Goal: Task Accomplishment & Management: Manage account settings

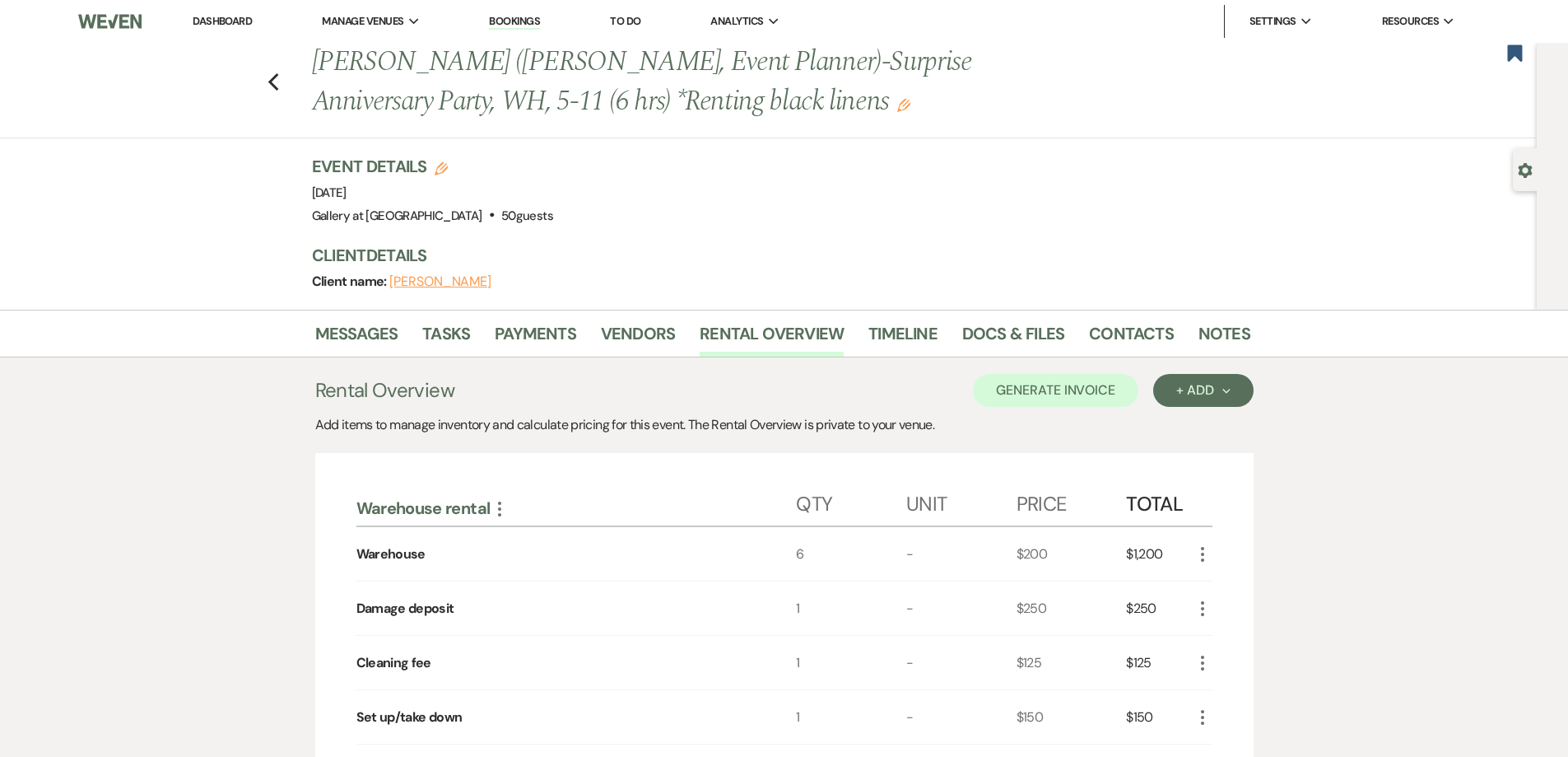
click at [230, 20] on link "Dashboard" at bounding box center [222, 20] width 59 height 14
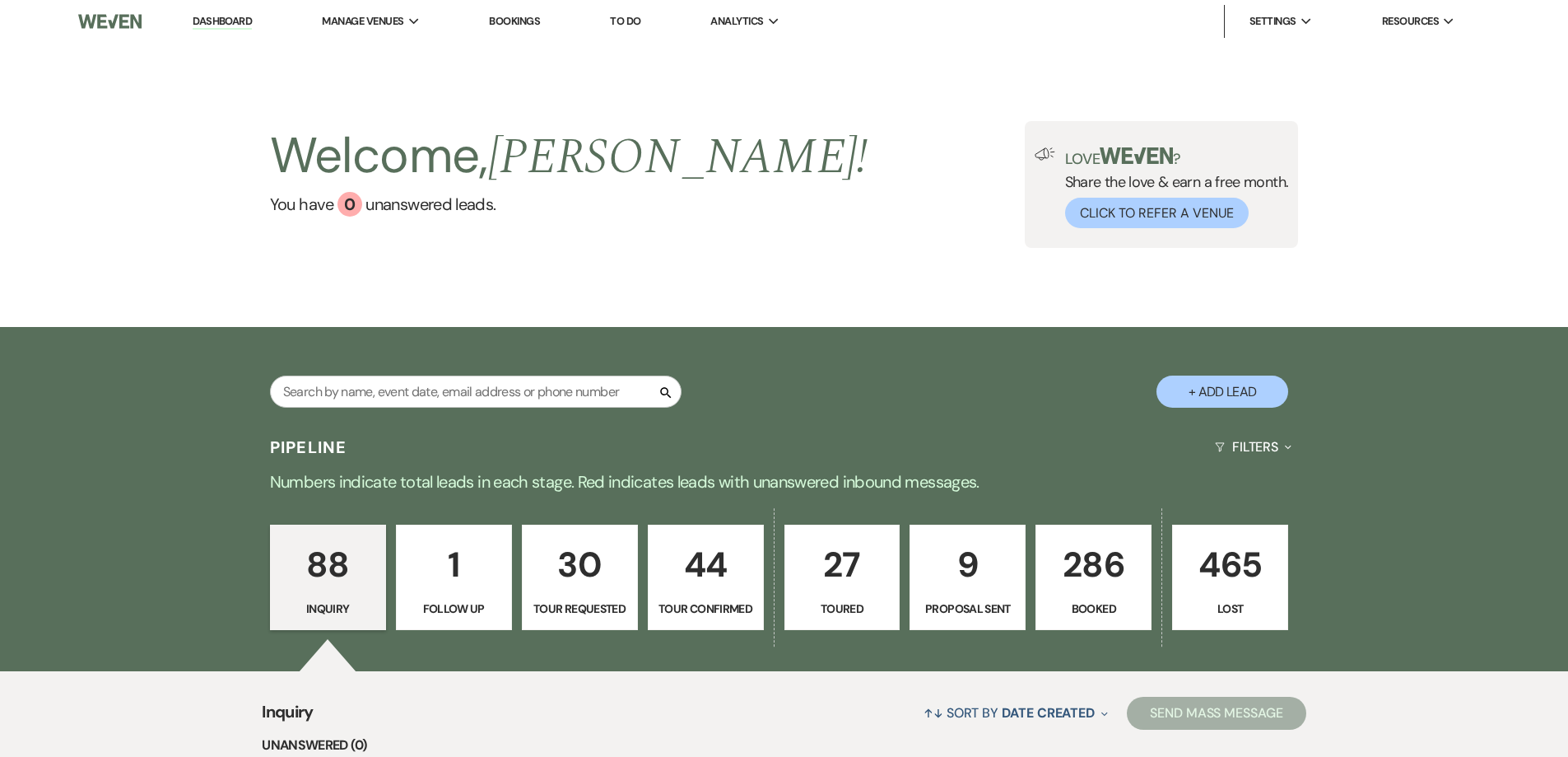
click at [1101, 576] on p "286" at bounding box center [1094, 564] width 95 height 55
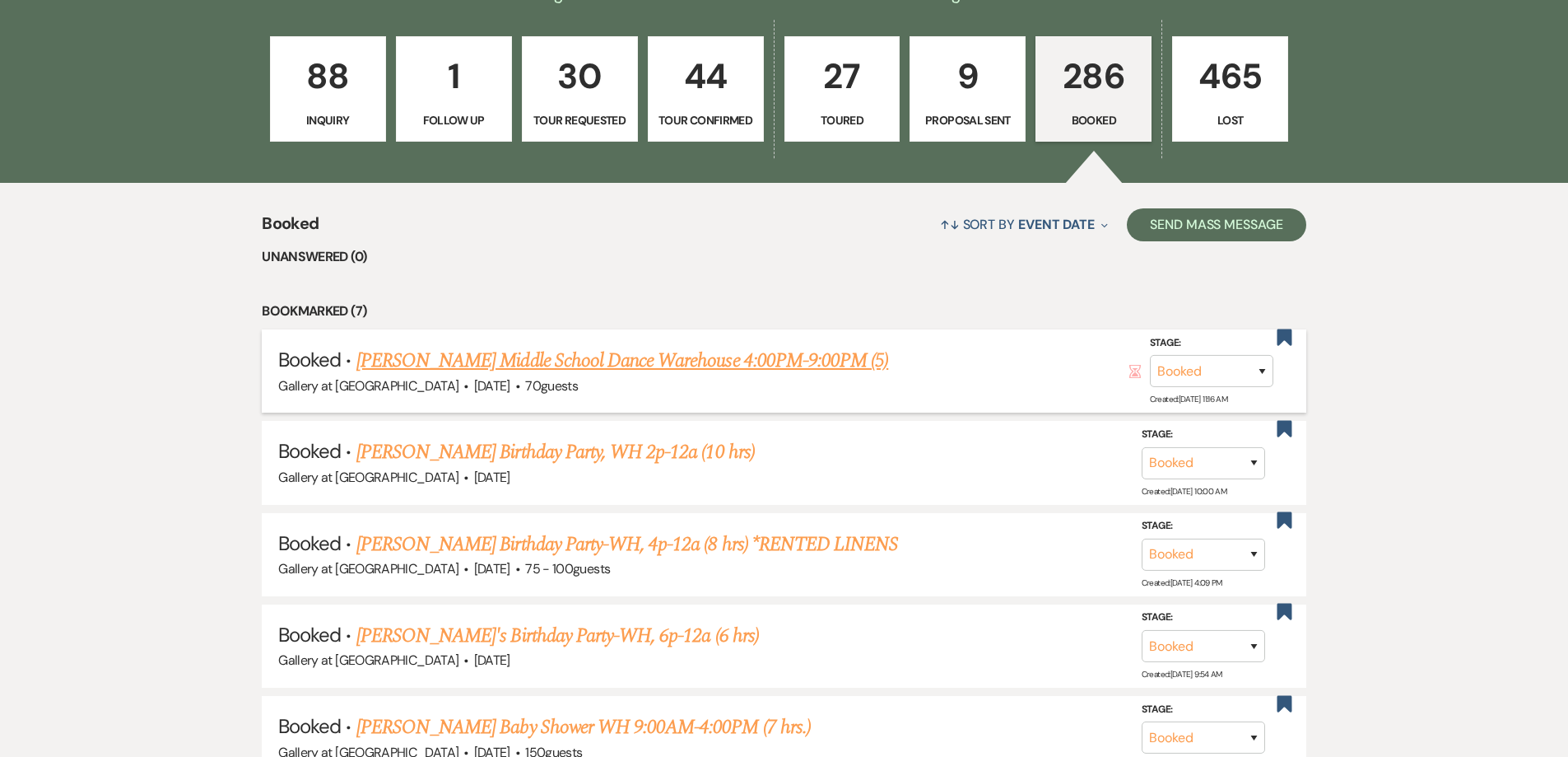
scroll to position [741, 0]
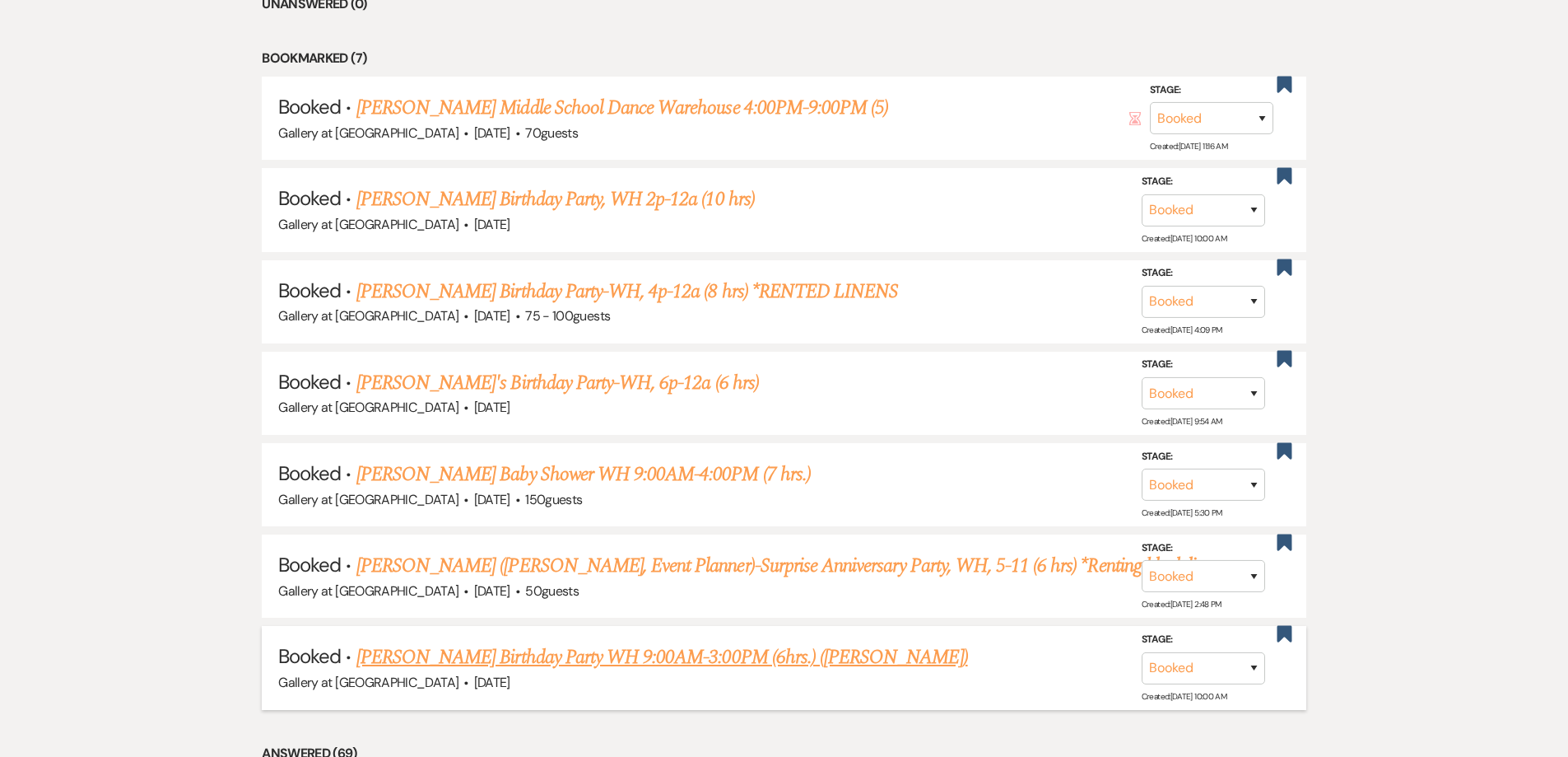
click at [632, 661] on link "[PERSON_NAME] Birthday Party WH 9:00AM-3:00PM (6hrs.) ([PERSON_NAME])" at bounding box center [662, 657] width 612 height 30
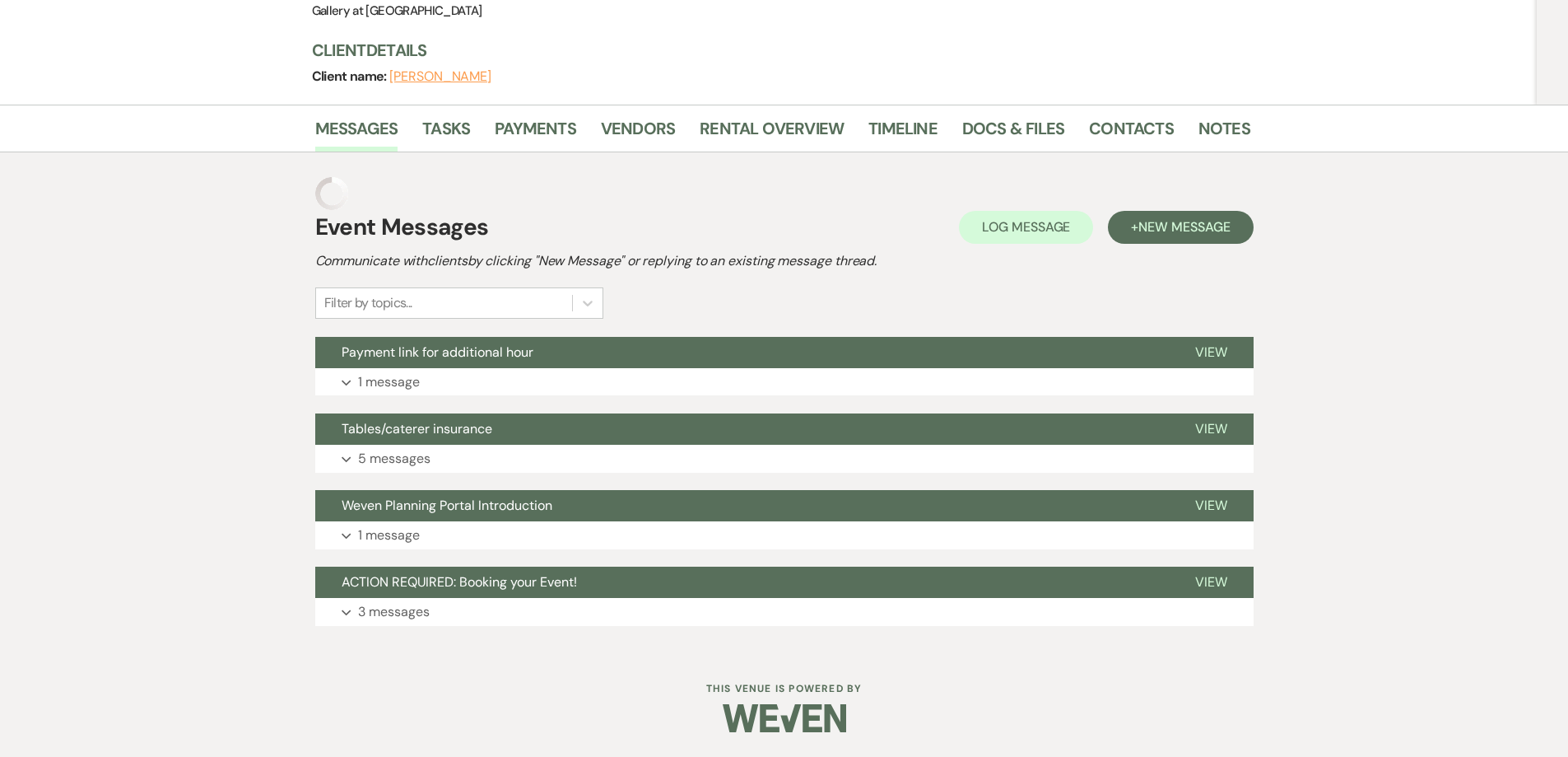
scroll to position [172, 0]
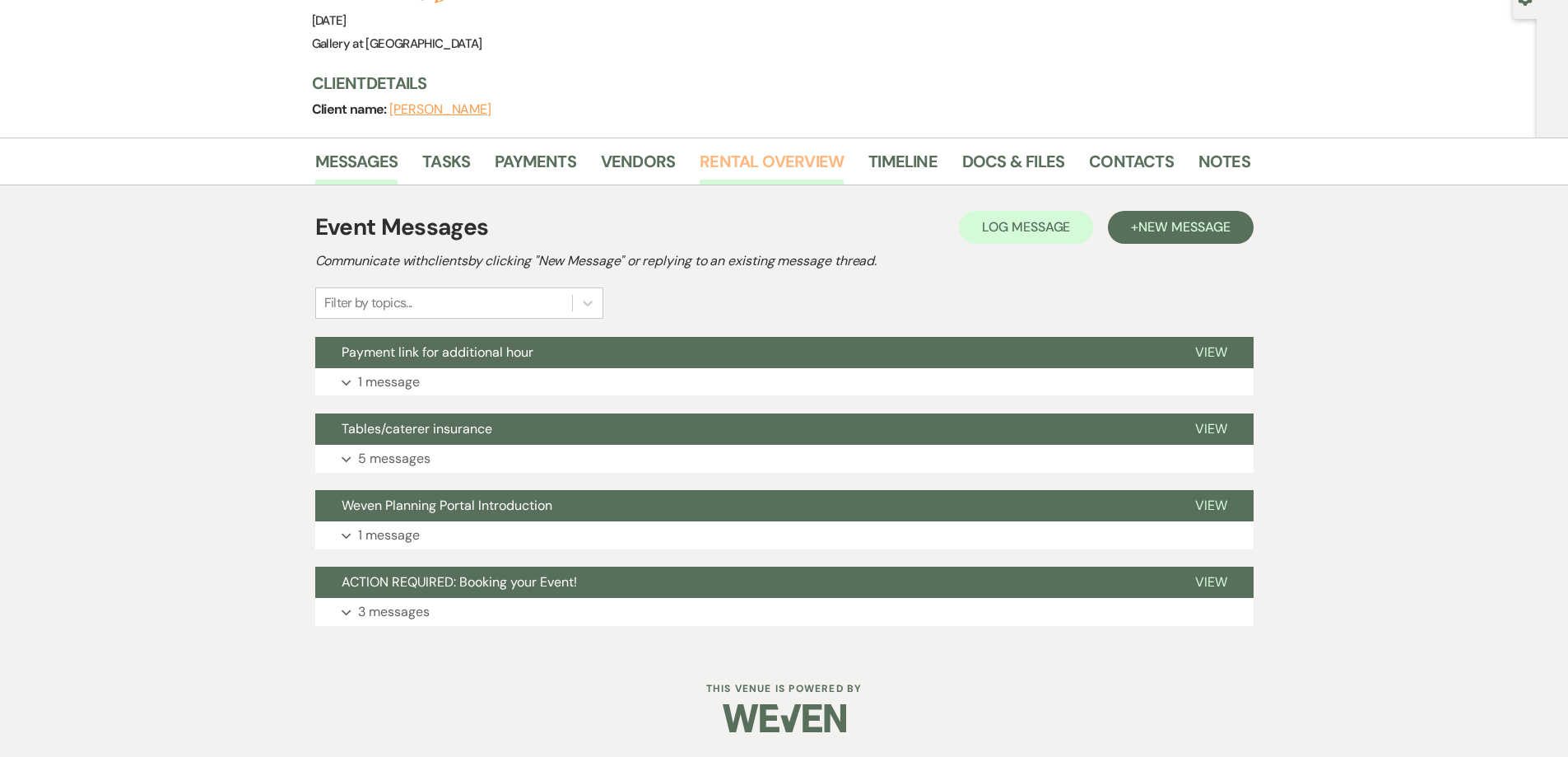
click at [727, 175] on link "Rental Overview" at bounding box center [772, 166] width 144 height 36
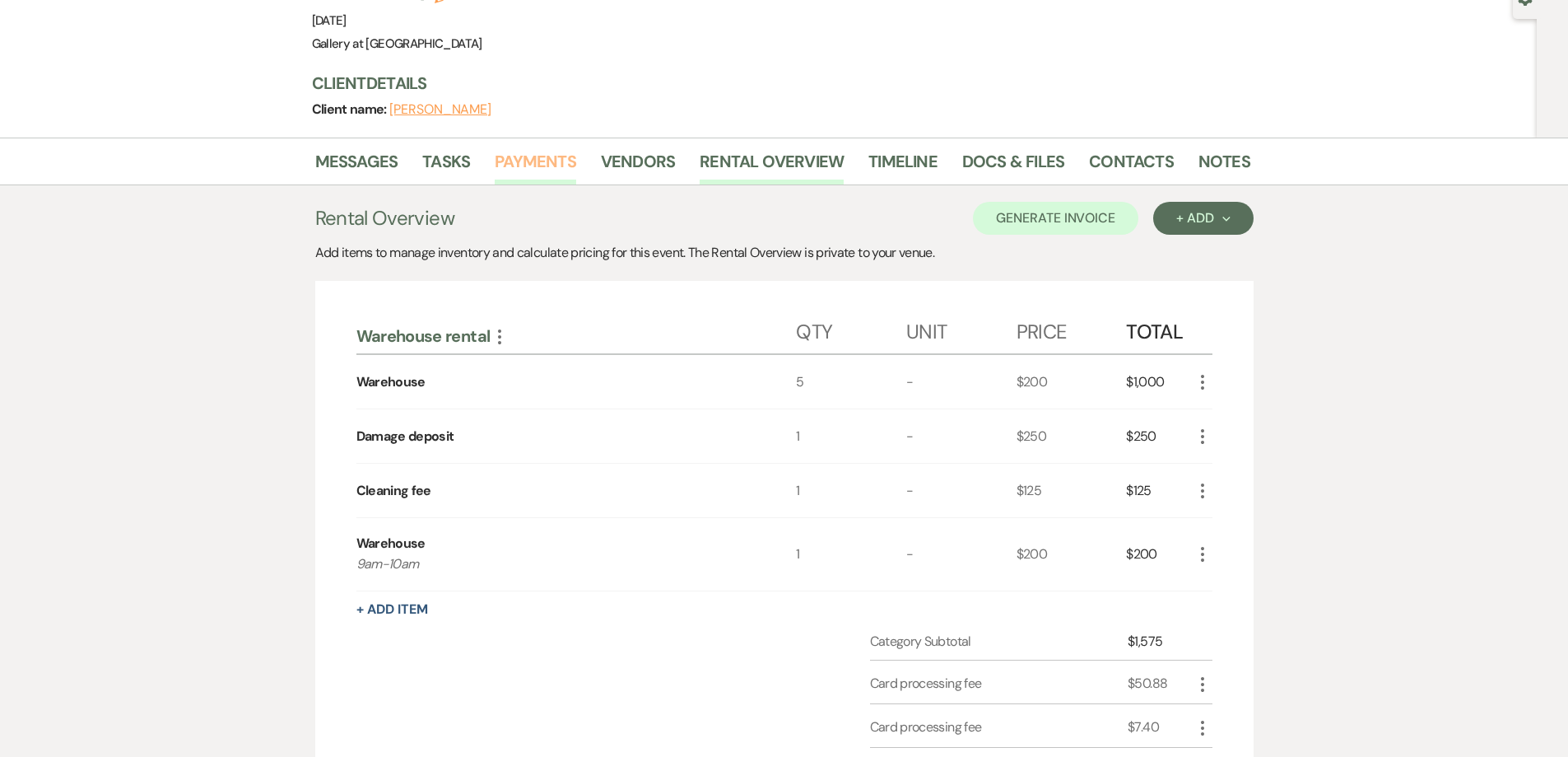
click at [514, 161] on link "Payments" at bounding box center [535, 166] width 81 height 36
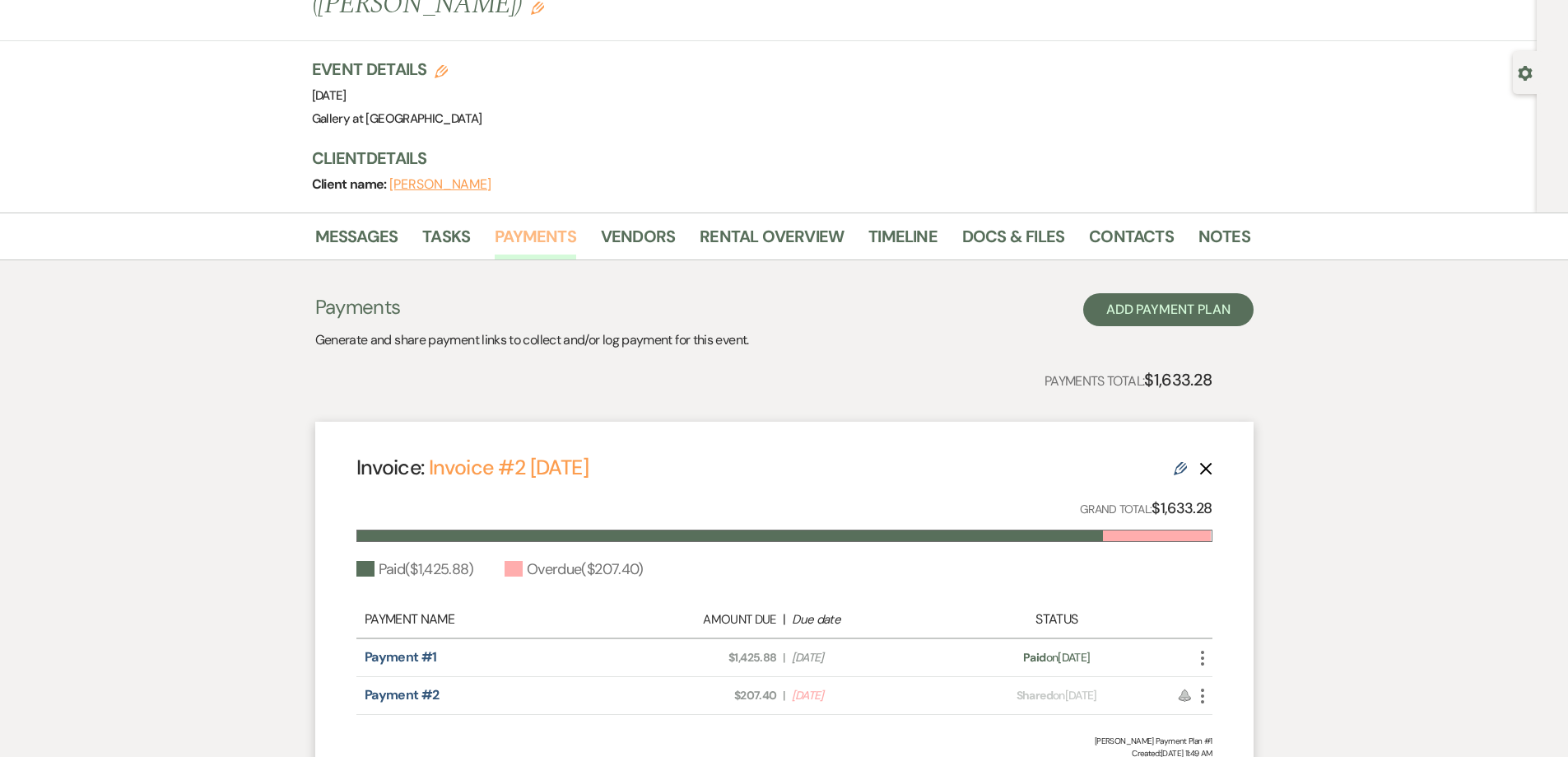
scroll to position [253, 0]
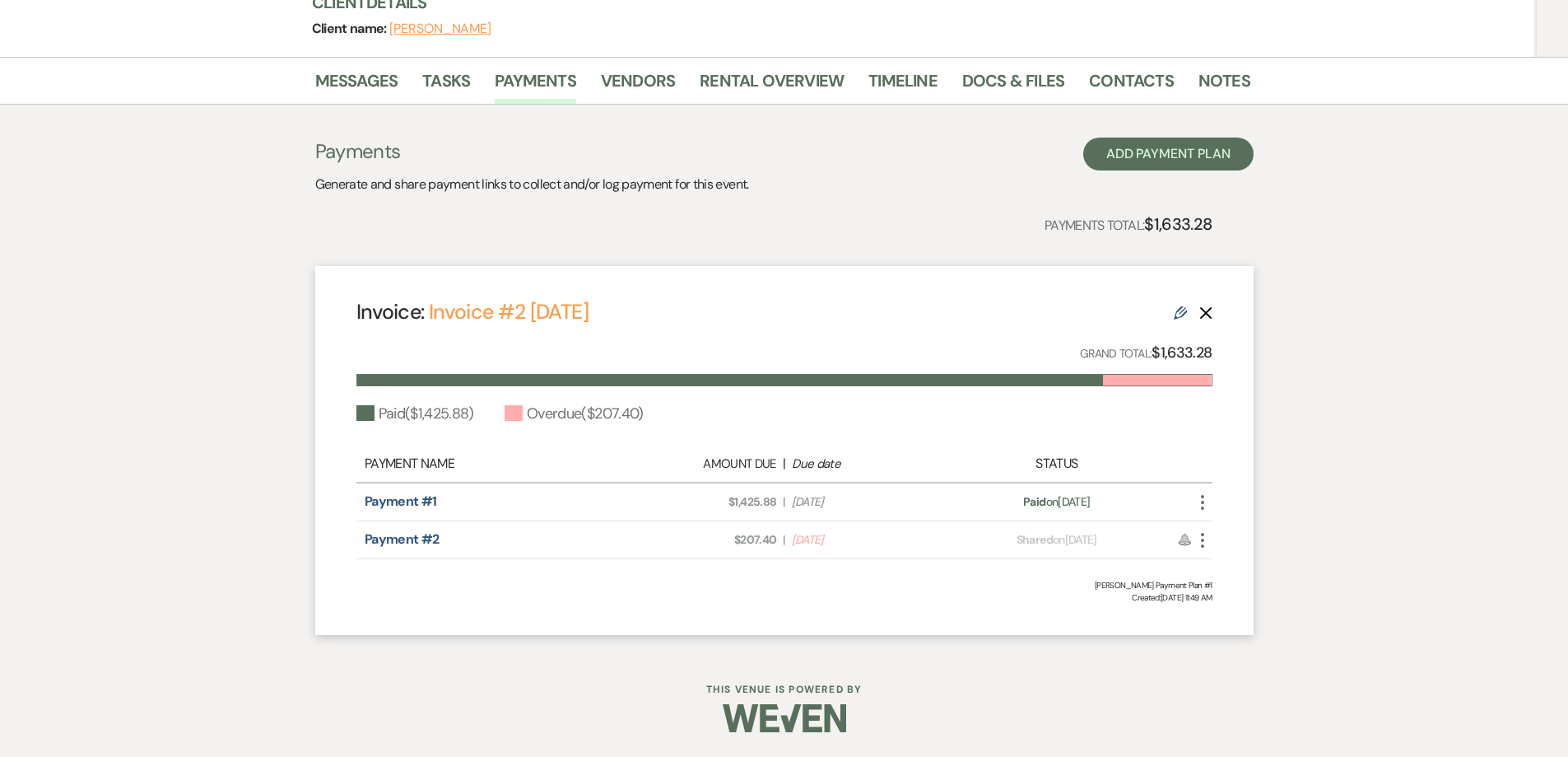
click at [1201, 534] on use "button" at bounding box center [1202, 540] width 3 height 14
click at [1235, 634] on button "Check [PERSON_NAME] [PERSON_NAME] as Paid" at bounding box center [1276, 628] width 166 height 28
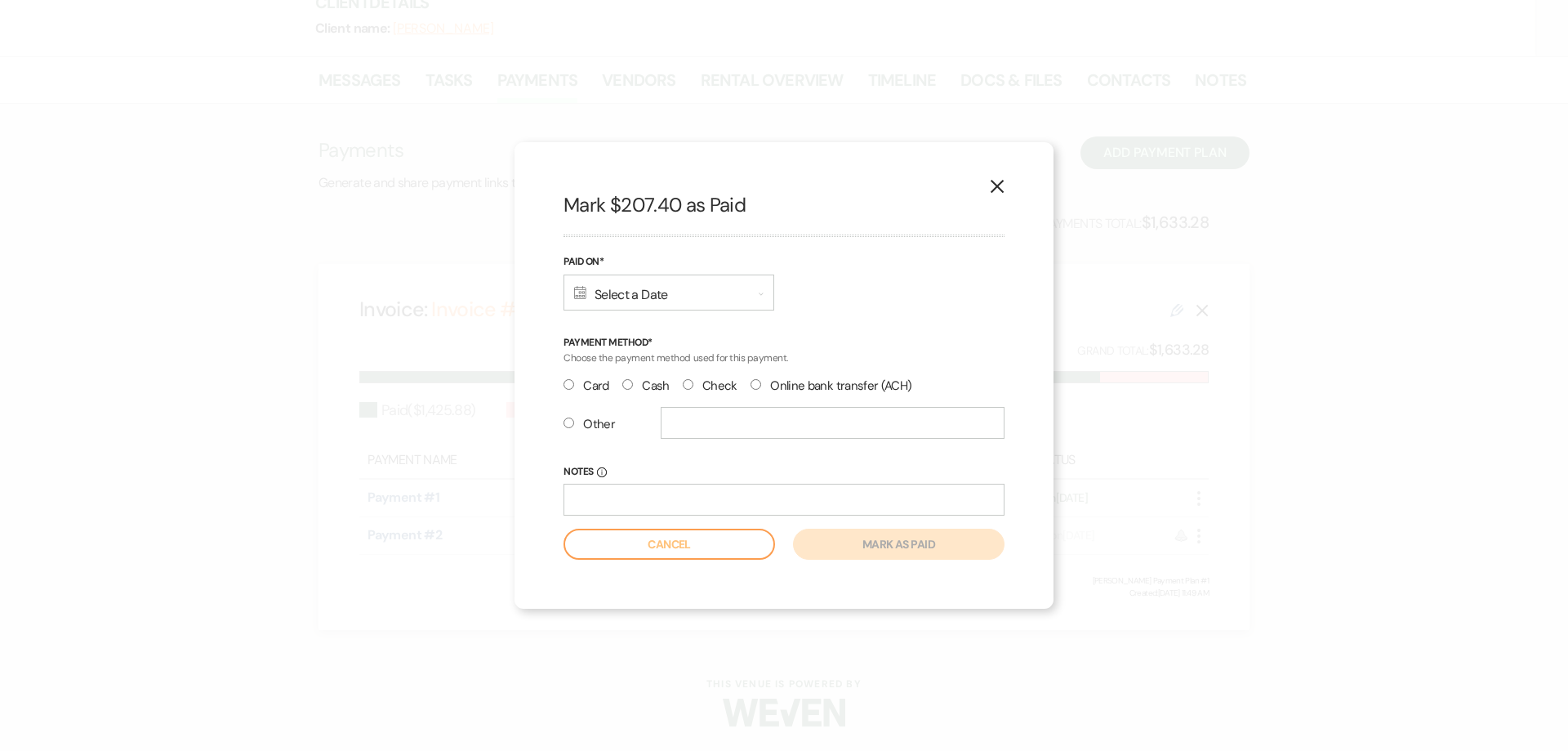
click at [754, 289] on div "Calendar Select a Date Expand" at bounding box center [668, 292] width 210 height 36
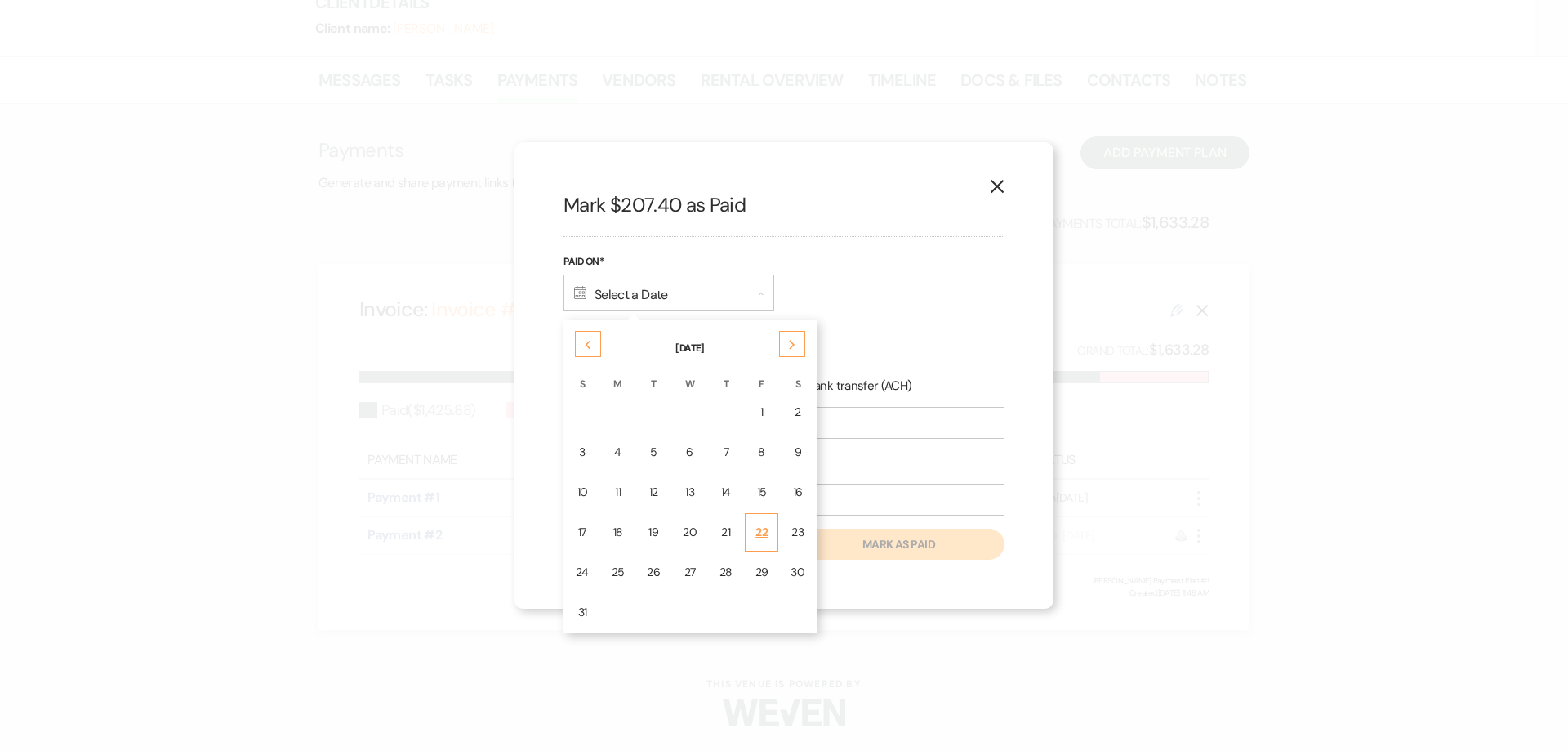
click at [757, 539] on div "22" at bounding box center [762, 532] width 13 height 17
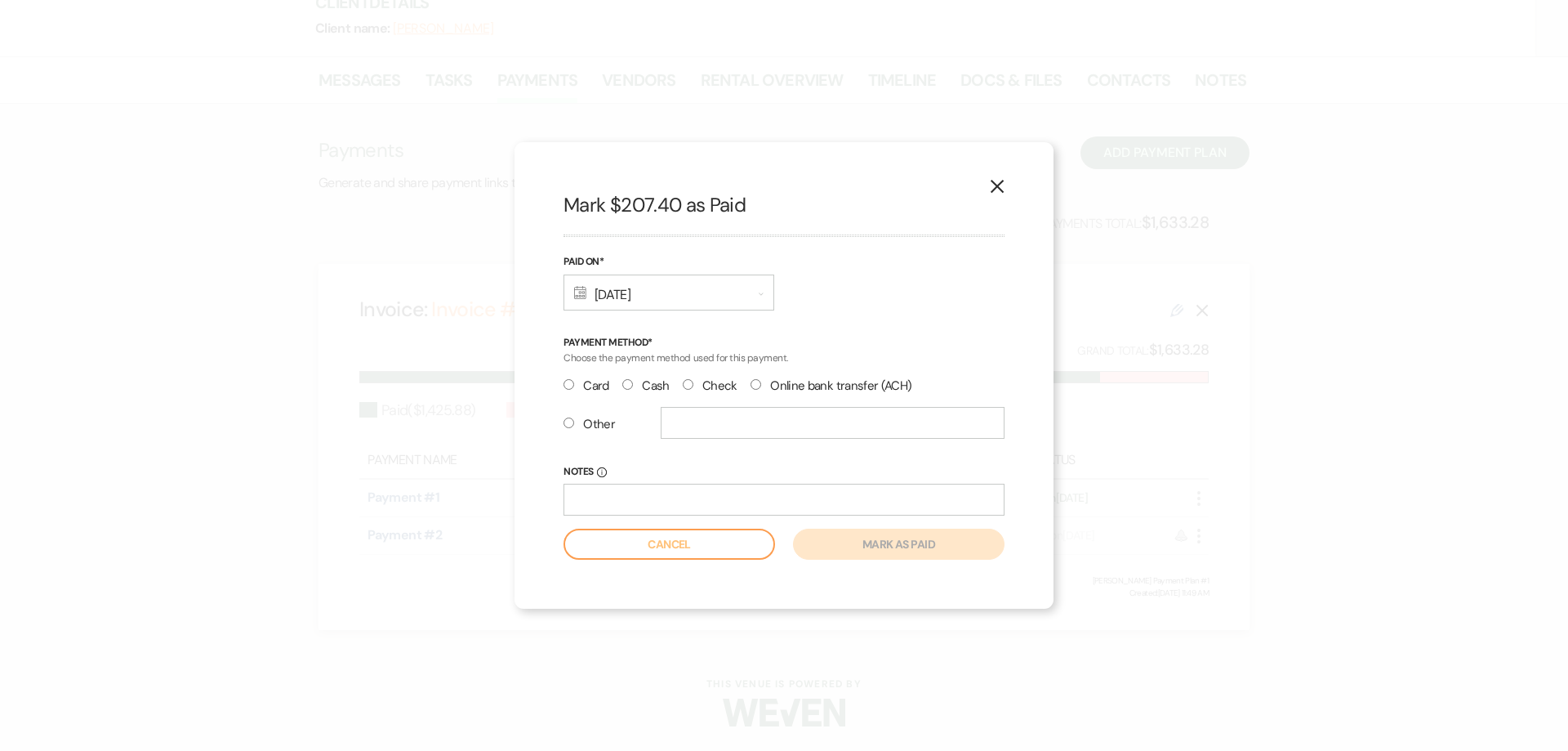
click at [566, 380] on input "Card" at bounding box center [568, 384] width 11 height 11
radio input "true"
click at [890, 552] on button "Mark as paid" at bounding box center [898, 544] width 211 height 31
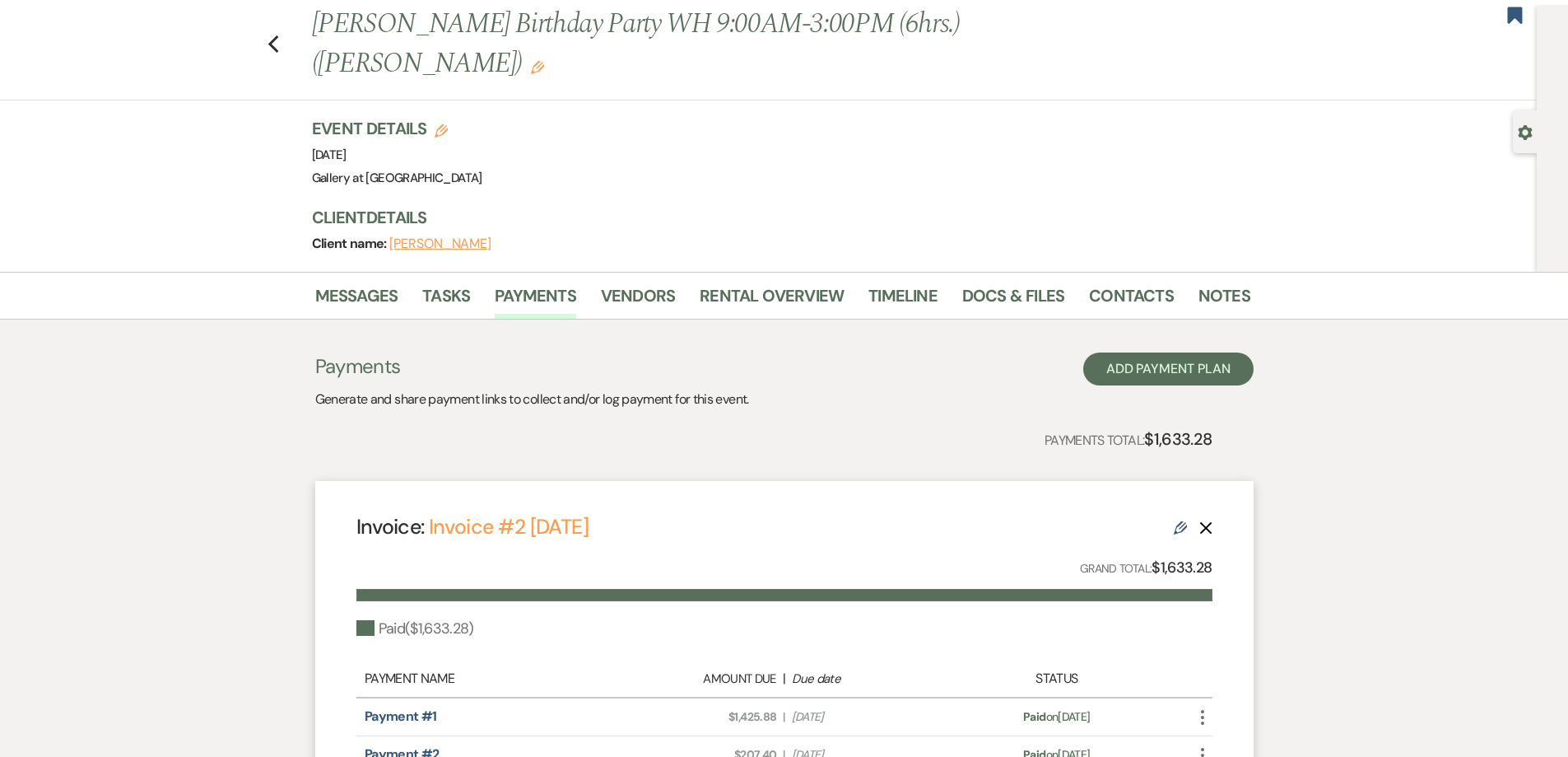
scroll to position [0, 0]
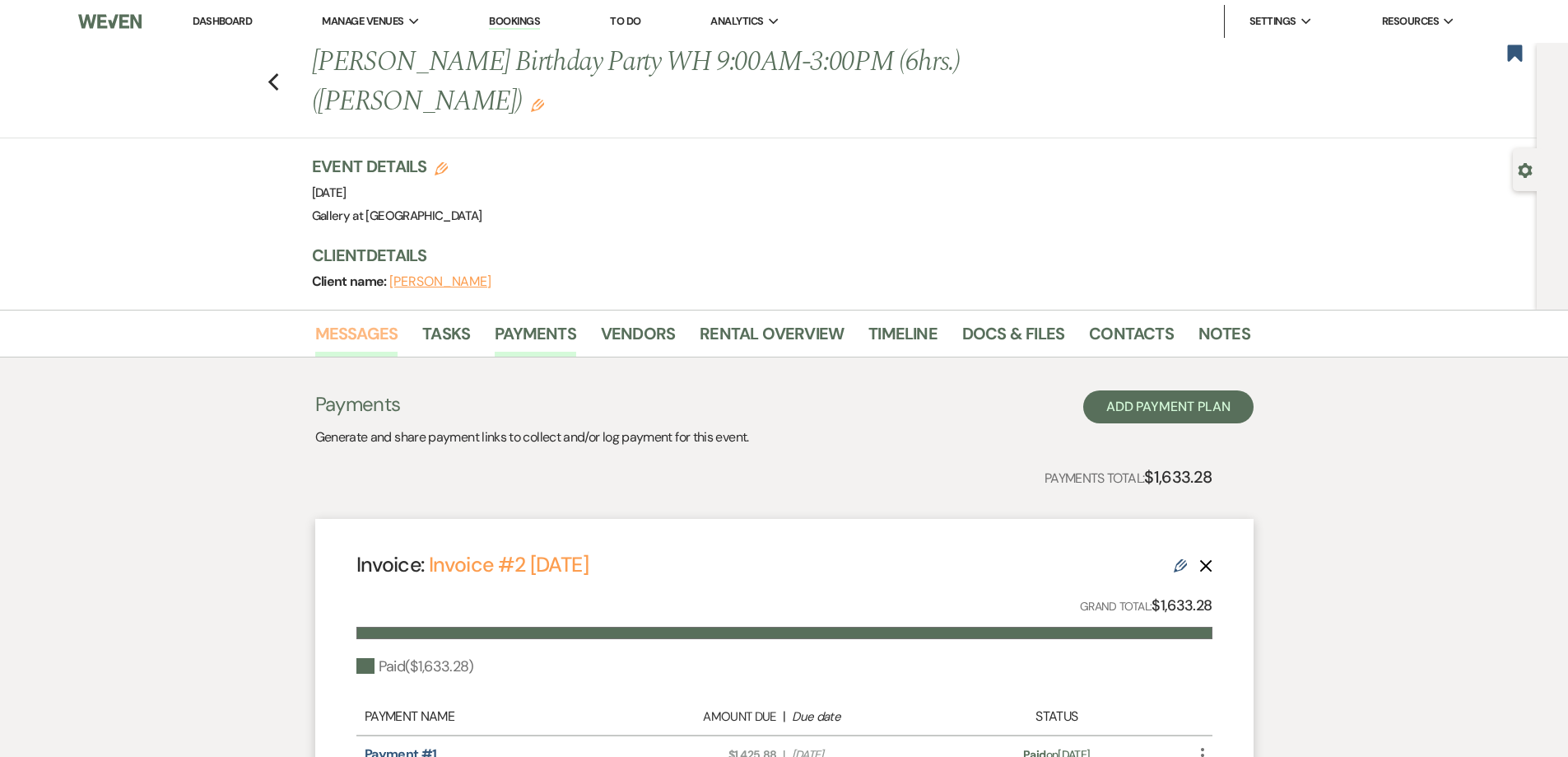
click at [380, 332] on link "Messages" at bounding box center [357, 338] width 83 height 36
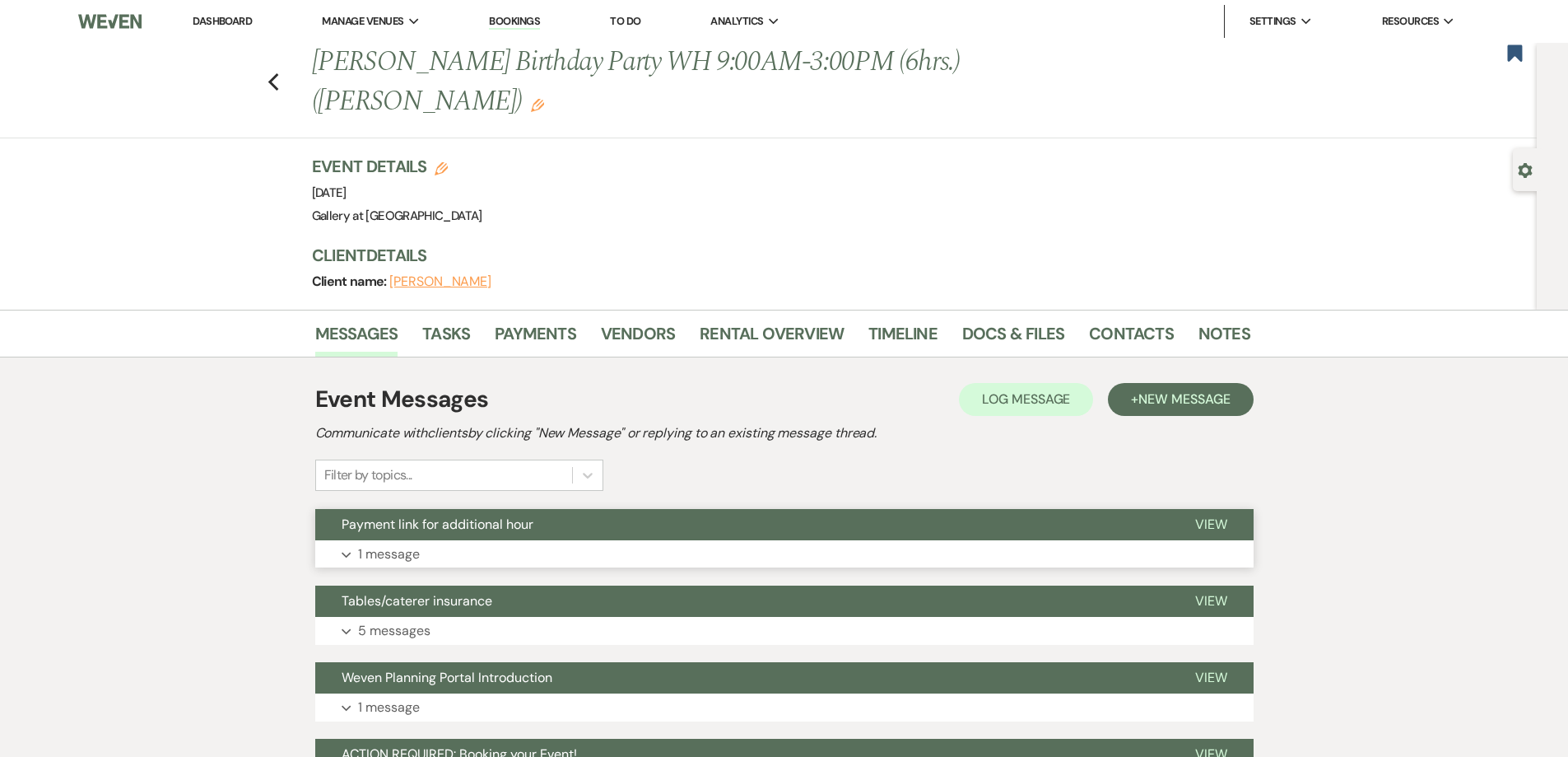
click at [1018, 548] on button "Expand 1 message" at bounding box center [785, 553] width 938 height 28
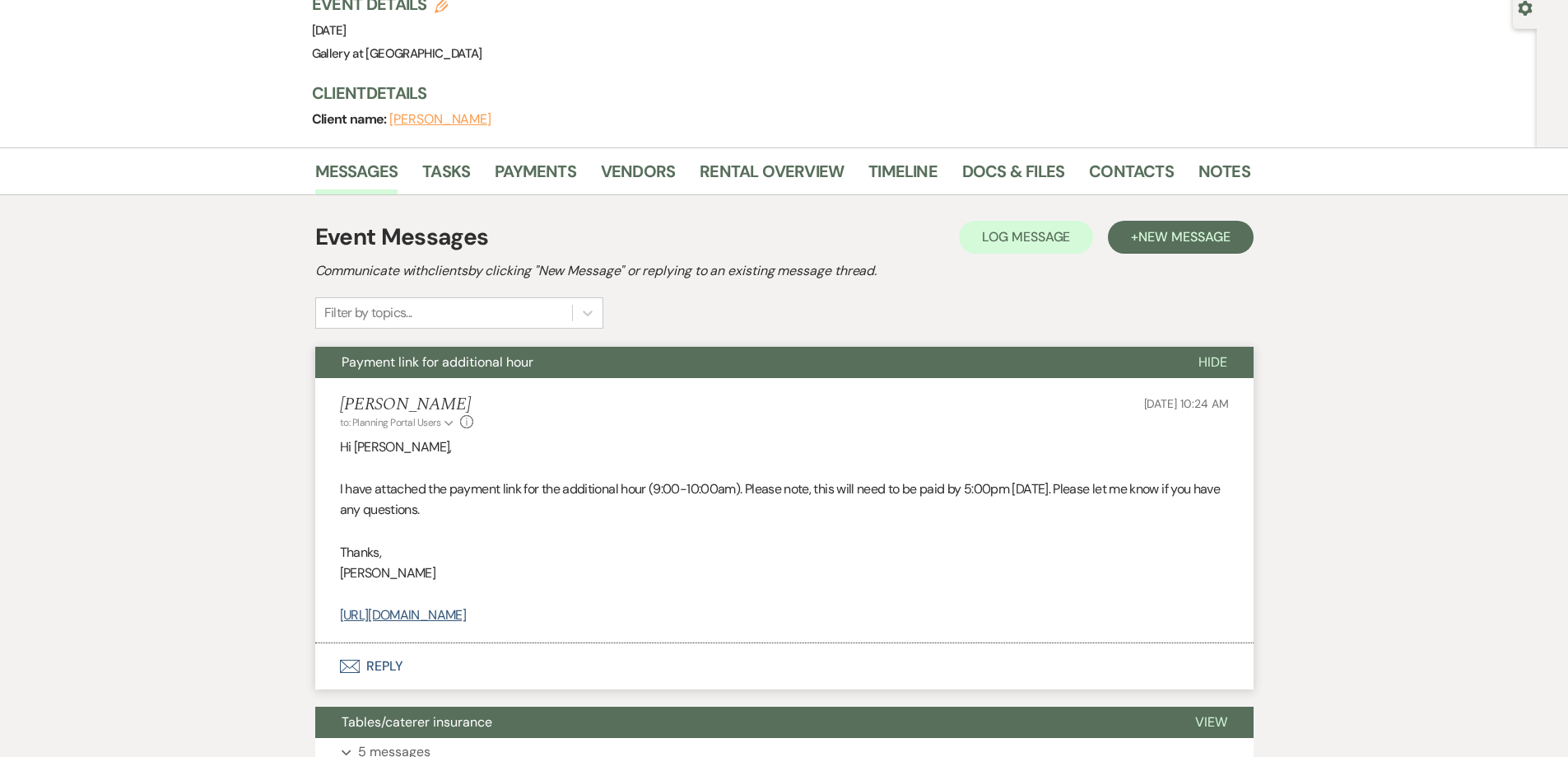
scroll to position [455, 0]
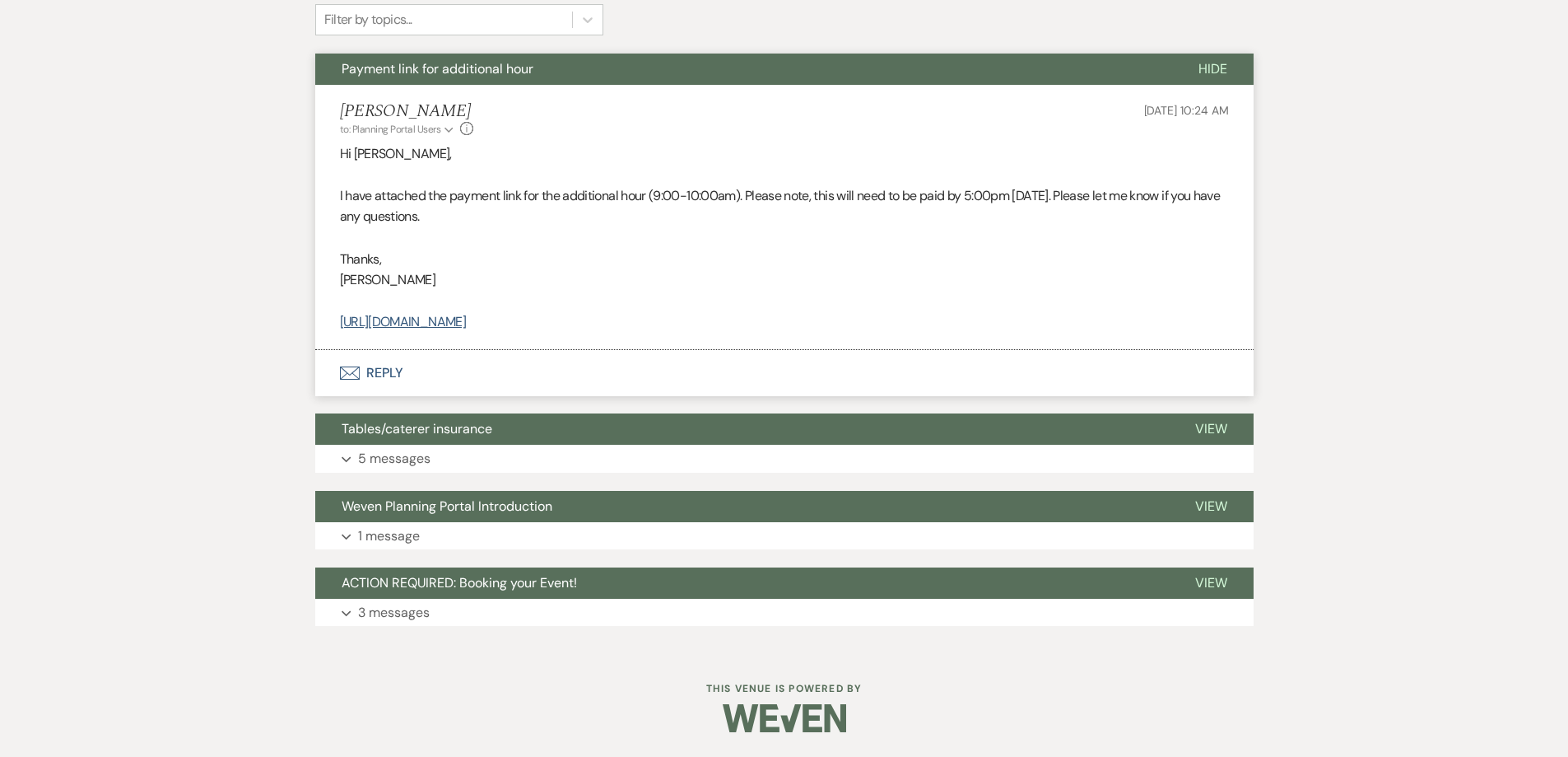
click at [585, 380] on button "Envelope Reply" at bounding box center [785, 373] width 938 height 46
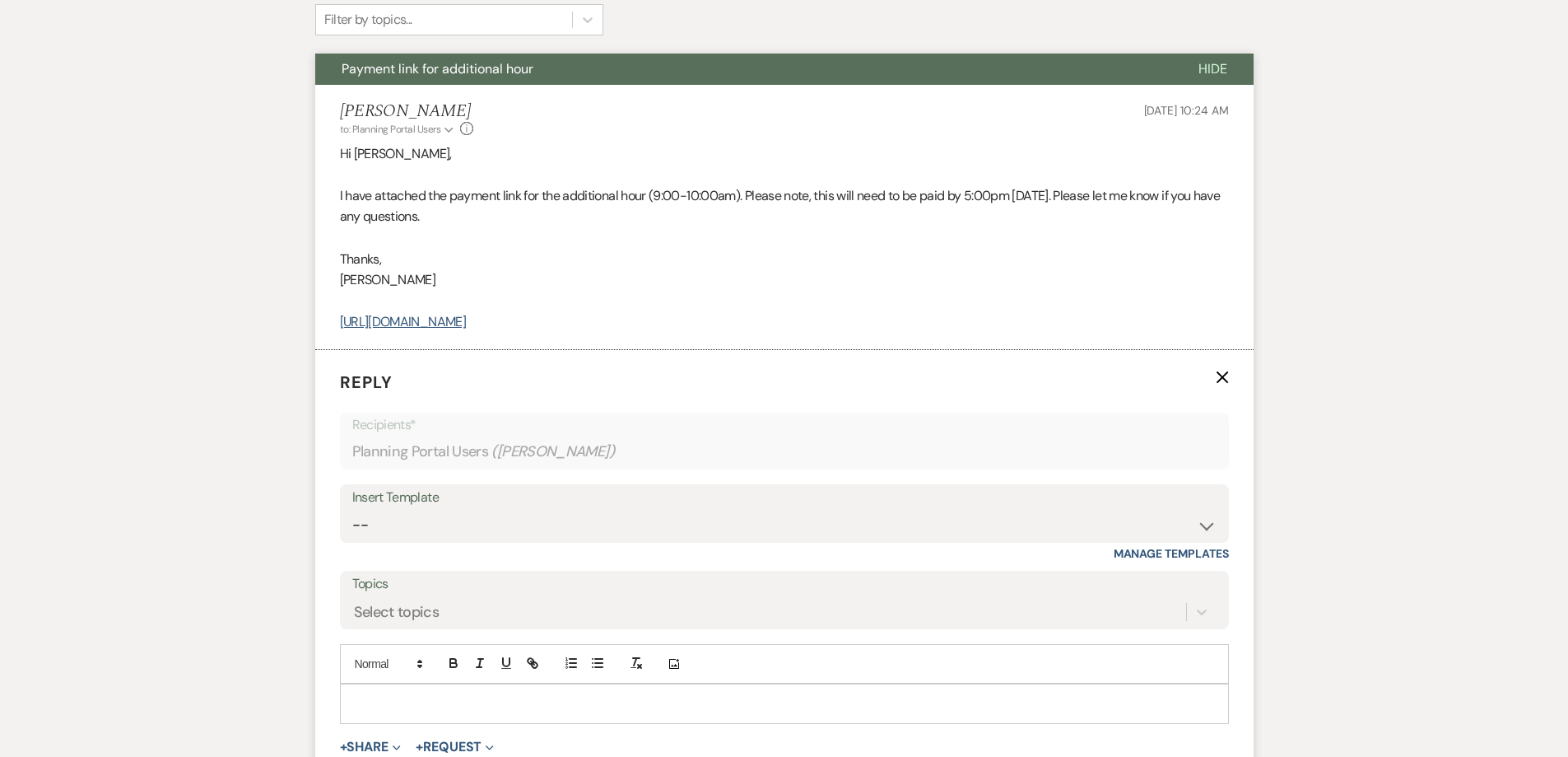
click at [608, 721] on div at bounding box center [785, 703] width 888 height 38
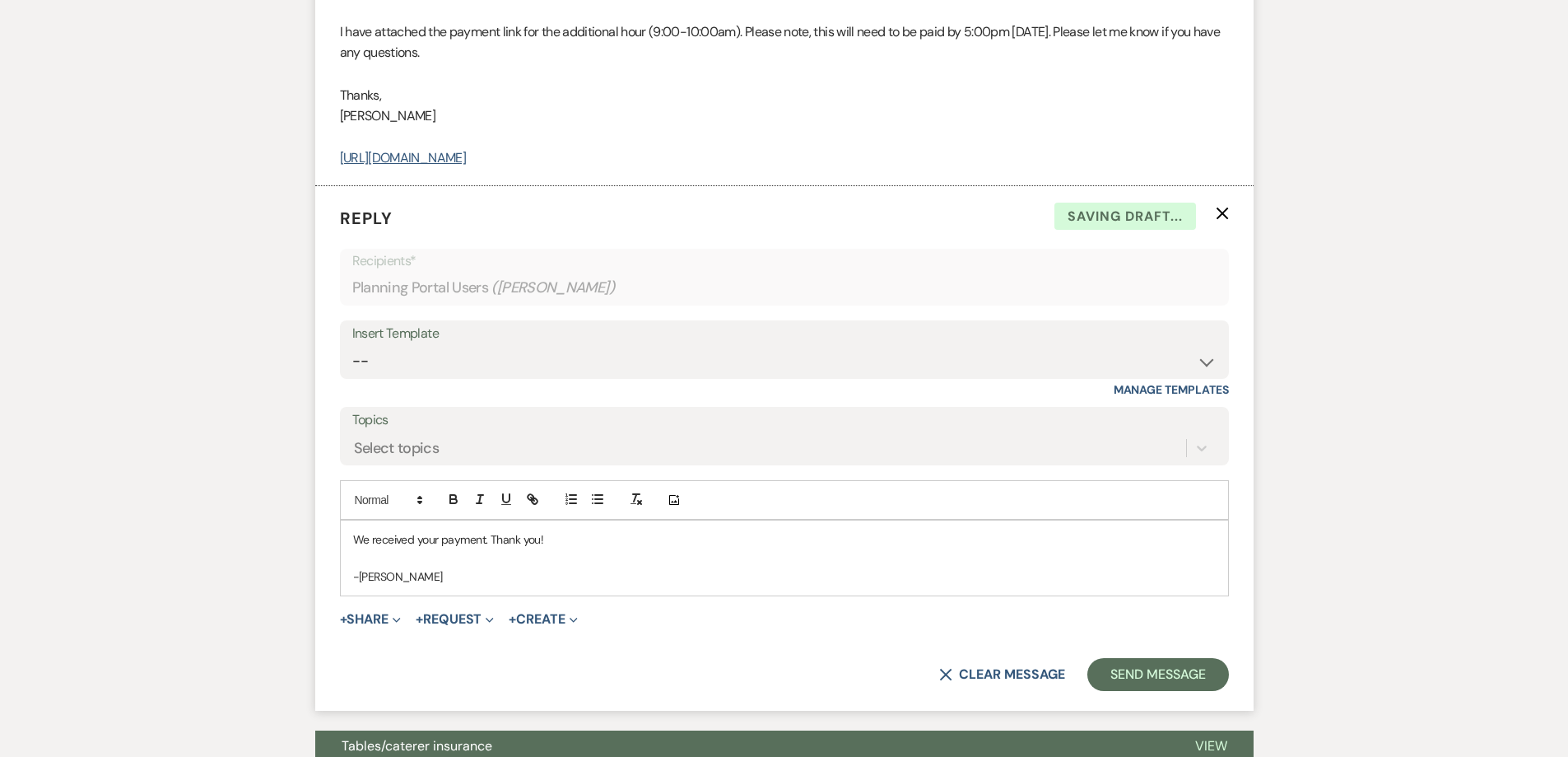
scroll to position [620, 0]
click at [1155, 673] on button "Send Message" at bounding box center [1158, 673] width 141 height 33
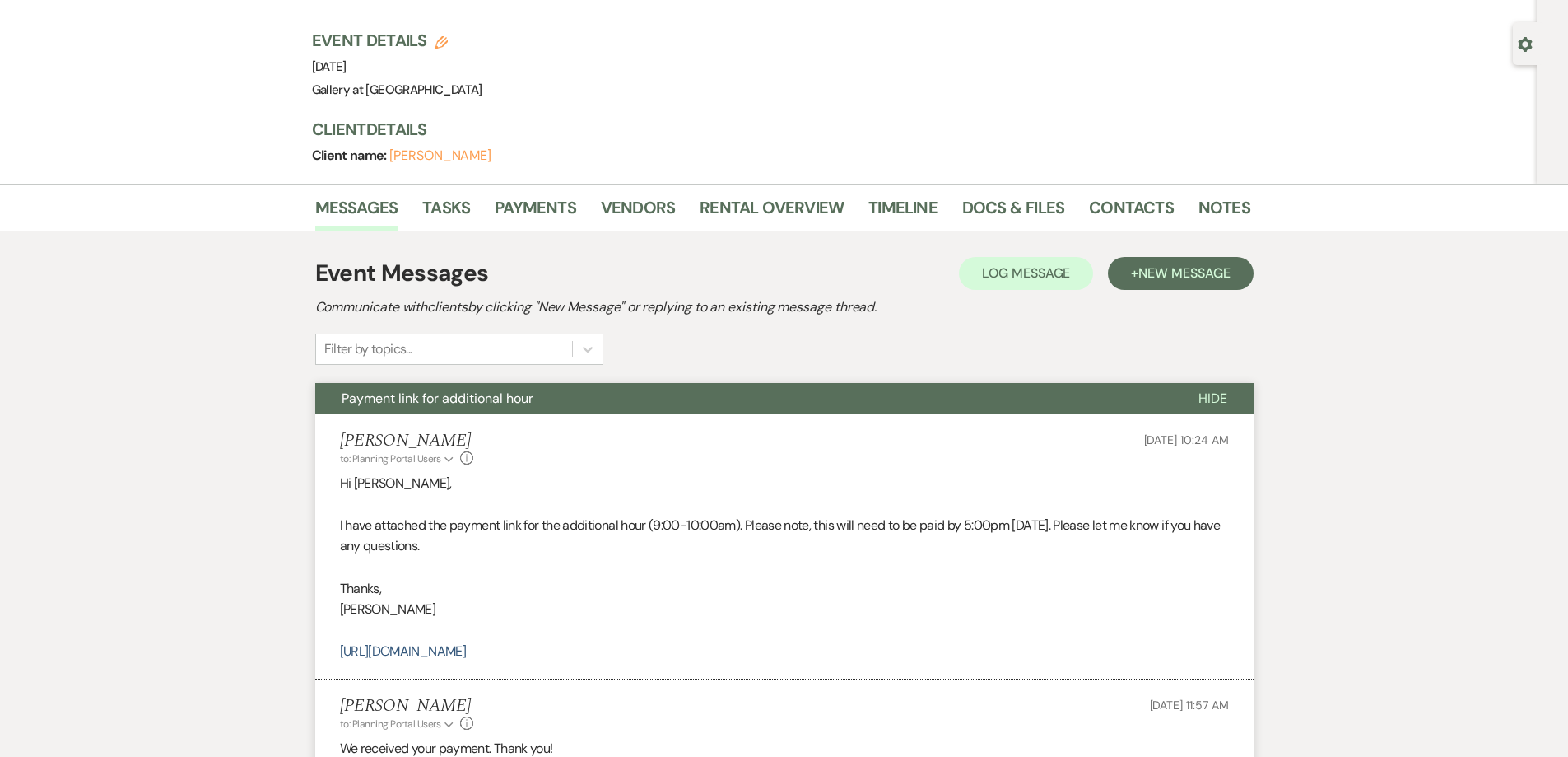
scroll to position [0, 0]
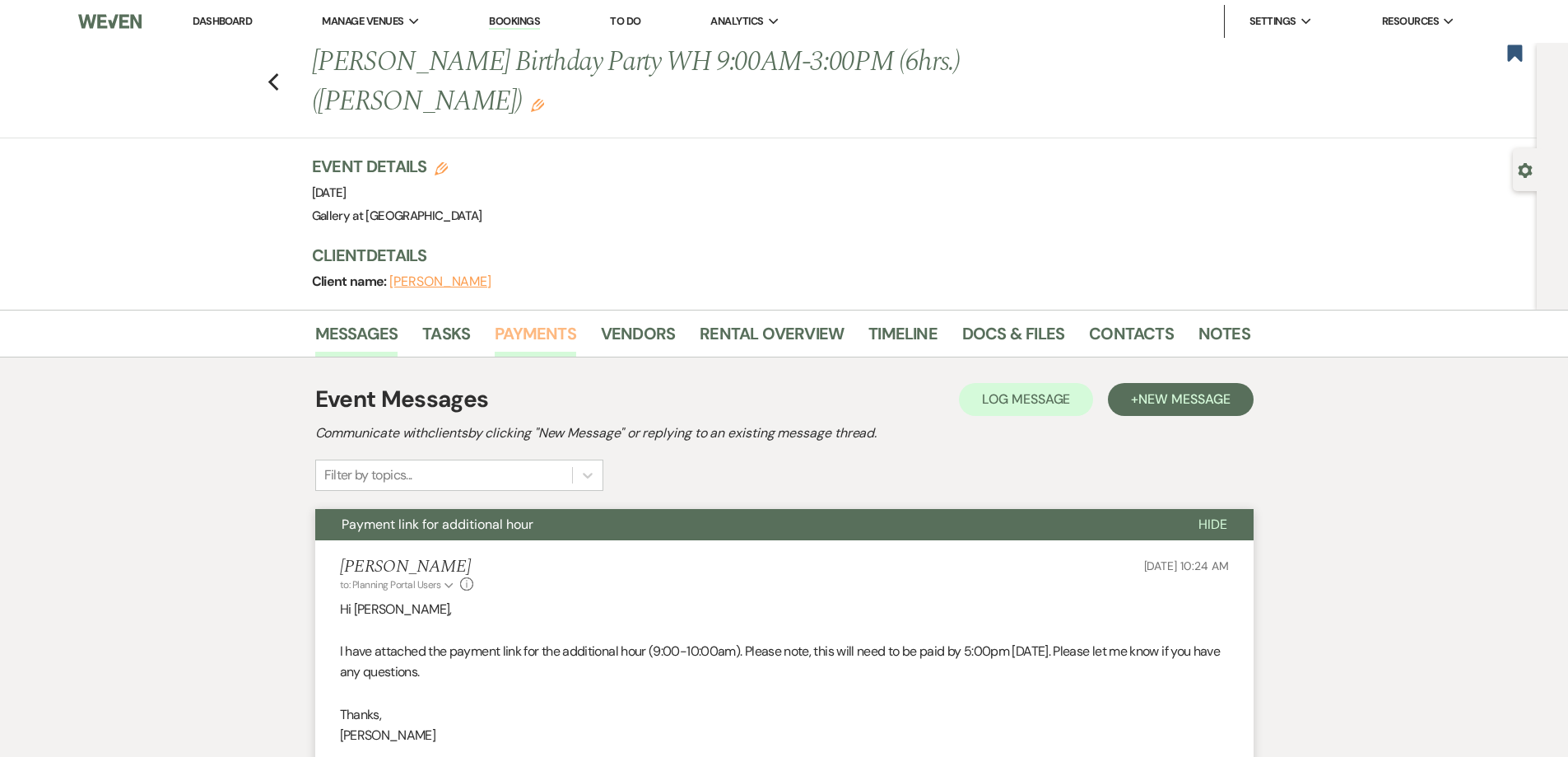
click at [533, 325] on link "Payments" at bounding box center [535, 338] width 81 height 36
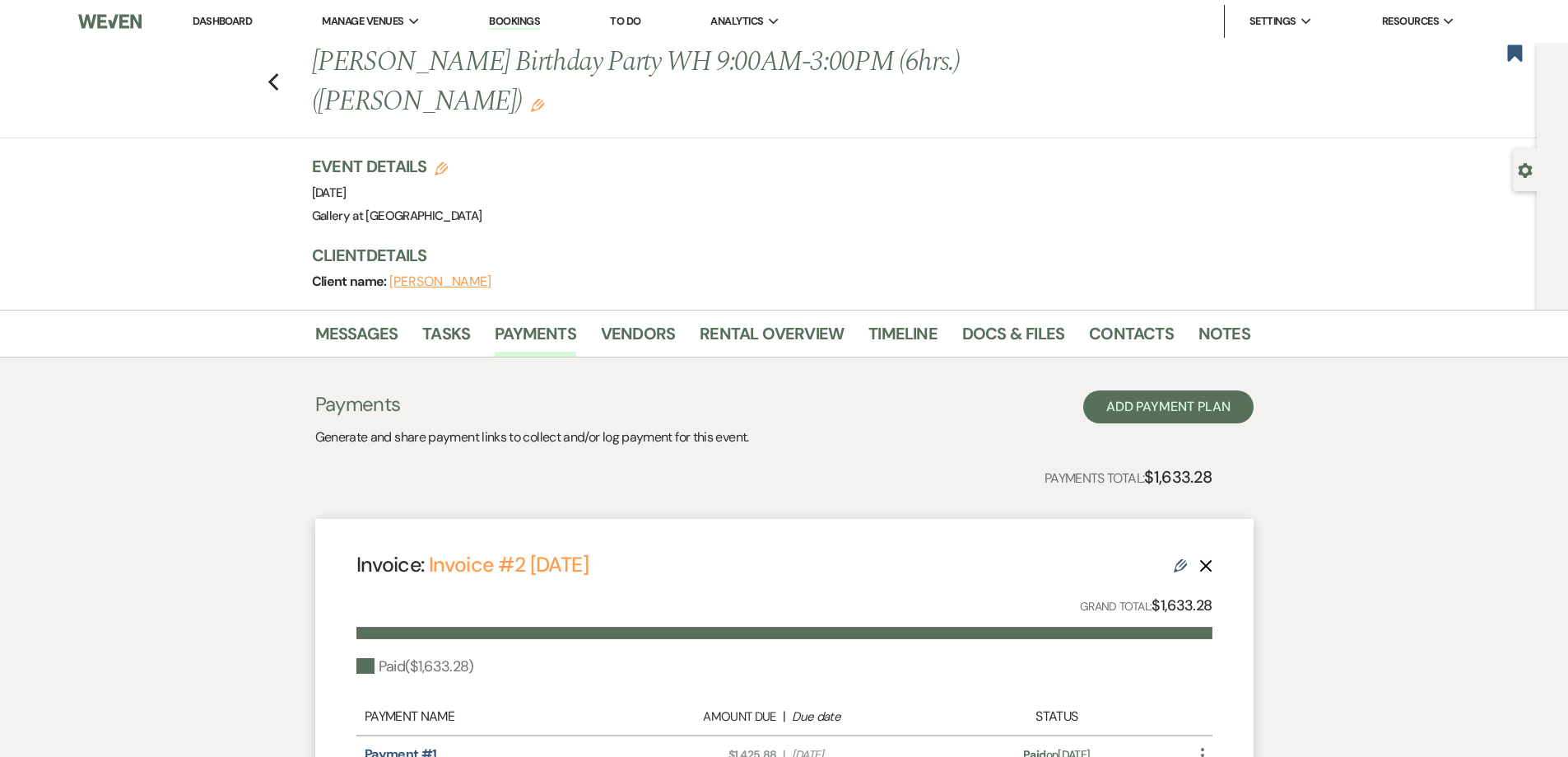
click at [234, 25] on link "Dashboard" at bounding box center [222, 20] width 59 height 14
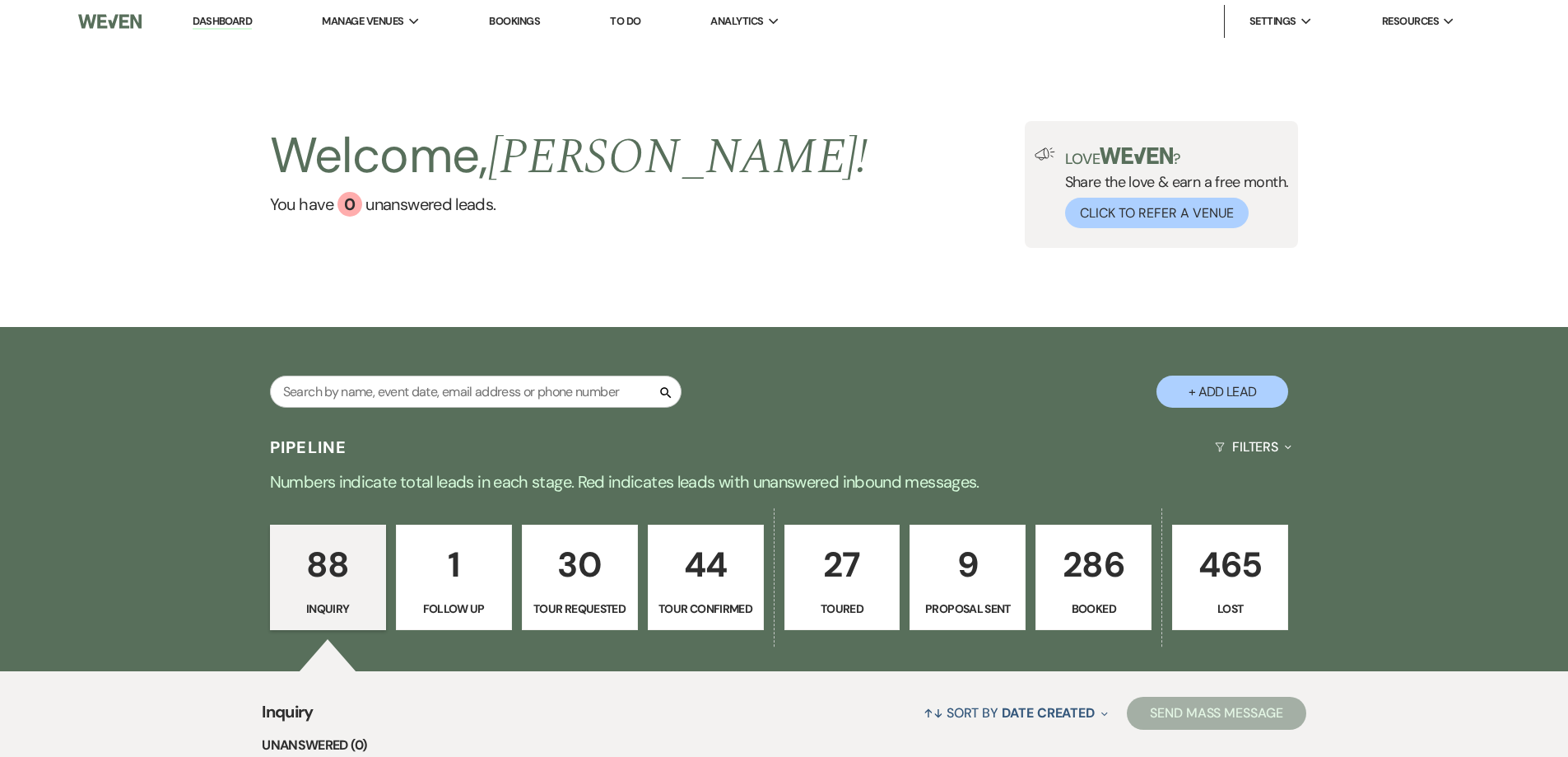
click at [1084, 573] on p "286" at bounding box center [1094, 564] width 95 height 55
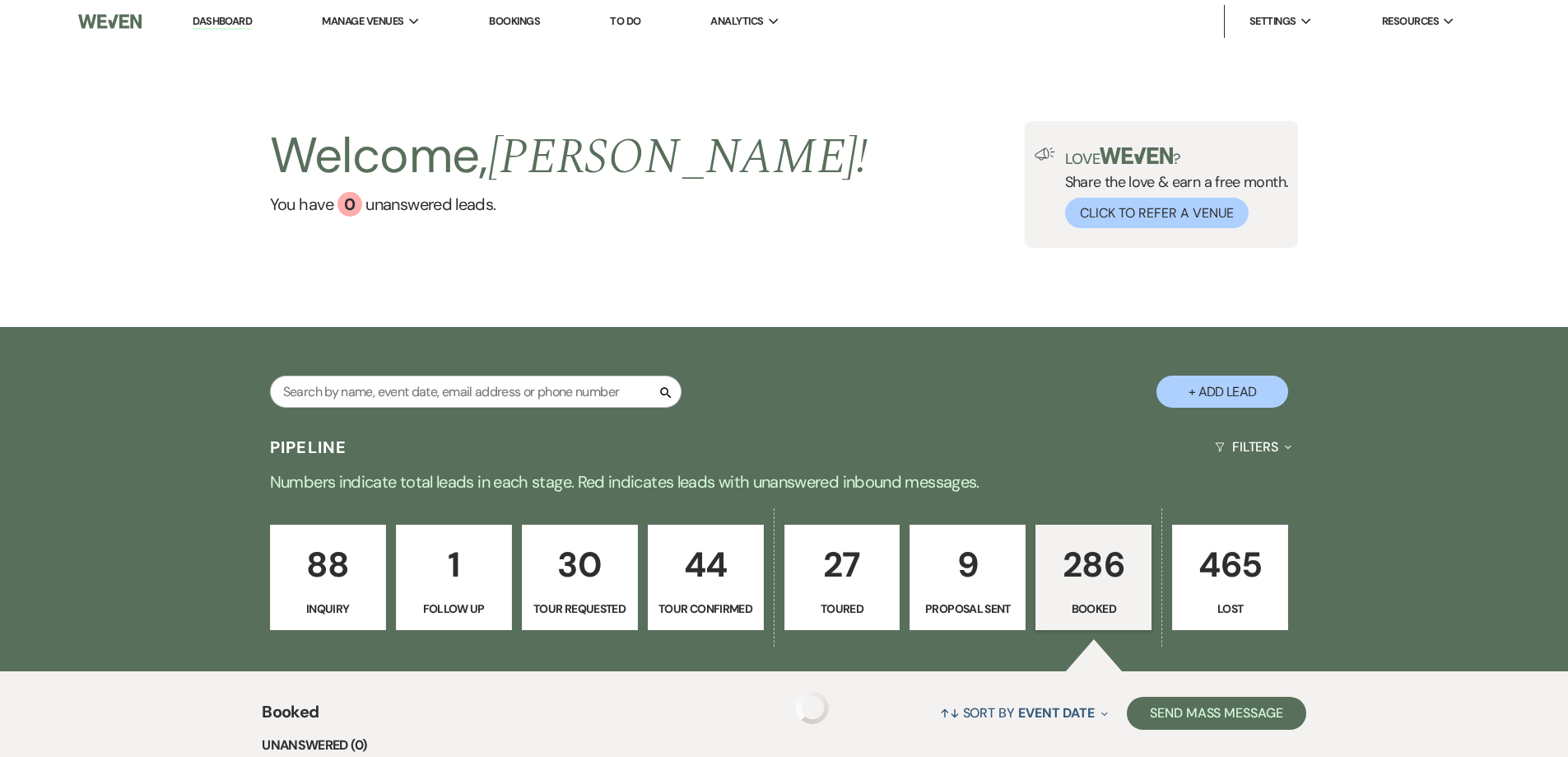
click at [960, 537] on p "9" at bounding box center [968, 564] width 95 height 55
select select "6"
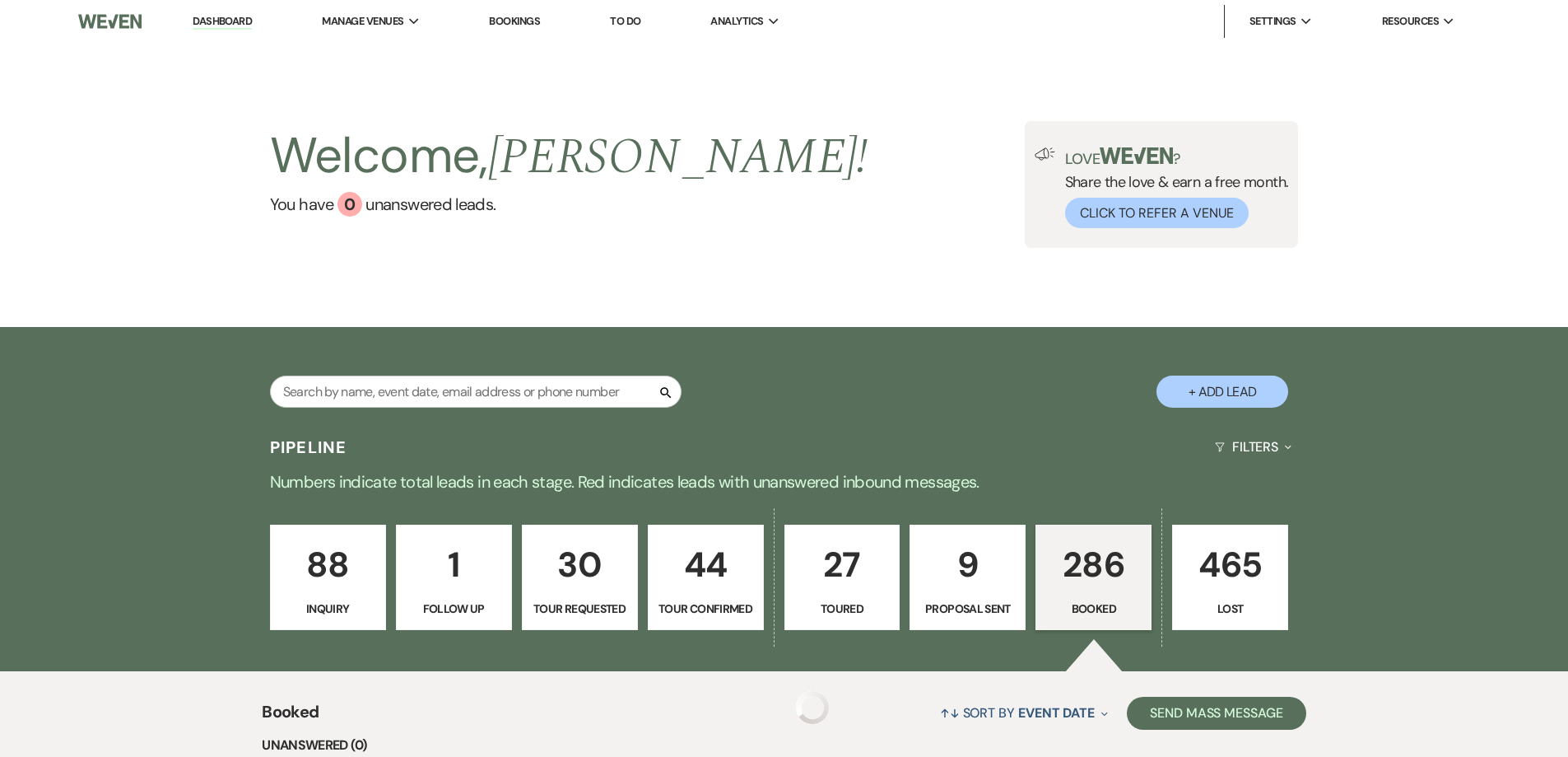
select select "6"
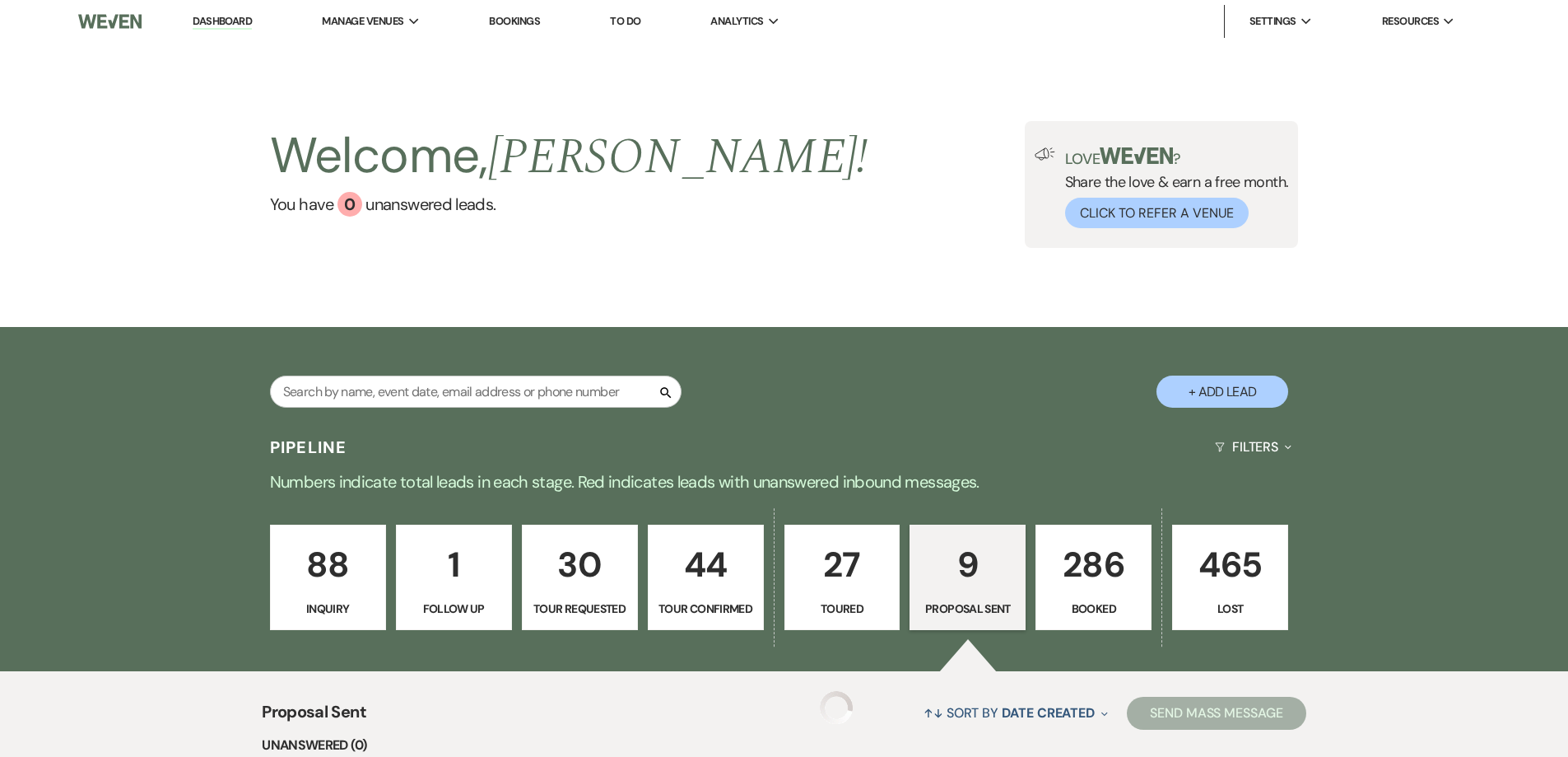
scroll to position [412, 0]
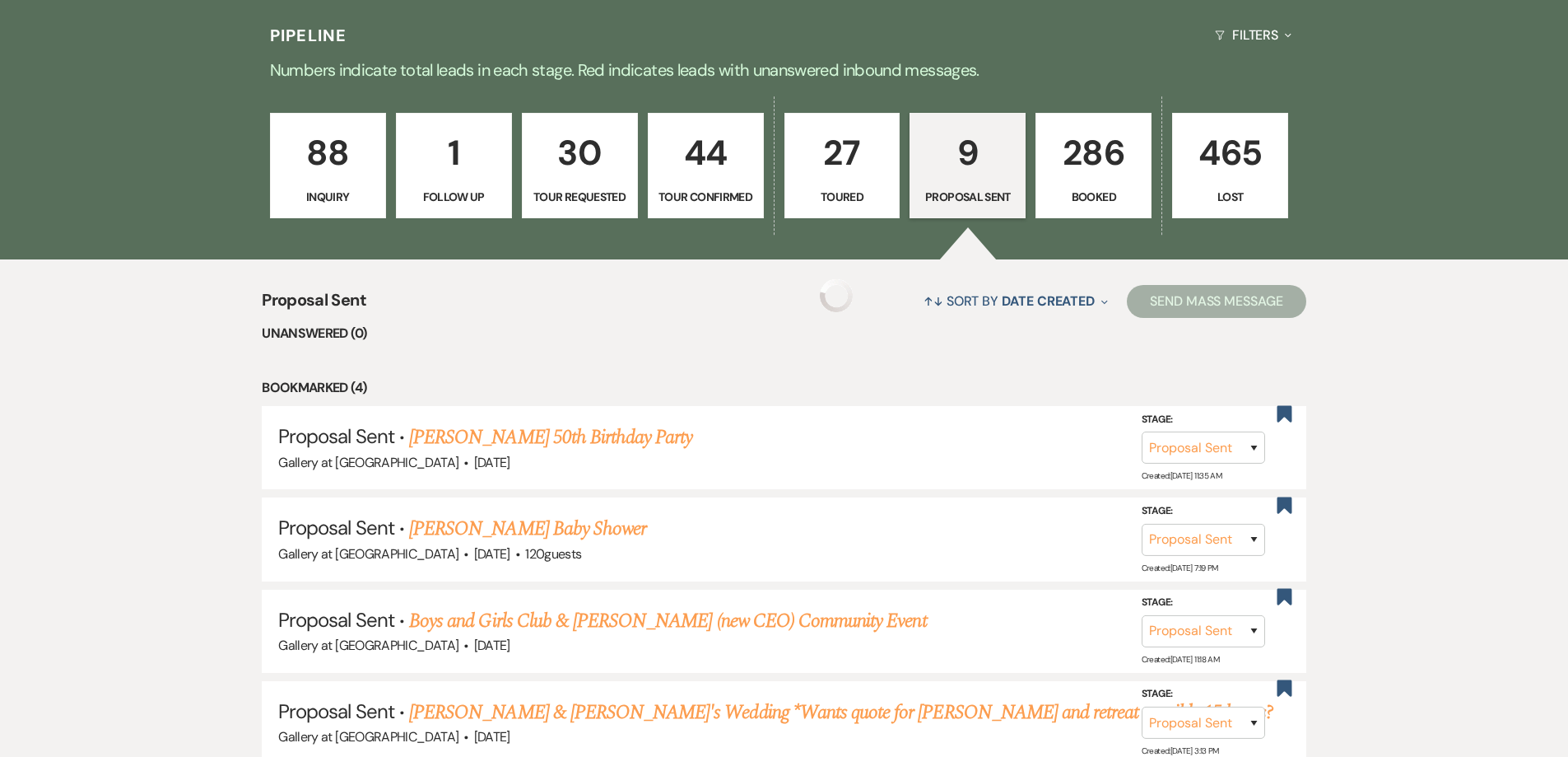
select select "6"
click at [531, 532] on link "[PERSON_NAME] Baby Shower" at bounding box center [527, 528] width 237 height 30
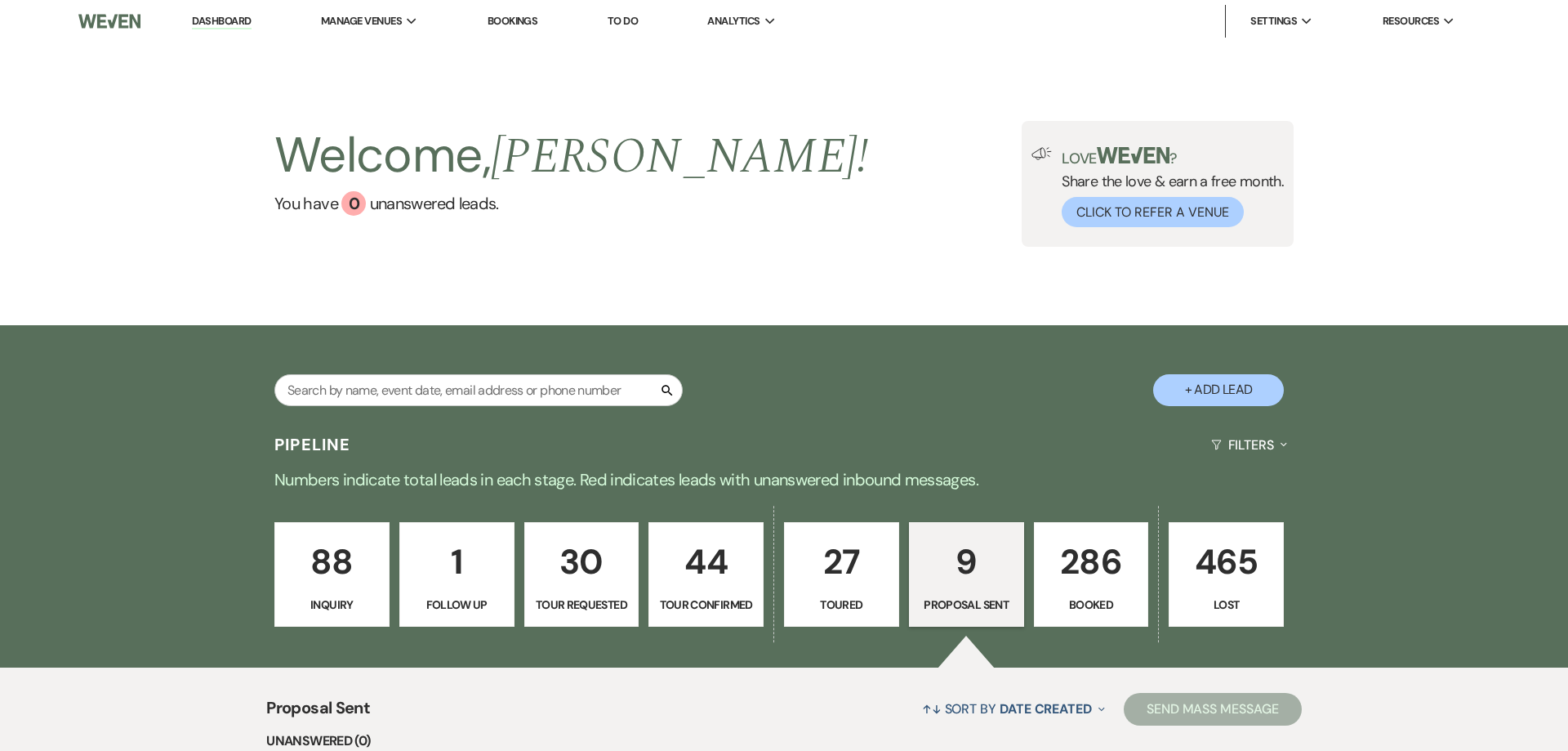
select select "6"
select select "5"
select select "3"
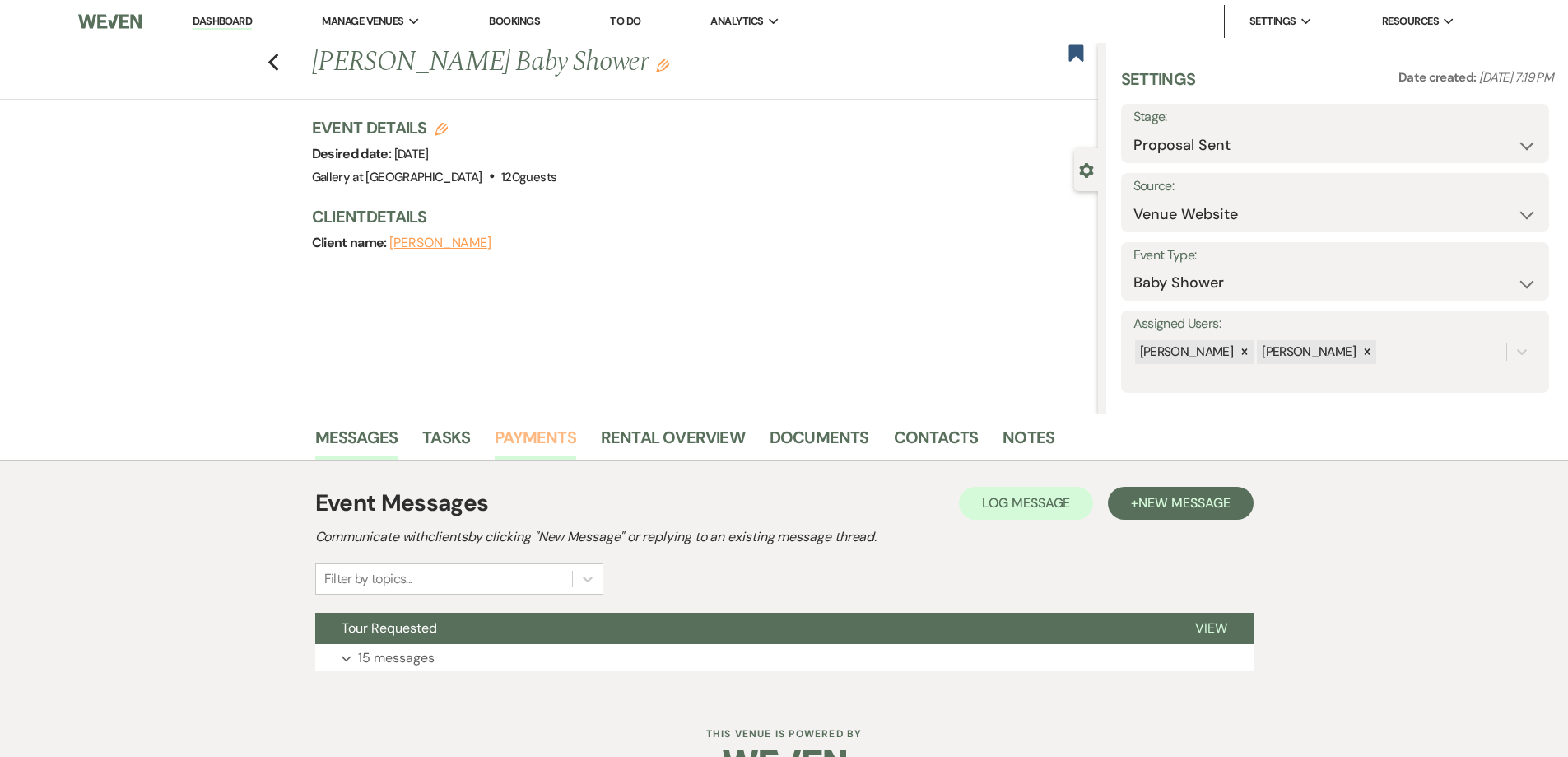
click at [541, 439] on link "Payments" at bounding box center [535, 442] width 81 height 36
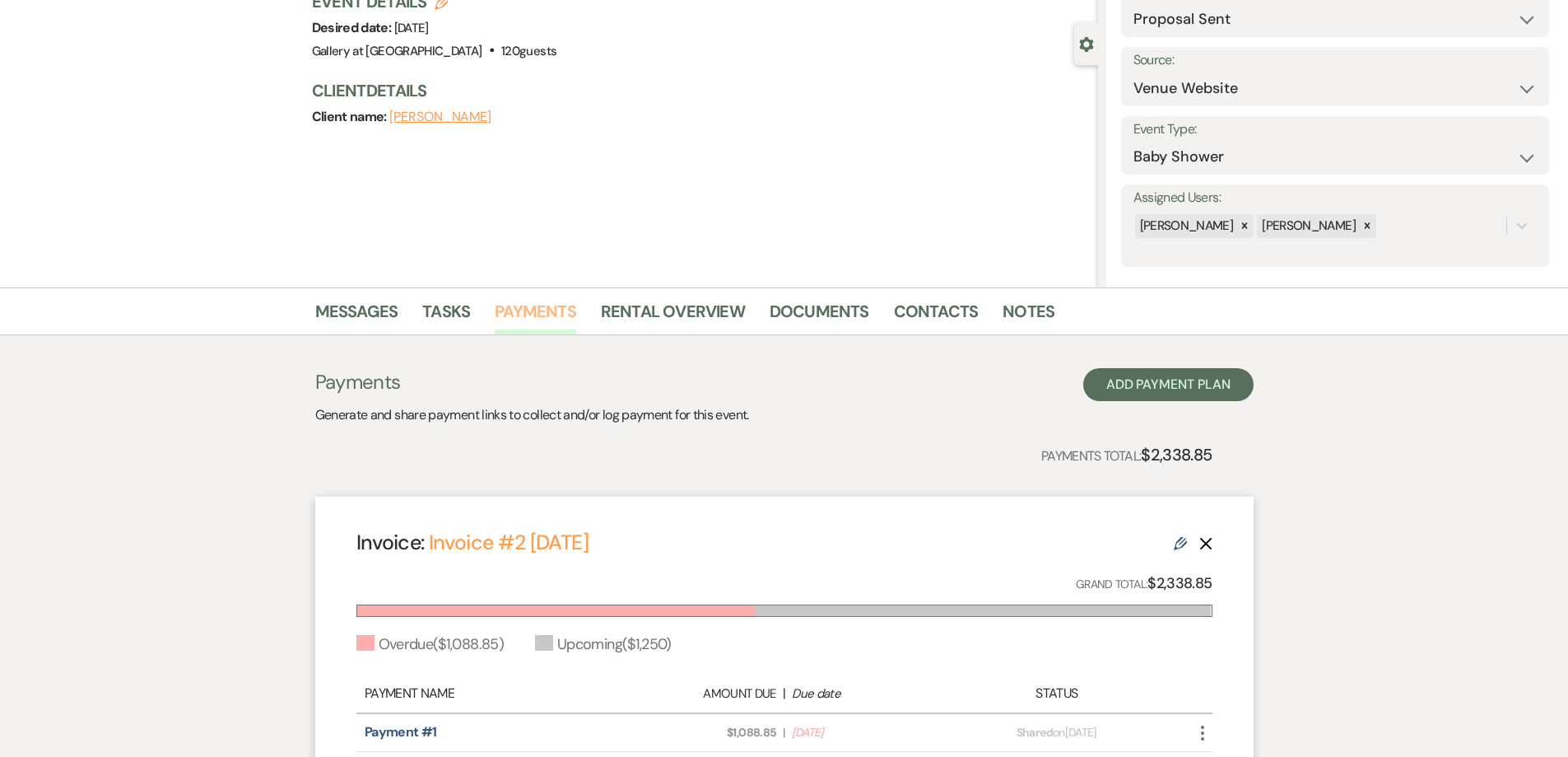
scroll to position [329, 0]
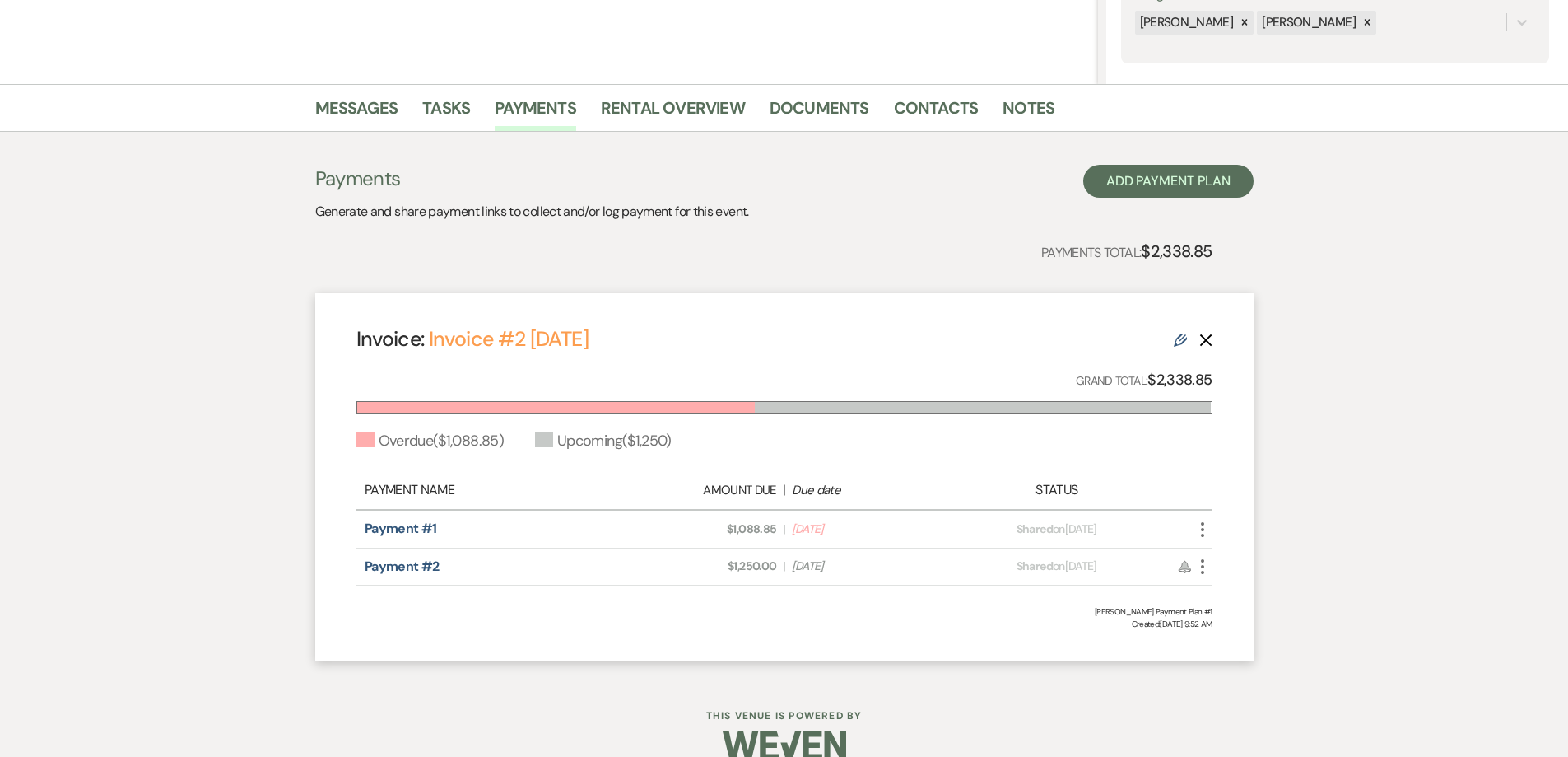
click at [1214, 524] on div "Invoice: Invoice #2 [DATE] Edit Delete Grand Total: $2,338.85 Overdue ( $1,088.…" at bounding box center [785, 477] width 938 height 368
click at [1201, 530] on use "button" at bounding box center [1202, 529] width 3 height 14
click at [1231, 612] on button "Check [PERSON_NAME] [PERSON_NAME] as Paid" at bounding box center [1276, 617] width 166 height 28
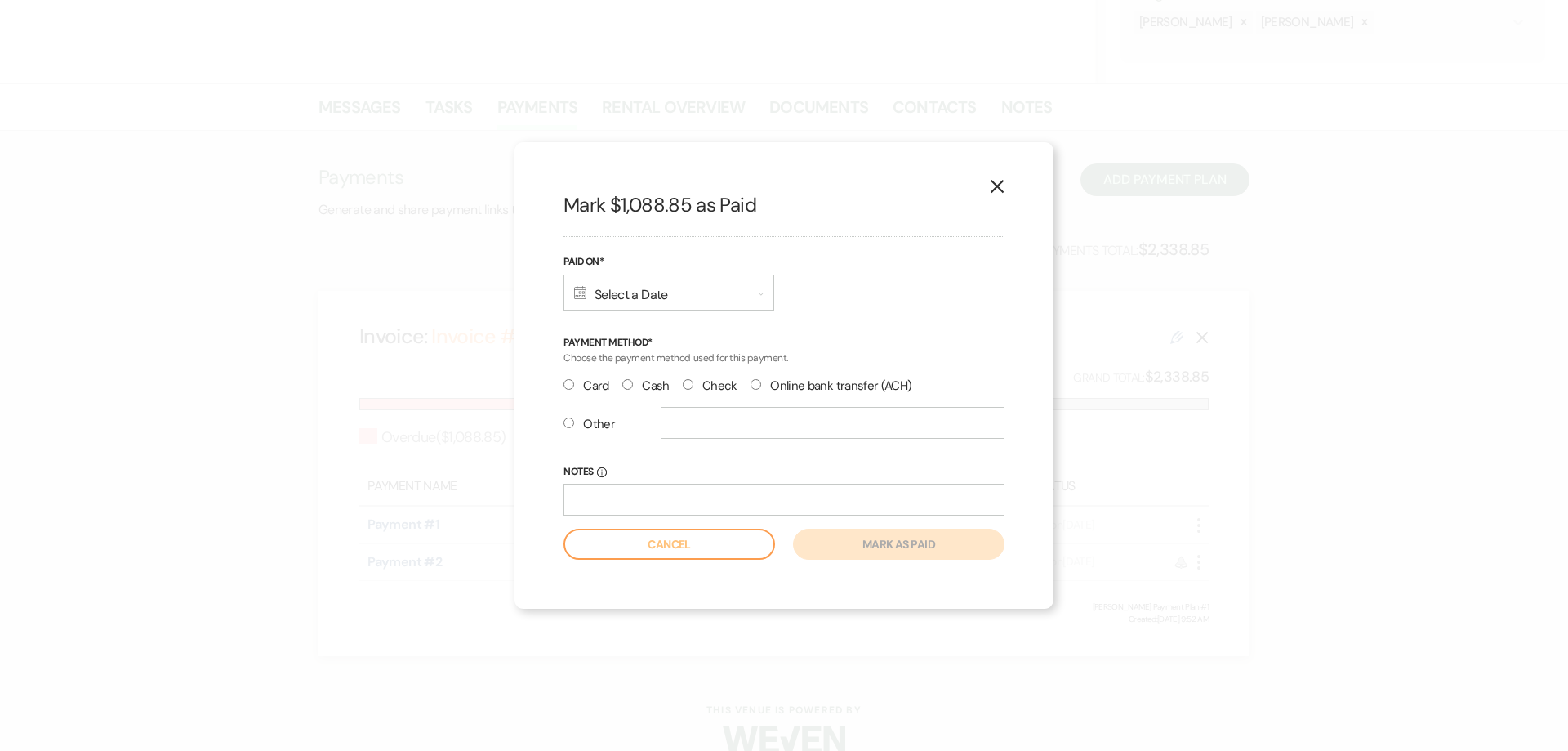
click at [561, 385] on div "X Mark $1,088.85 as Paid Paid On* Calendar Select a Date Expand Payment Method*…" at bounding box center [784, 376] width 539 height 467
click at [569, 381] on input "Card" at bounding box center [568, 384] width 11 height 11
radio input "true"
click at [614, 301] on div "Calendar Select a Date Expand" at bounding box center [668, 292] width 210 height 36
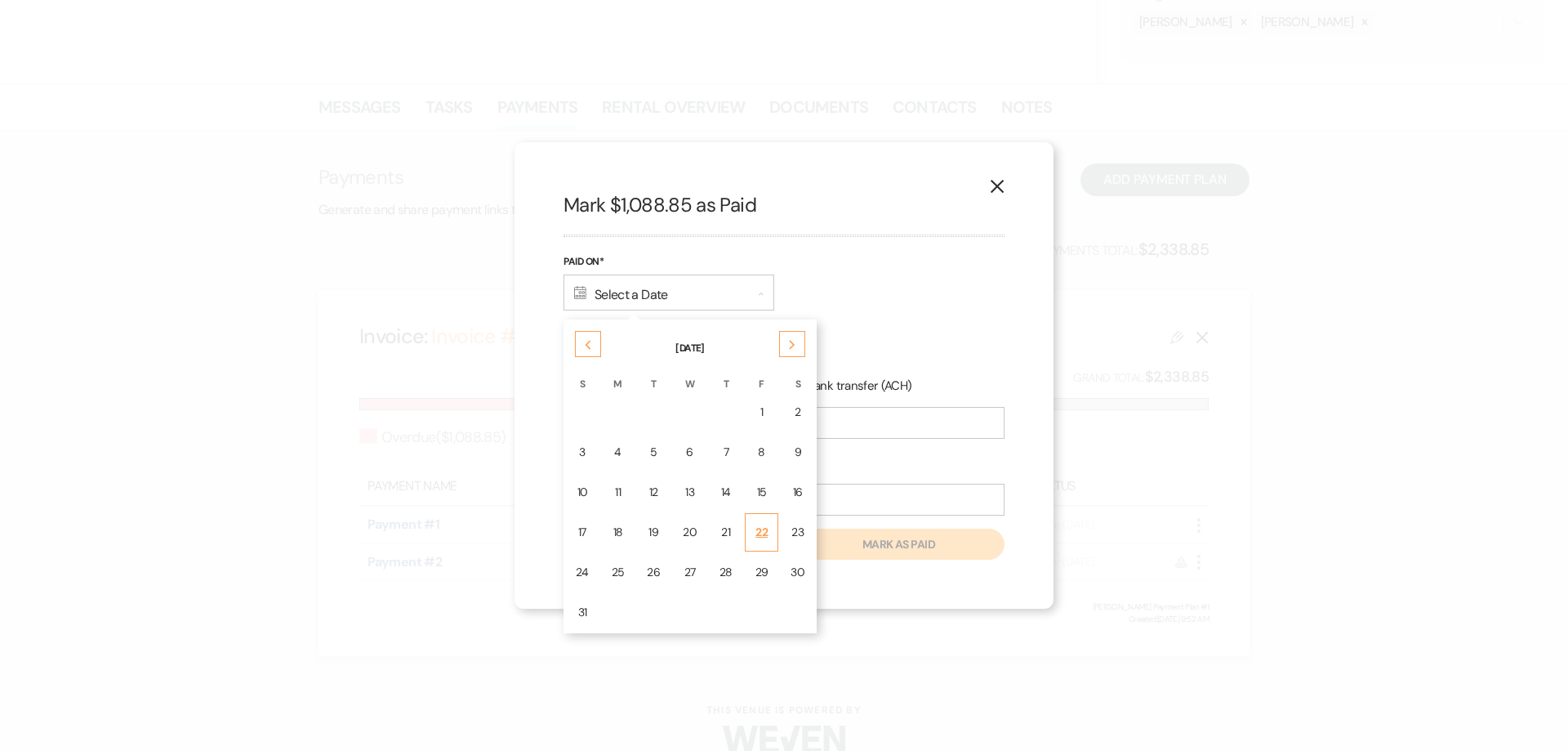
click at [755, 530] on div "22" at bounding box center [762, 532] width 13 height 17
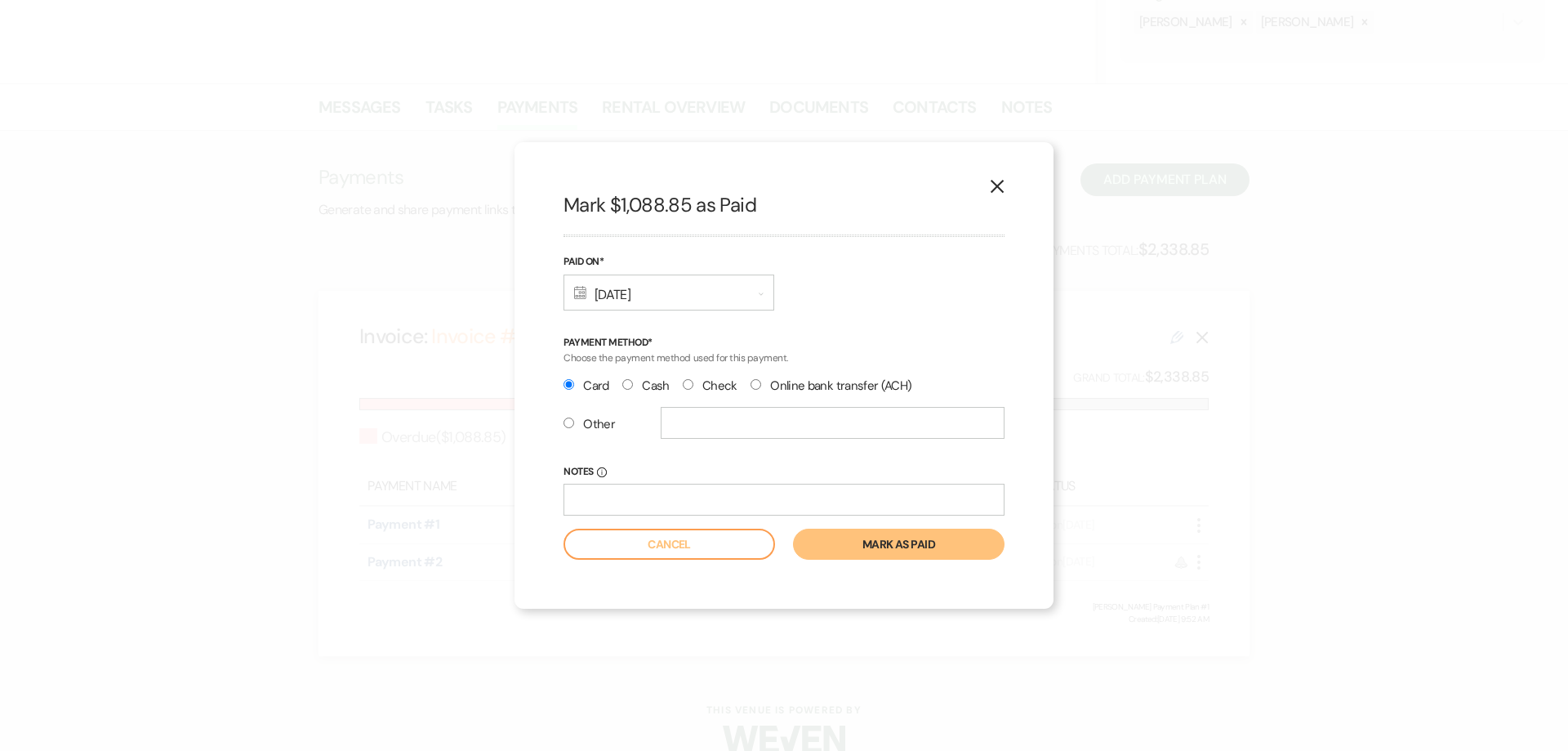
click at [811, 538] on button "Mark as paid" at bounding box center [898, 544] width 211 height 31
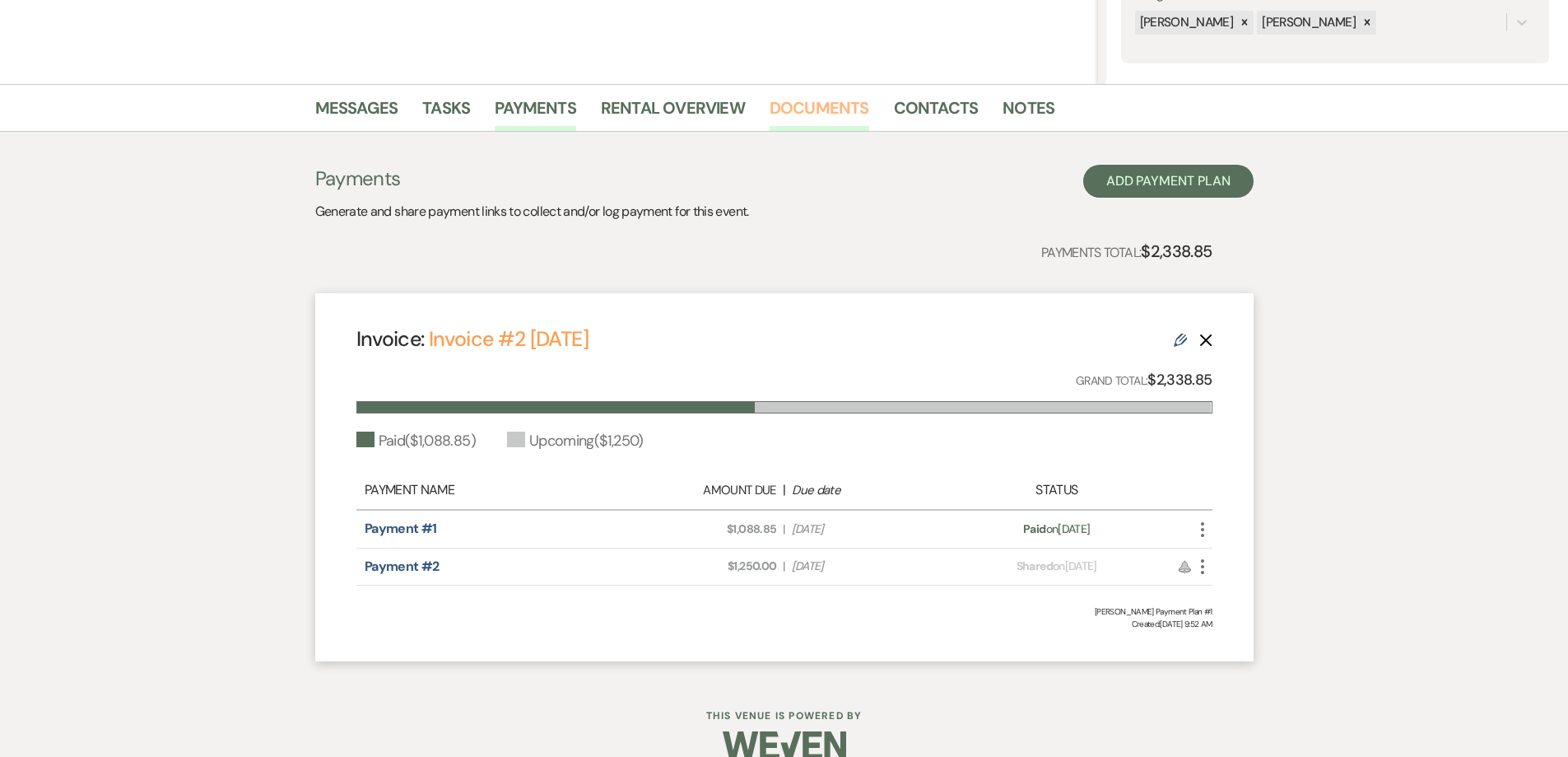
click at [841, 121] on link "Documents" at bounding box center [819, 113] width 99 height 36
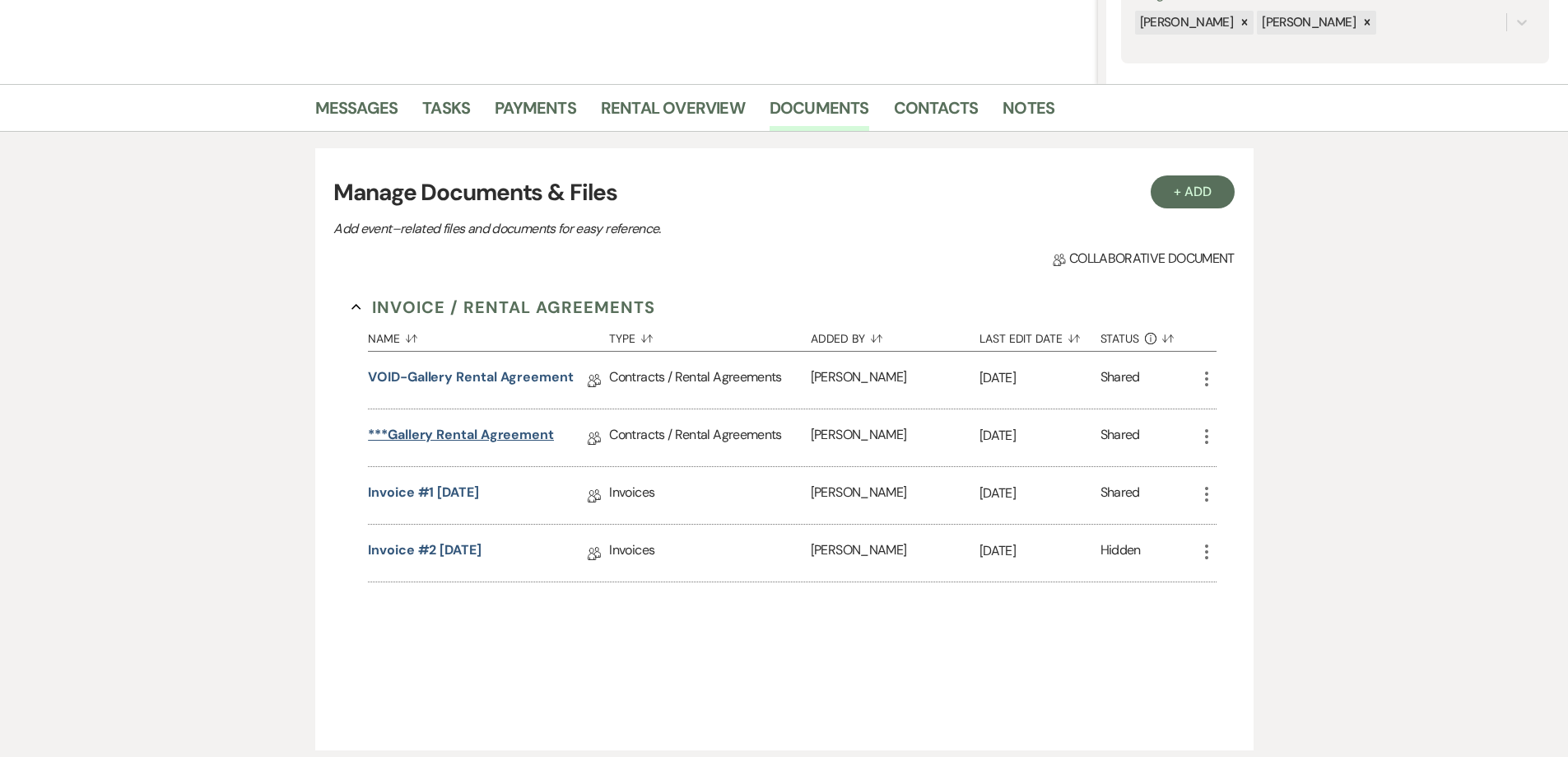
click at [511, 435] on link "***Gallery Rental Agreement" at bounding box center [461, 438] width 186 height 25
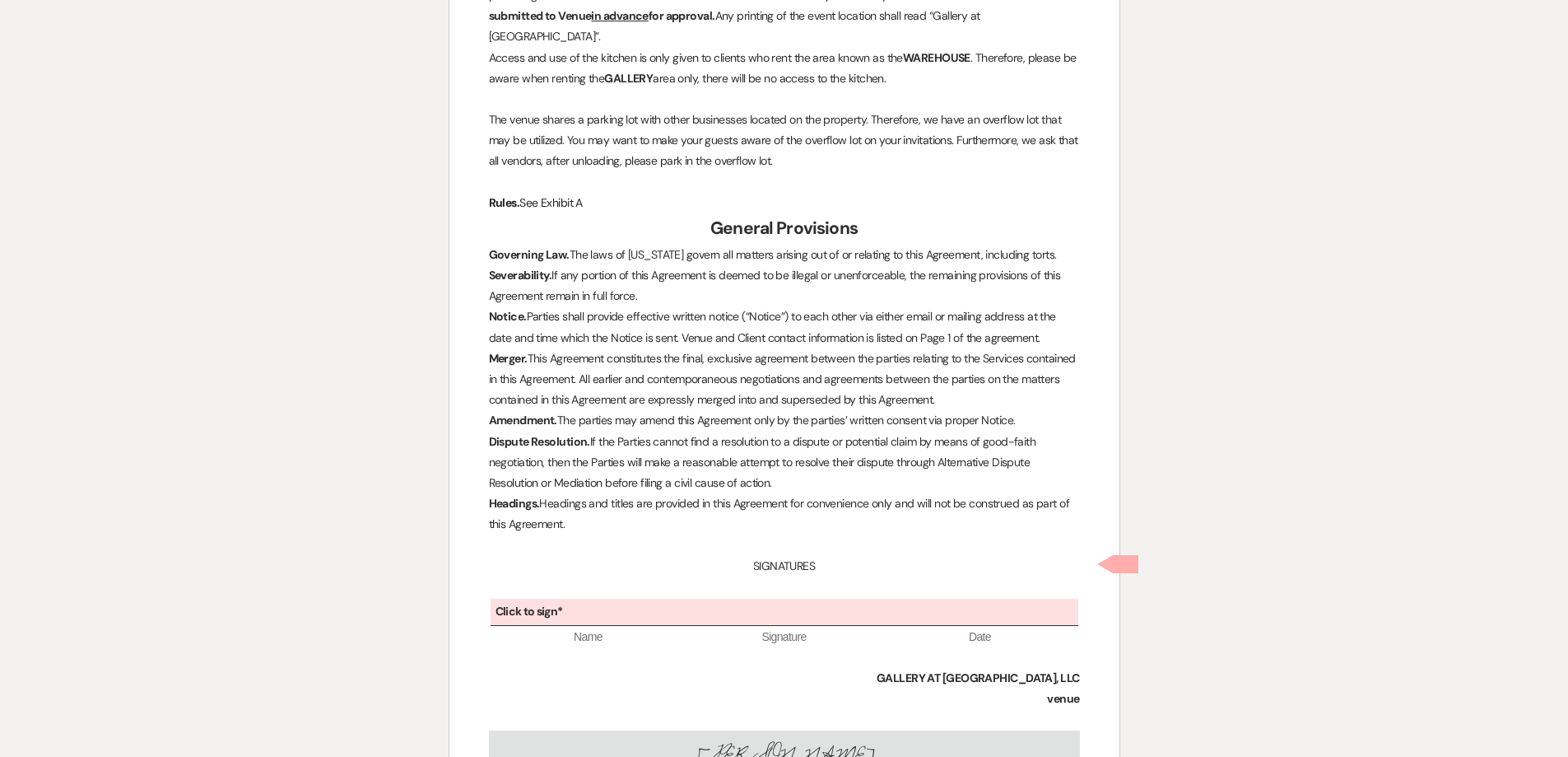
scroll to position [4535, 0]
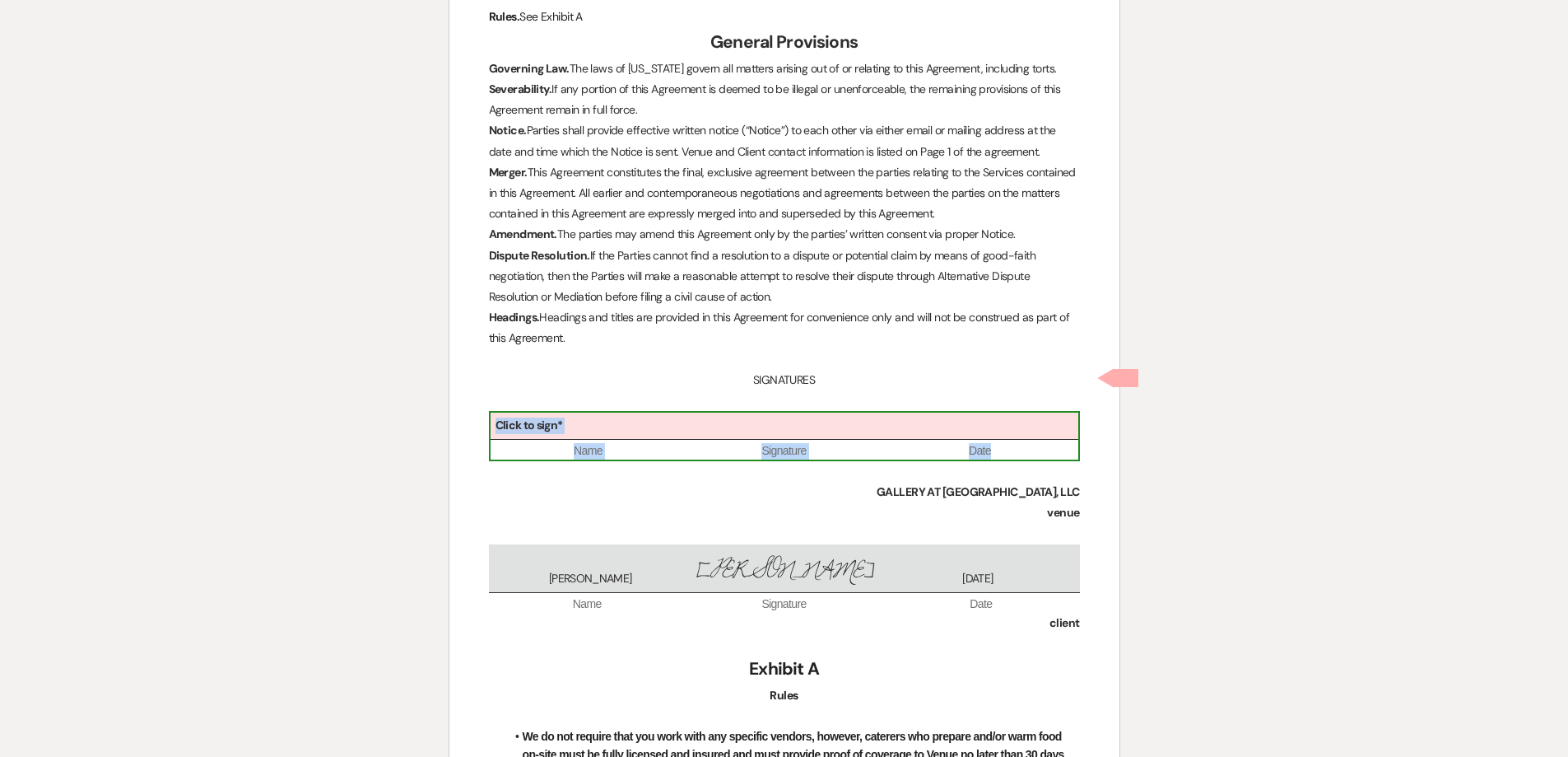
click at [800, 412] on div "Click to sign*" at bounding box center [784, 426] width 588 height 27
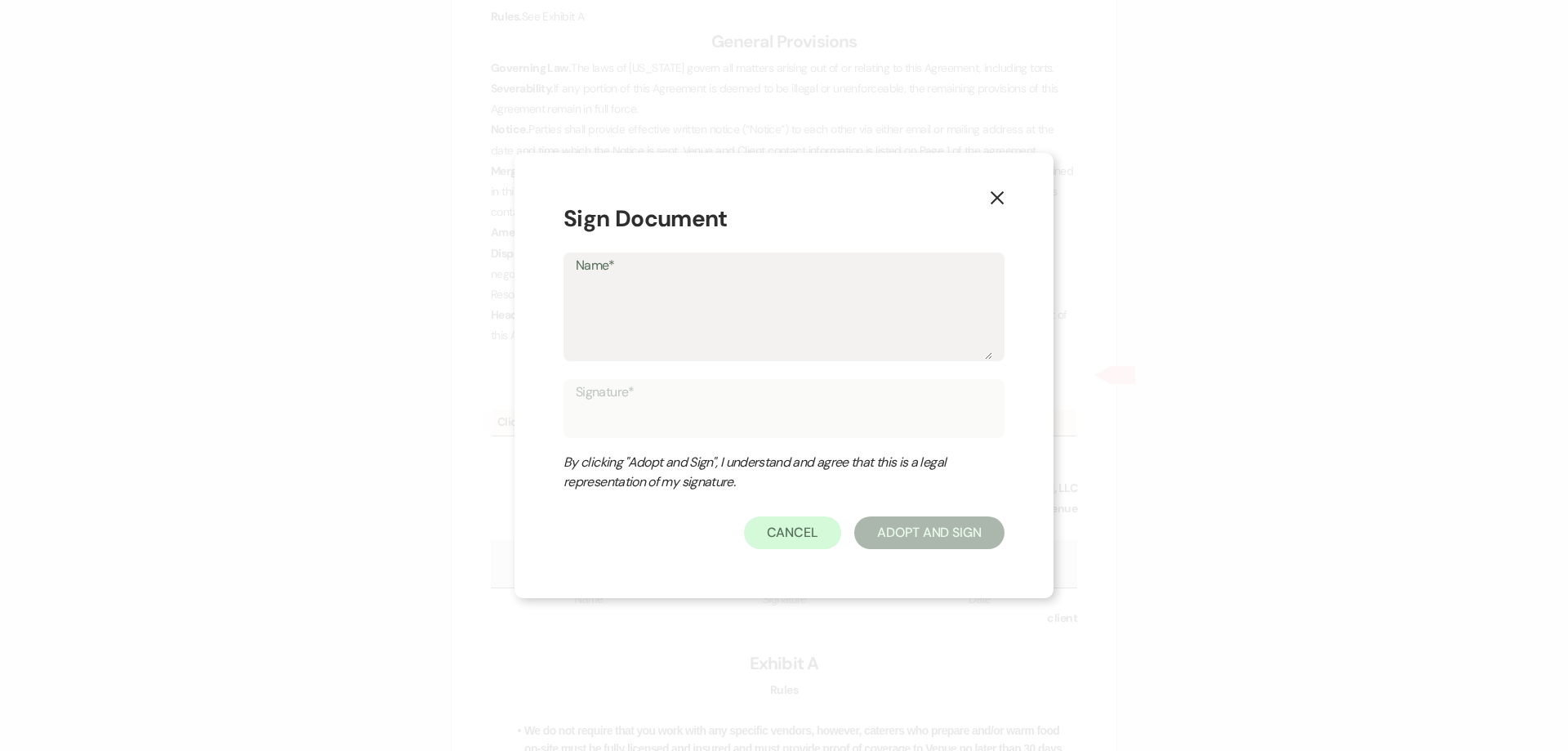
type textarea "S"
type input "S"
type textarea "Sh"
type input "Sh"
type textarea "She"
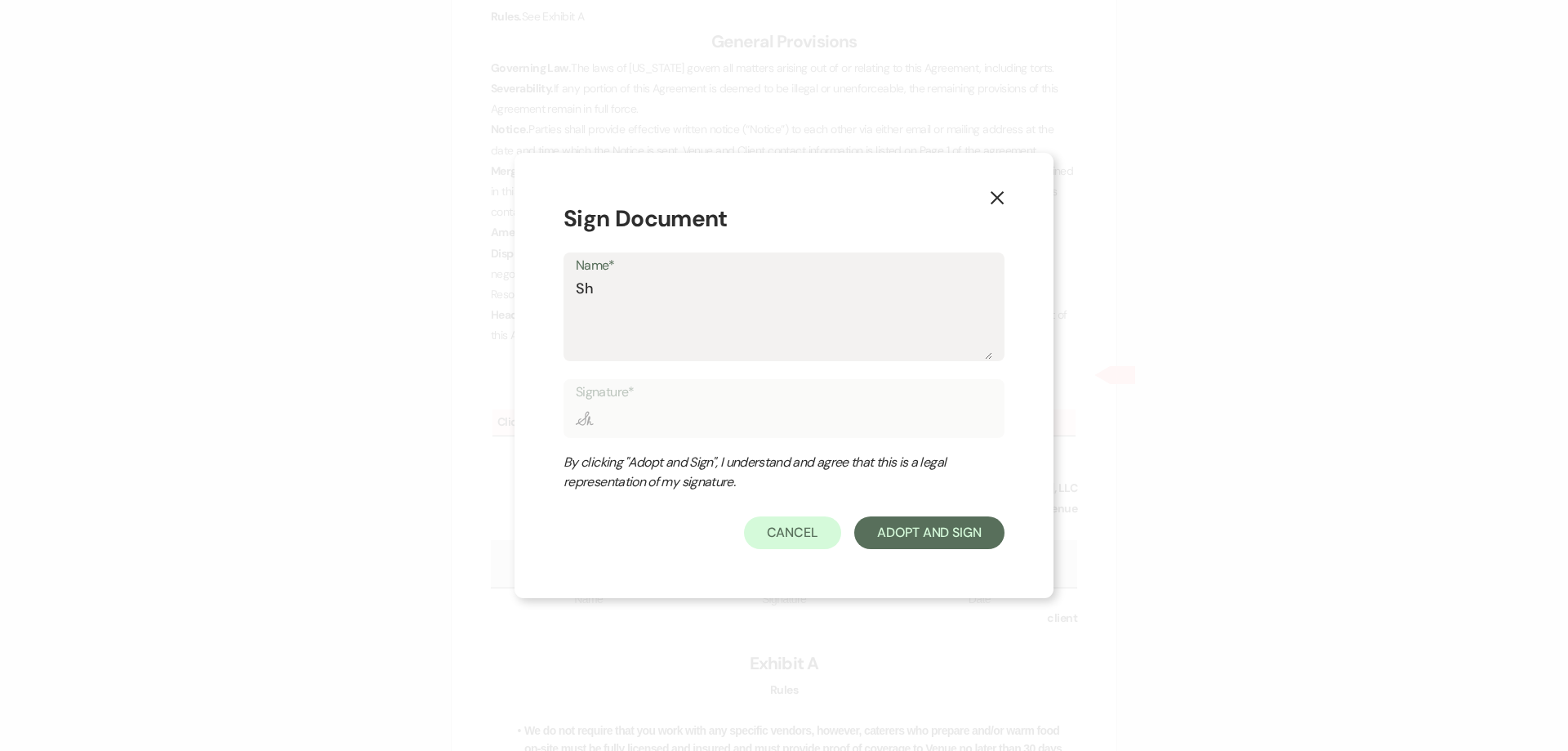
type input "She"
type textarea "Shel"
type input "Shel"
type textarea "Shelb"
type input "Shelb"
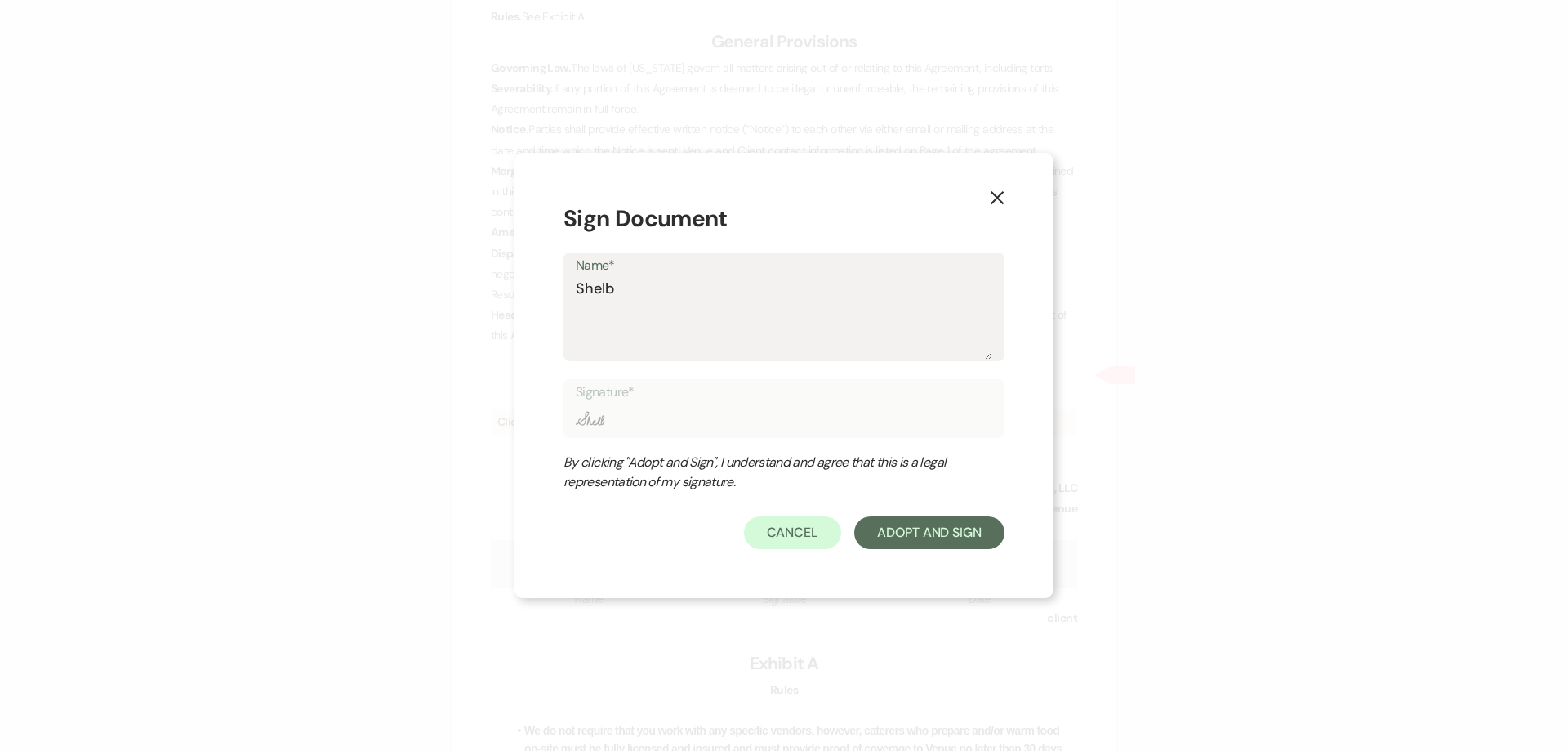
type textarea "[PERSON_NAME]"
type input "[PERSON_NAME]"
type textarea "[PERSON_NAME]"
type input "[PERSON_NAME]"
type textarea "[PERSON_NAME]"
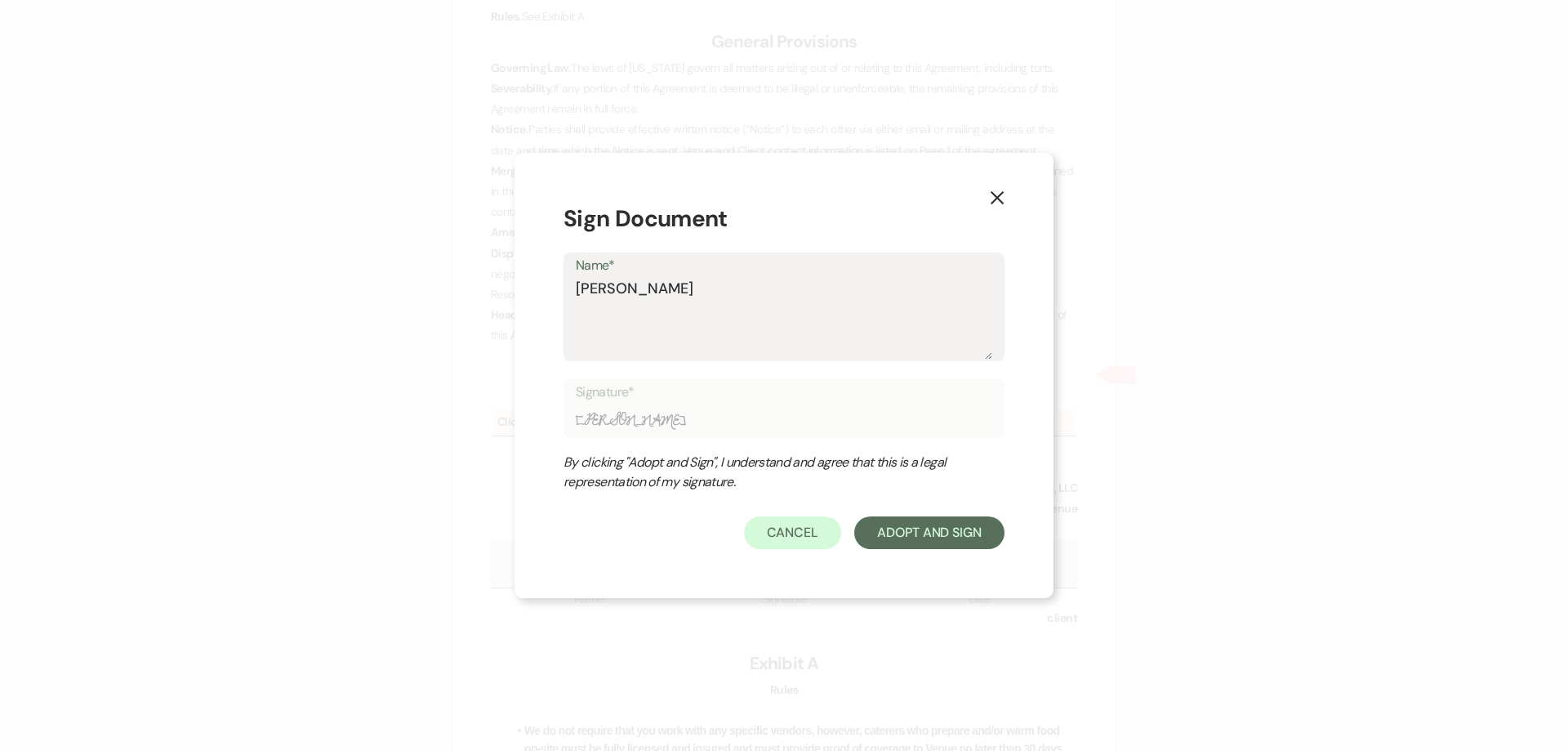
type input "[PERSON_NAME]"
type textarea "[PERSON_NAME]"
type input "[PERSON_NAME]"
type textarea "[PERSON_NAME]"
type input "[PERSON_NAME]"
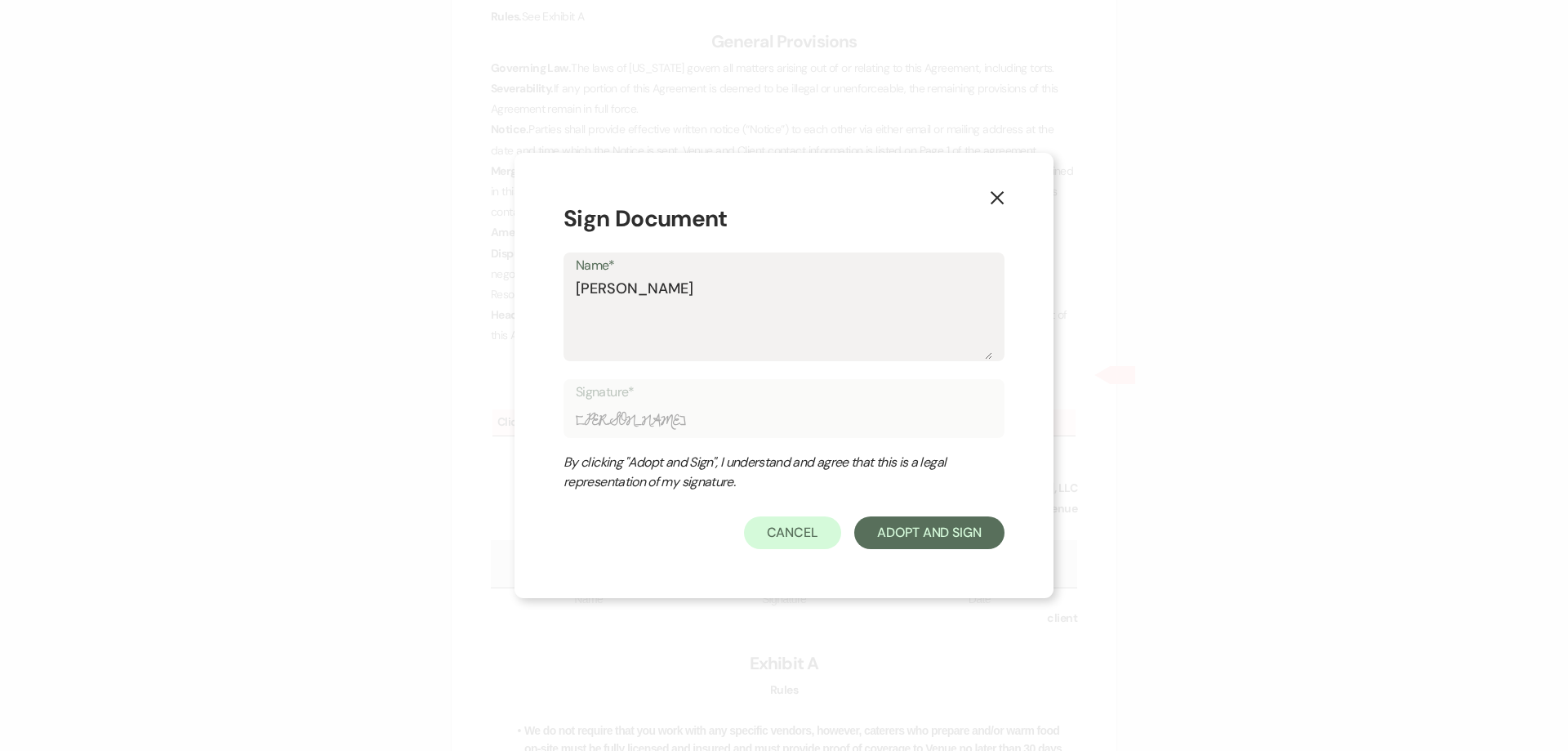
type textarea "[PERSON_NAME]"
type input "[PERSON_NAME]"
type textarea "[PERSON_NAME]"
type input "[PERSON_NAME]"
type textarea "[PERSON_NAME]"
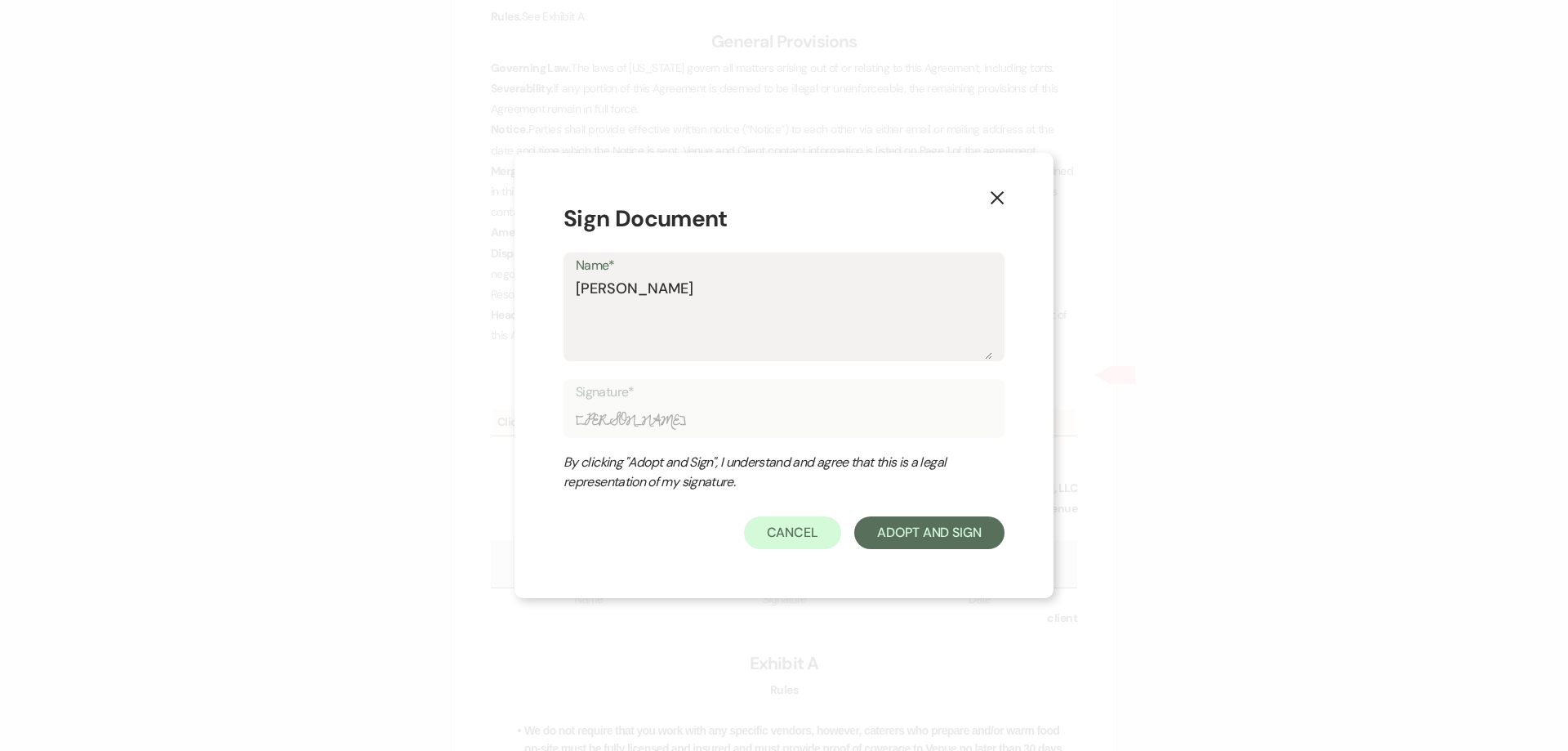
click at [922, 501] on form "Sign Document Name* [PERSON_NAME] Signature* [PERSON_NAME] By clicking "Adopt a…" at bounding box center [784, 376] width 441 height 347
click at [912, 530] on button "Adopt And Sign" at bounding box center [929, 532] width 151 height 33
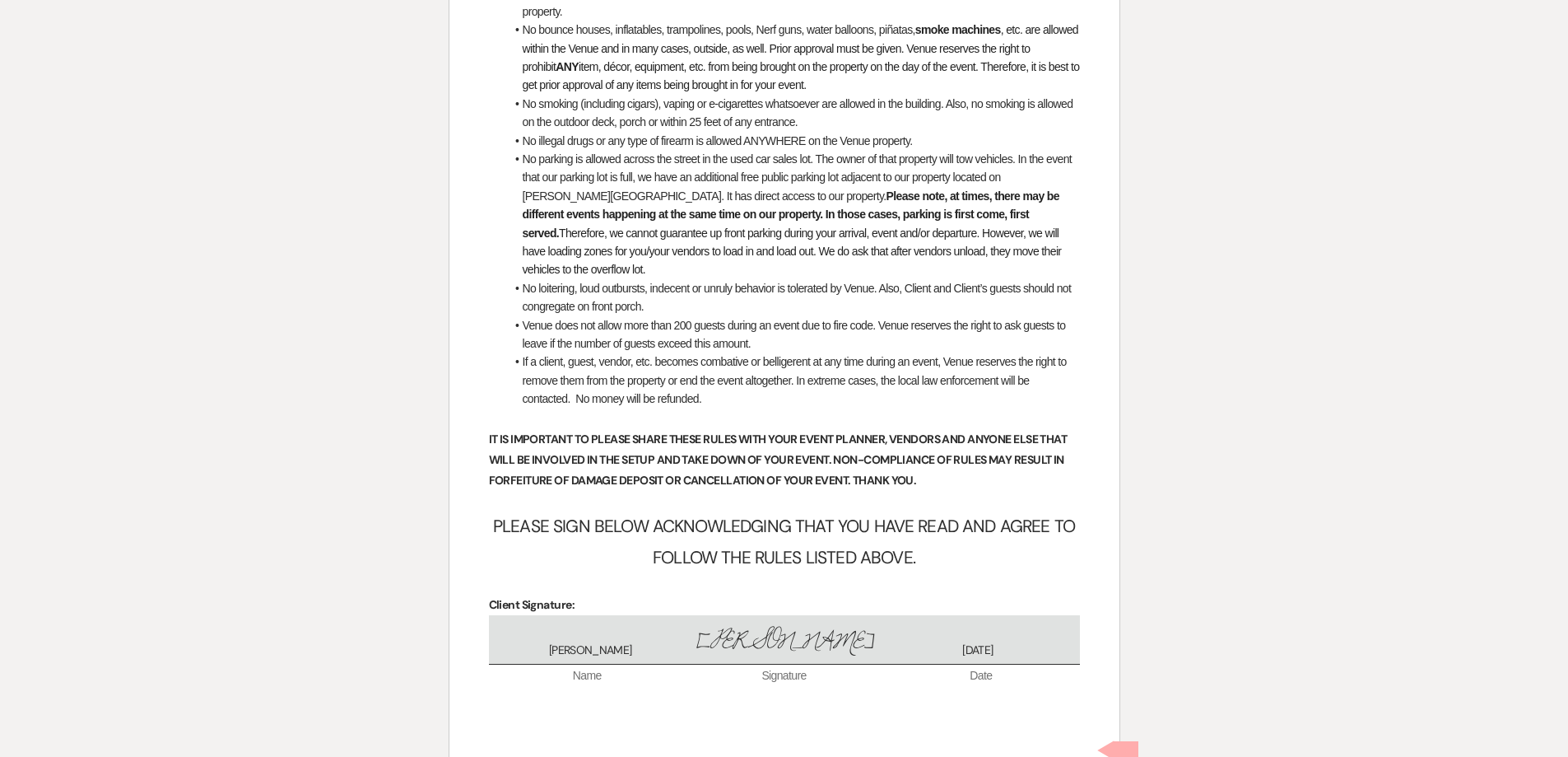
scroll to position [6522, 0]
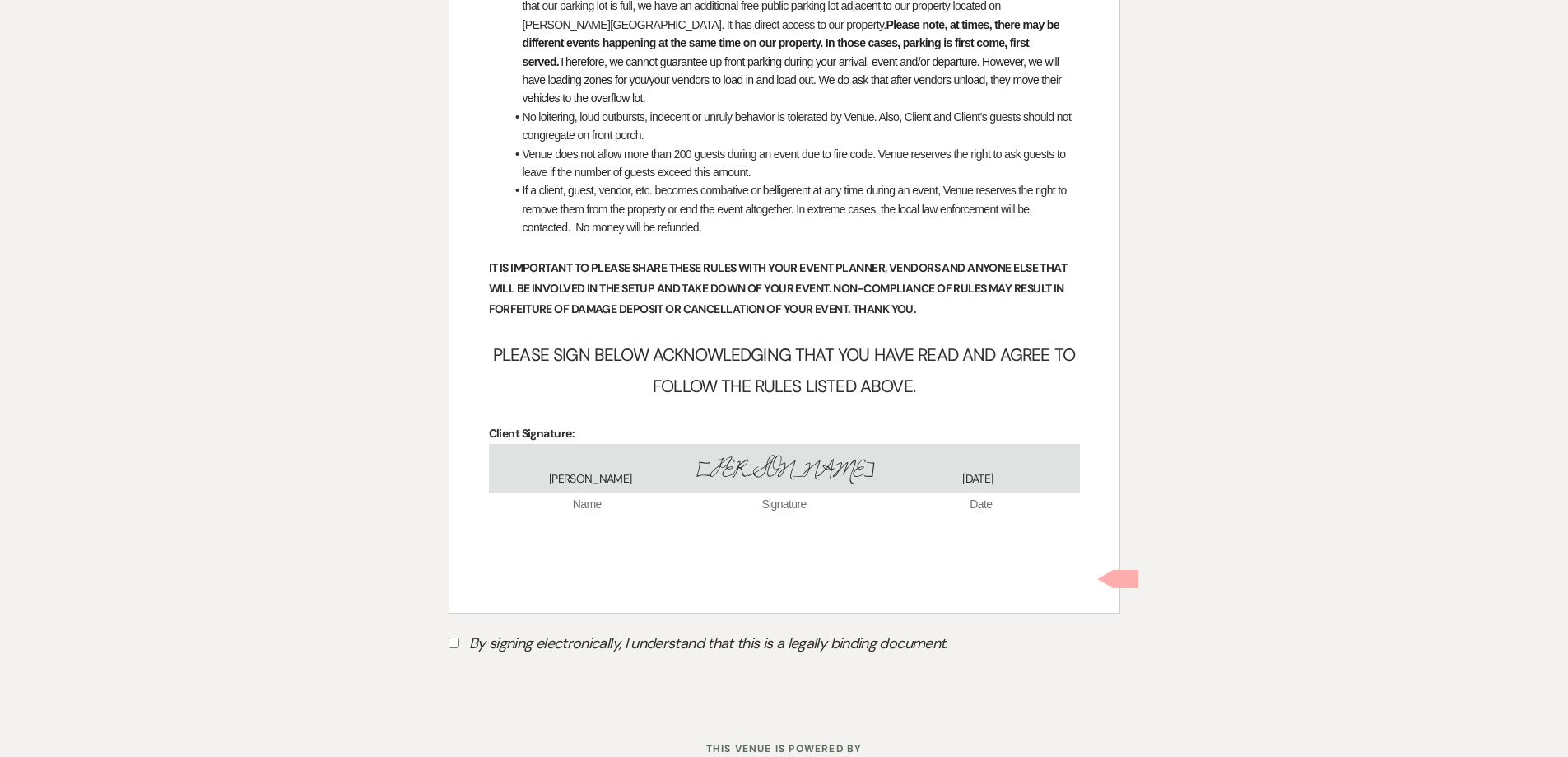
click at [457, 637] on input "By signing electronically, I understand that this is a legally binding document." at bounding box center [454, 642] width 11 height 11
checkbox input "true"
click at [512, 670] on button "Submit" at bounding box center [507, 684] width 115 height 30
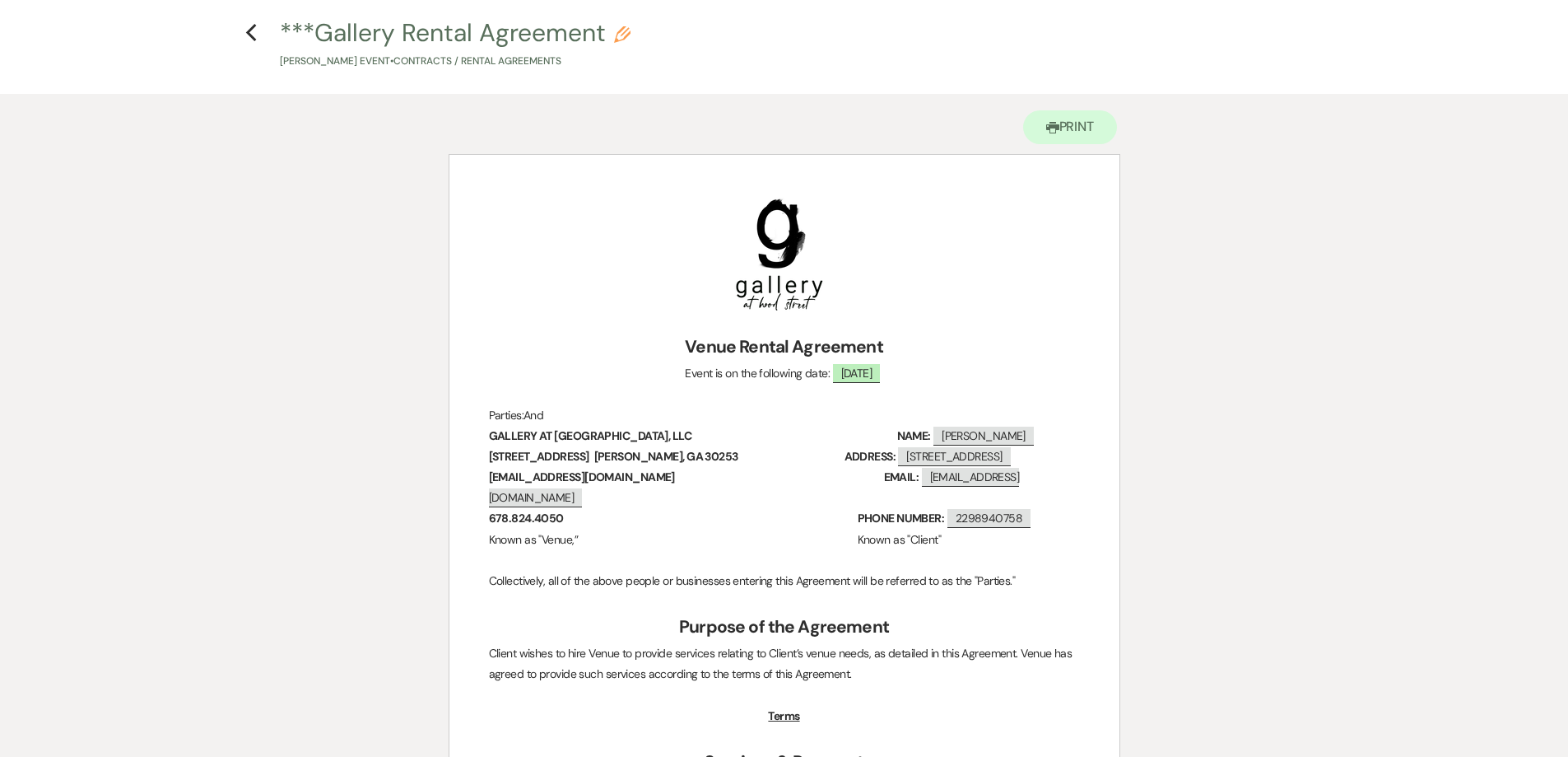
scroll to position [0, 0]
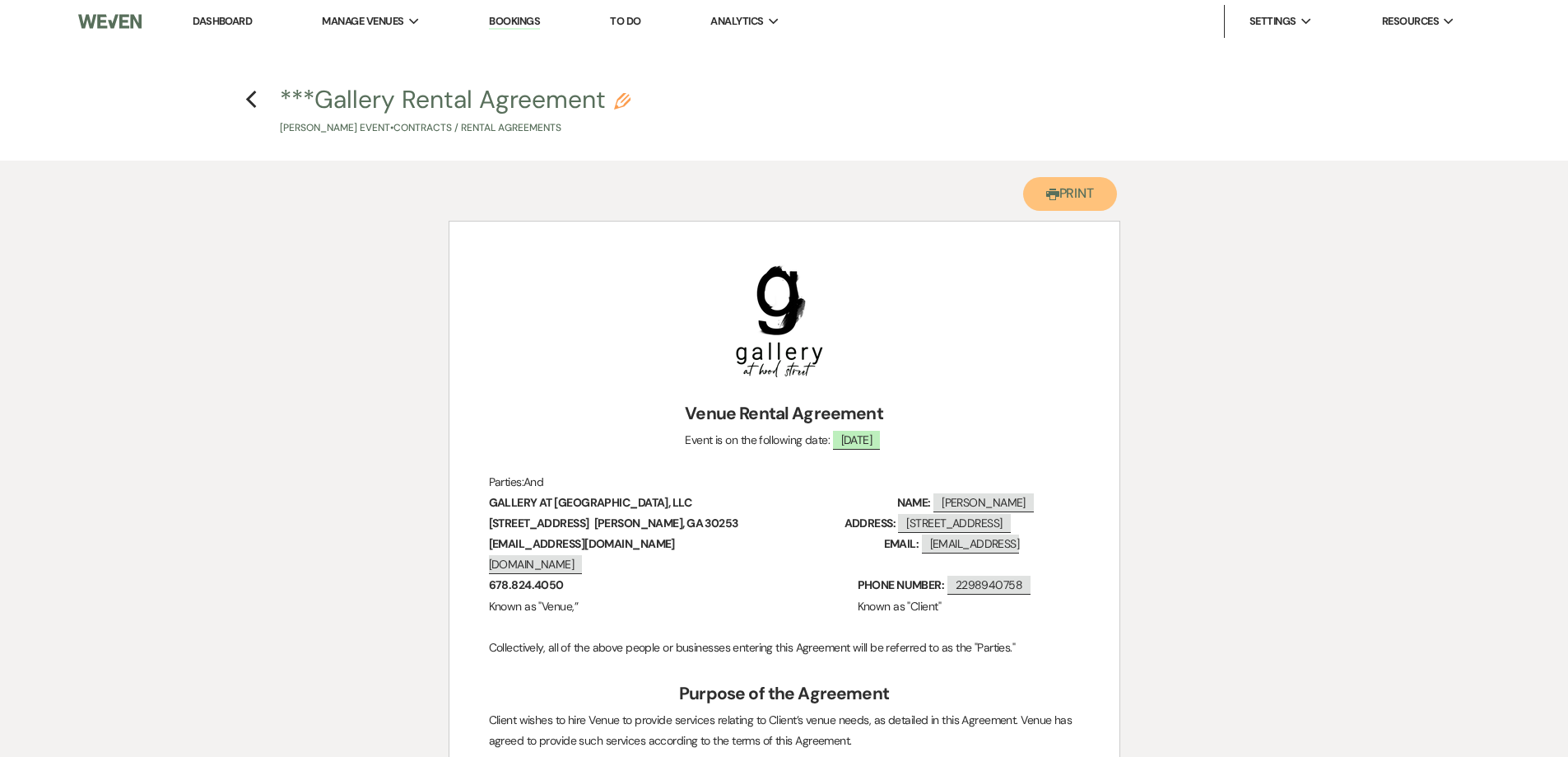
click at [1058, 205] on button "Printer Print" at bounding box center [1071, 194] width 95 height 34
click at [247, 98] on use "button" at bounding box center [251, 99] width 11 height 18
select select "6"
select select "5"
select select "3"
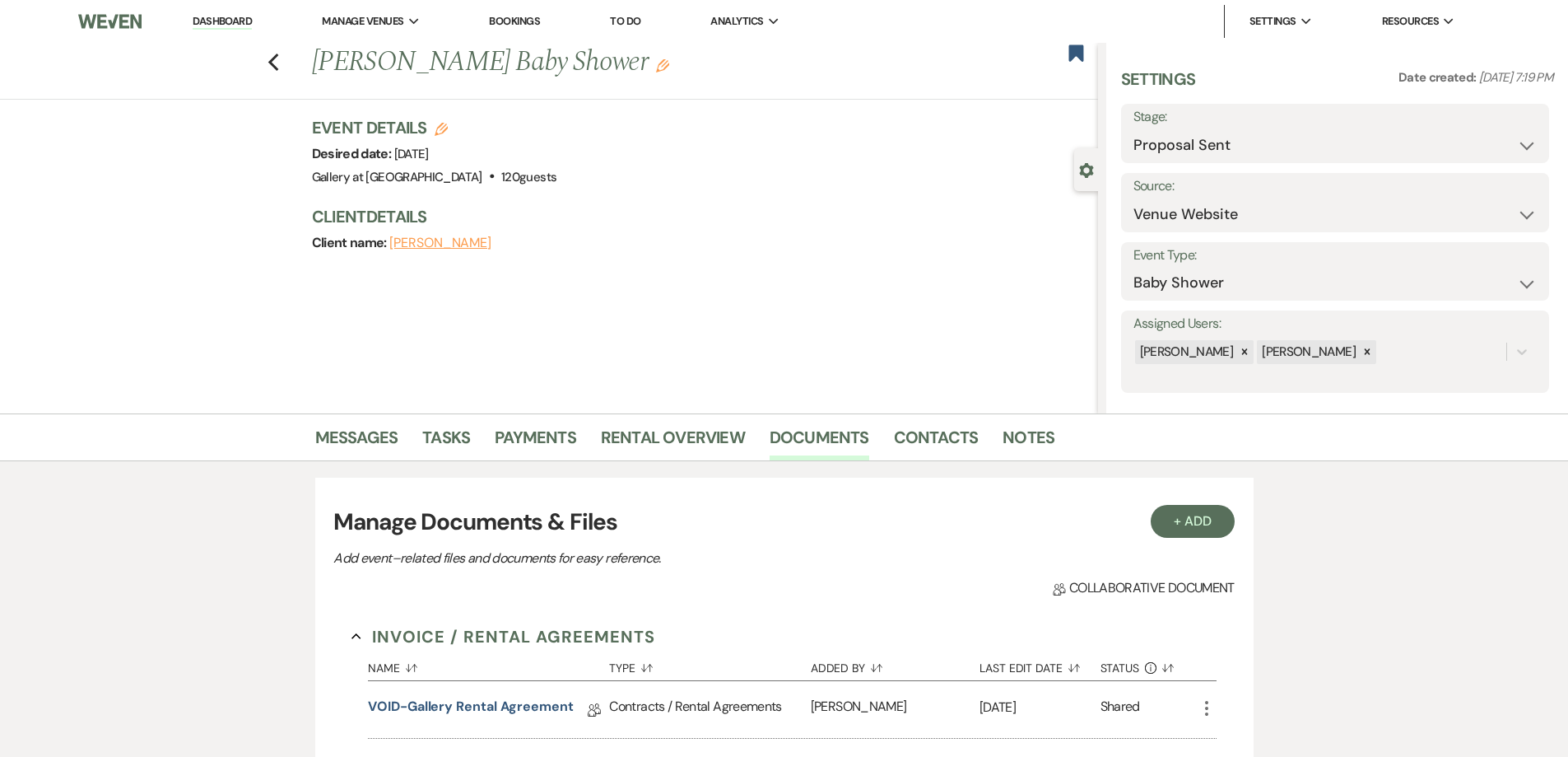
scroll to position [329, 0]
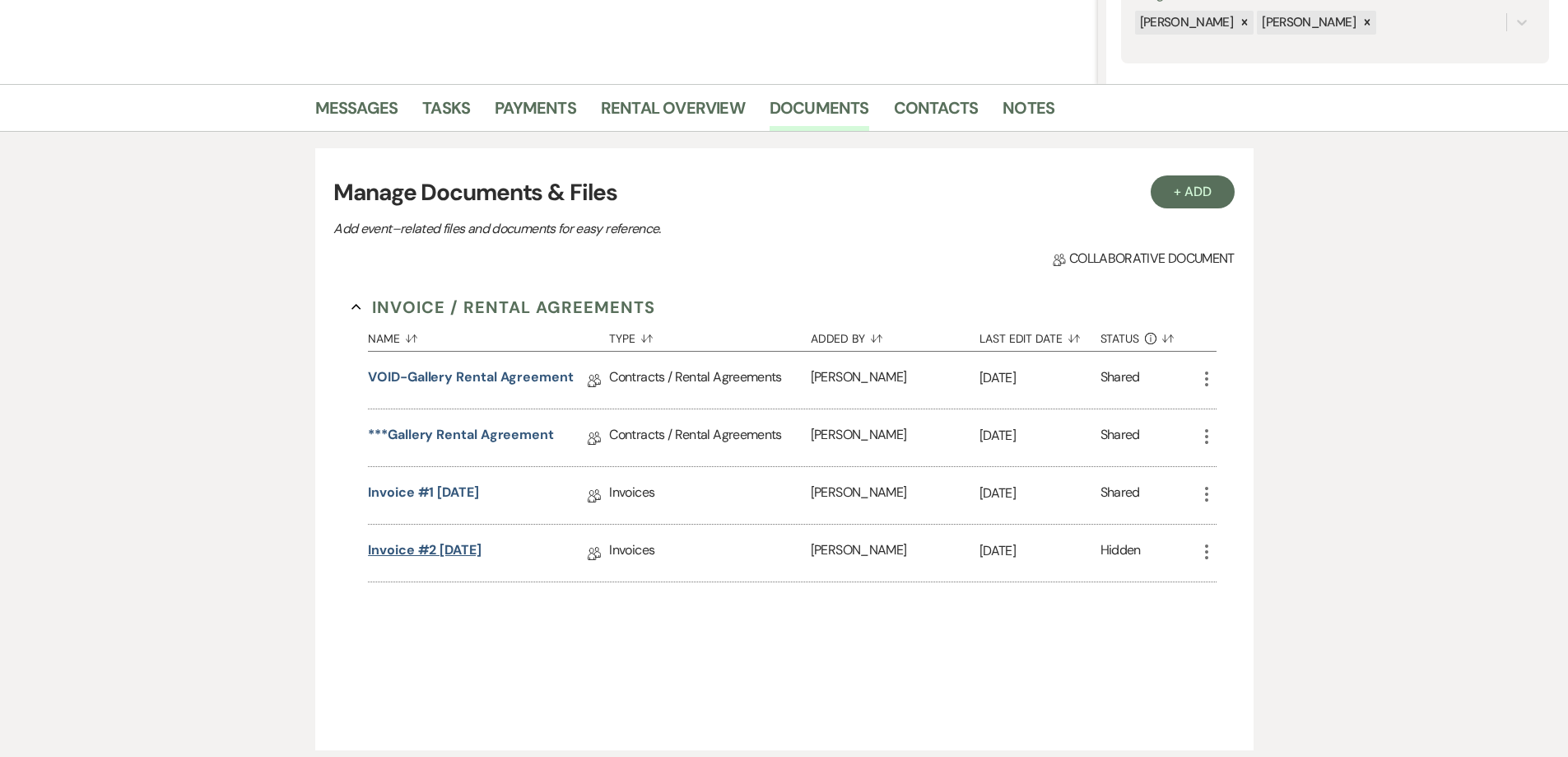
click at [422, 546] on link "Invoice #2 [DATE]" at bounding box center [425, 552] width 114 height 25
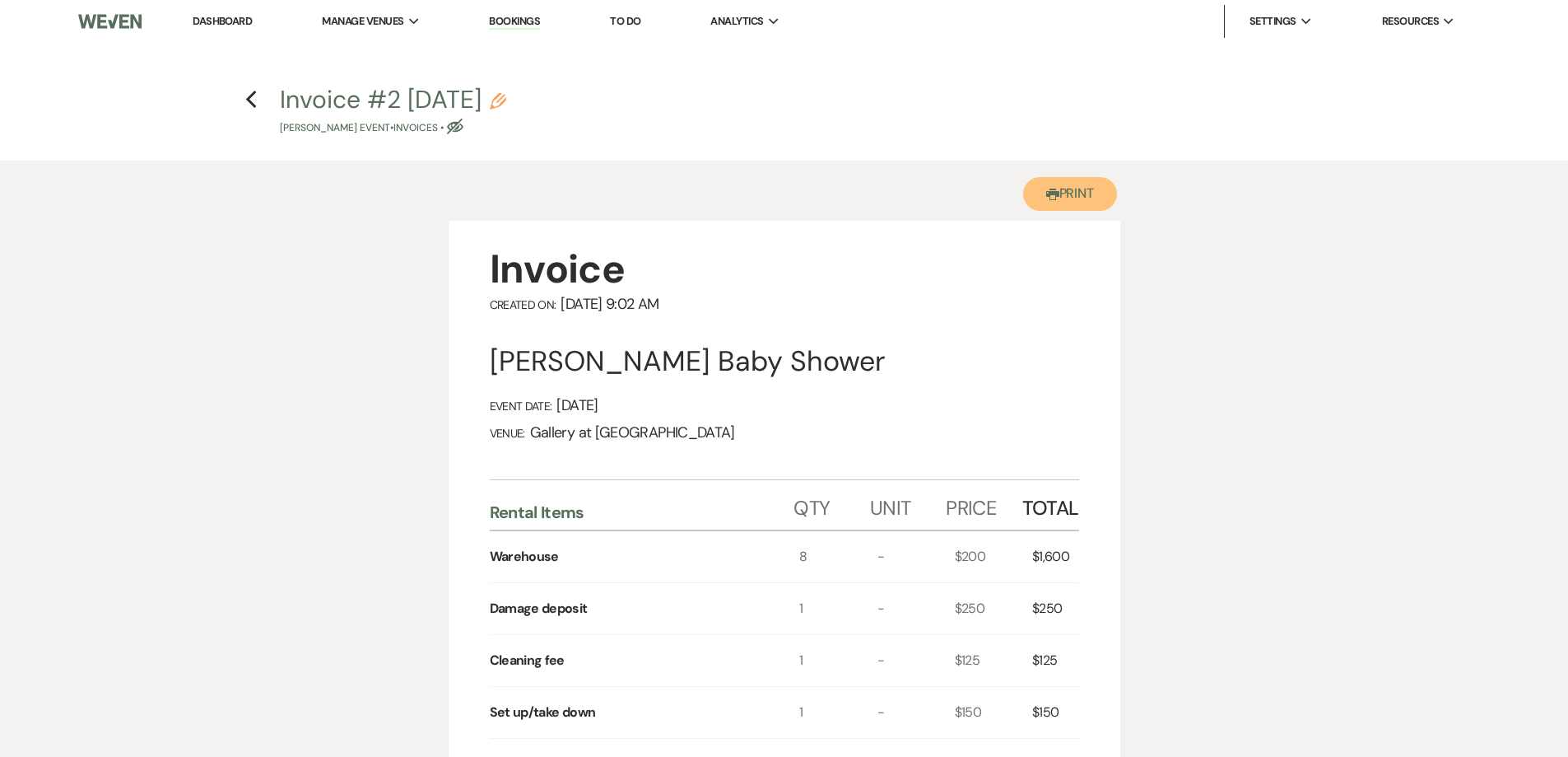
click at [1047, 204] on button "Printer Print" at bounding box center [1071, 194] width 95 height 34
click at [256, 100] on icon "Previous" at bounding box center [251, 99] width 13 height 20
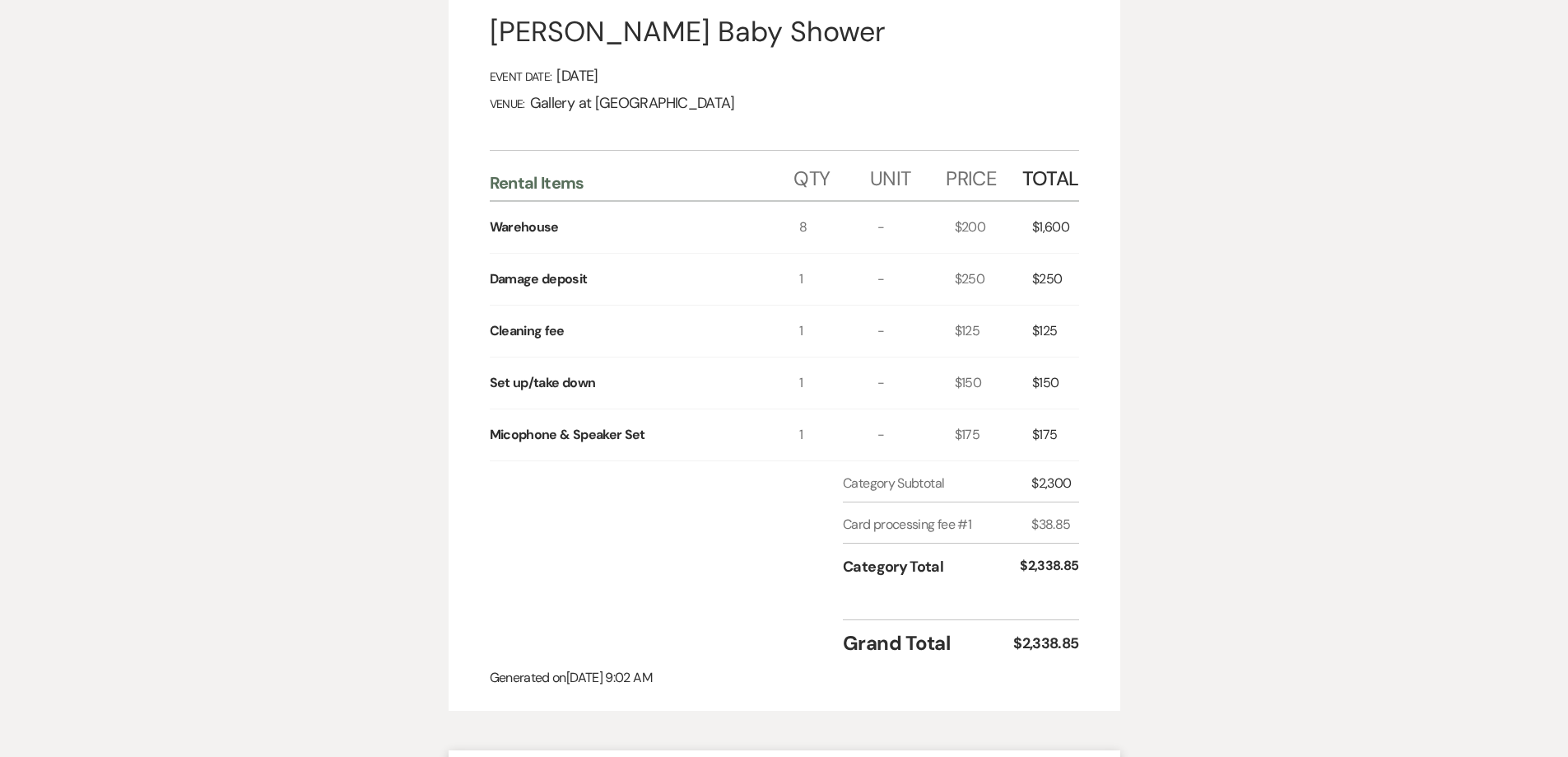
select select "6"
select select "5"
select select "3"
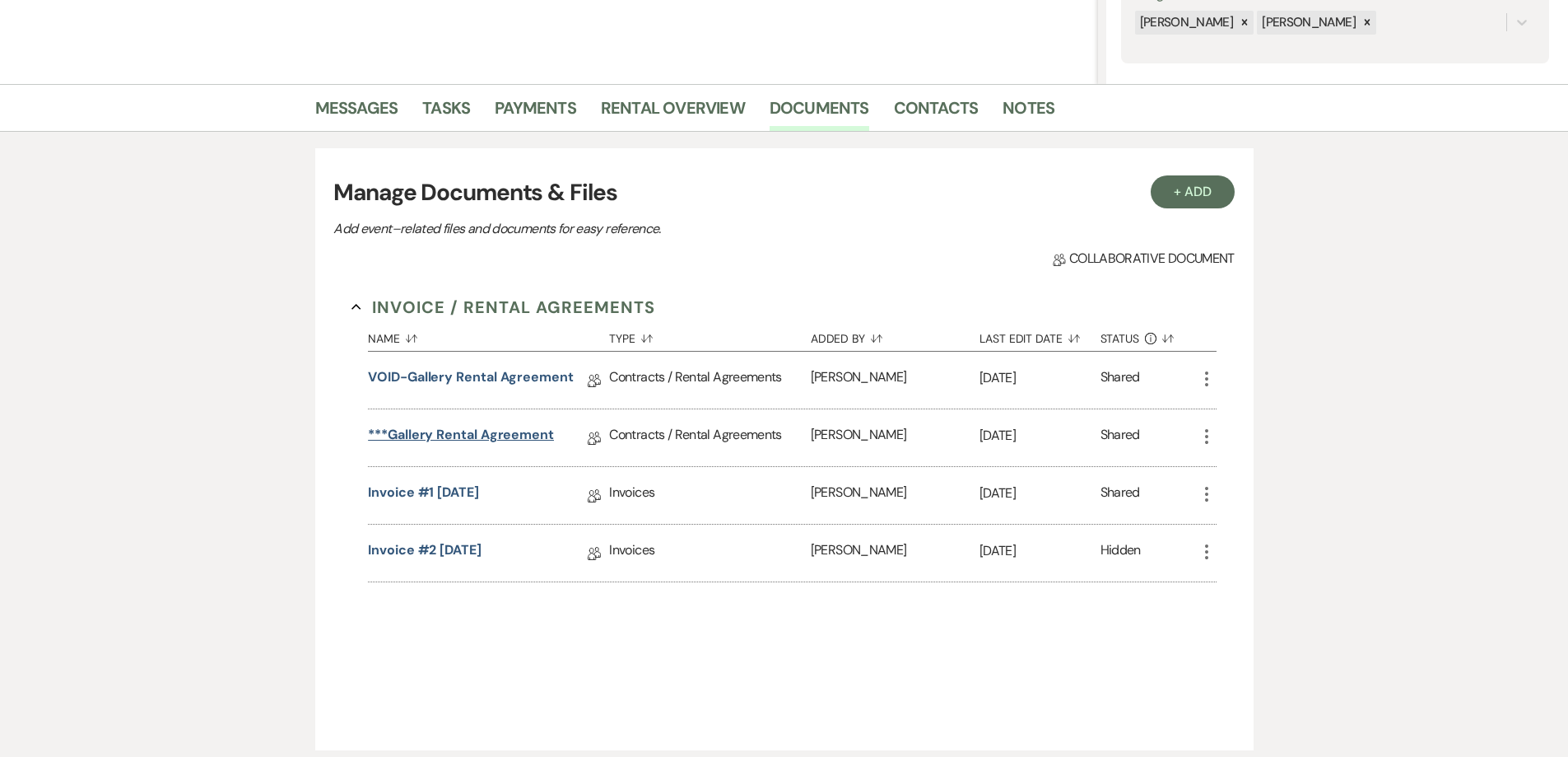
click at [471, 440] on link "***Gallery Rental Agreement" at bounding box center [461, 438] width 186 height 25
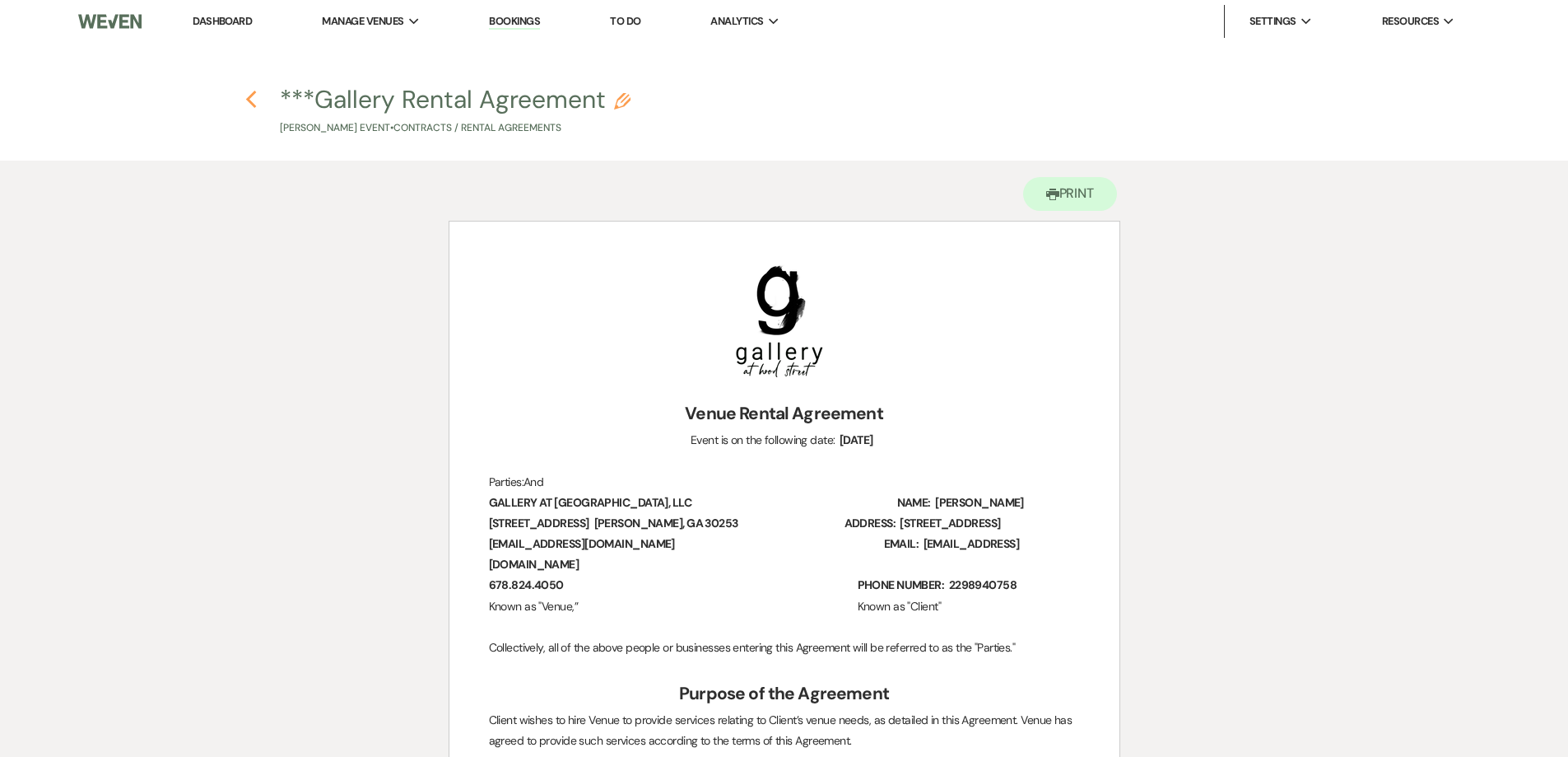
click at [257, 101] on icon "Previous" at bounding box center [251, 99] width 13 height 20
select select "6"
select select "5"
select select "3"
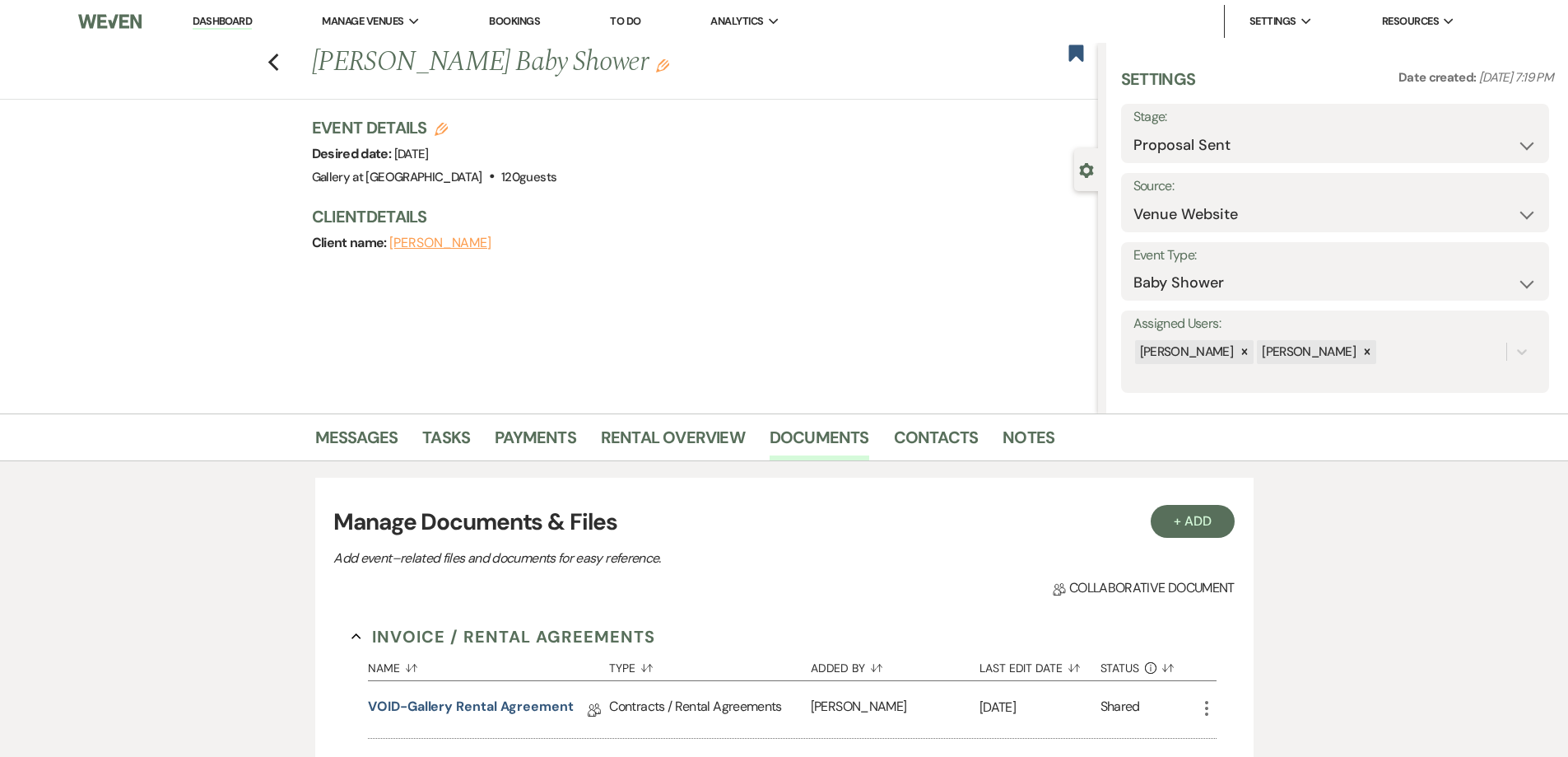
click at [656, 72] on icon "Edit" at bounding box center [663, 66] width 14 height 14
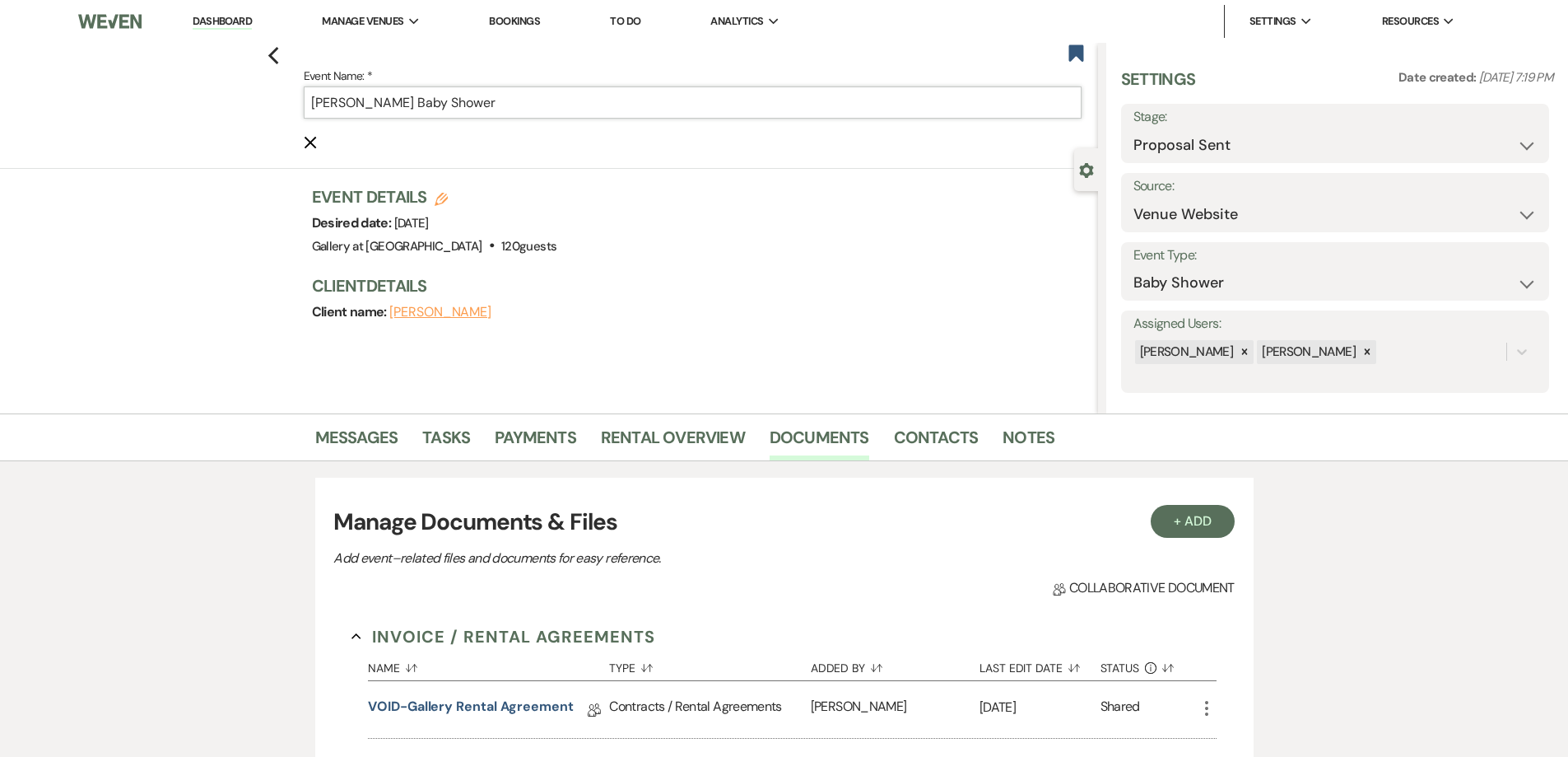
click at [652, 91] on input "[PERSON_NAME] Baby Shower" at bounding box center [692, 103] width 778 height 32
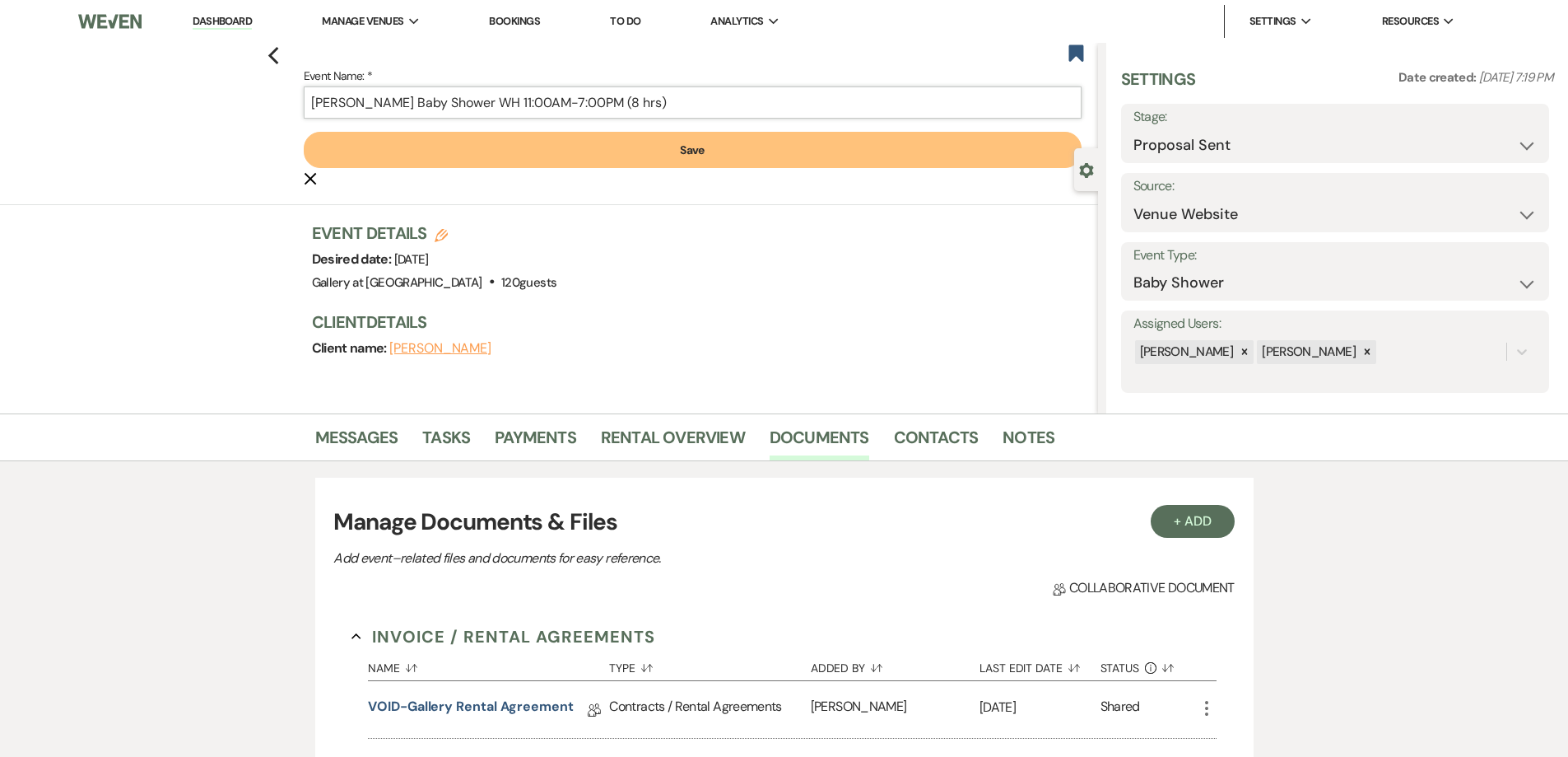
type input "[PERSON_NAME] Baby Shower WH 11:00AM-7:00PM (8 hrs)"
click at [673, 160] on button "Save" at bounding box center [692, 149] width 778 height 36
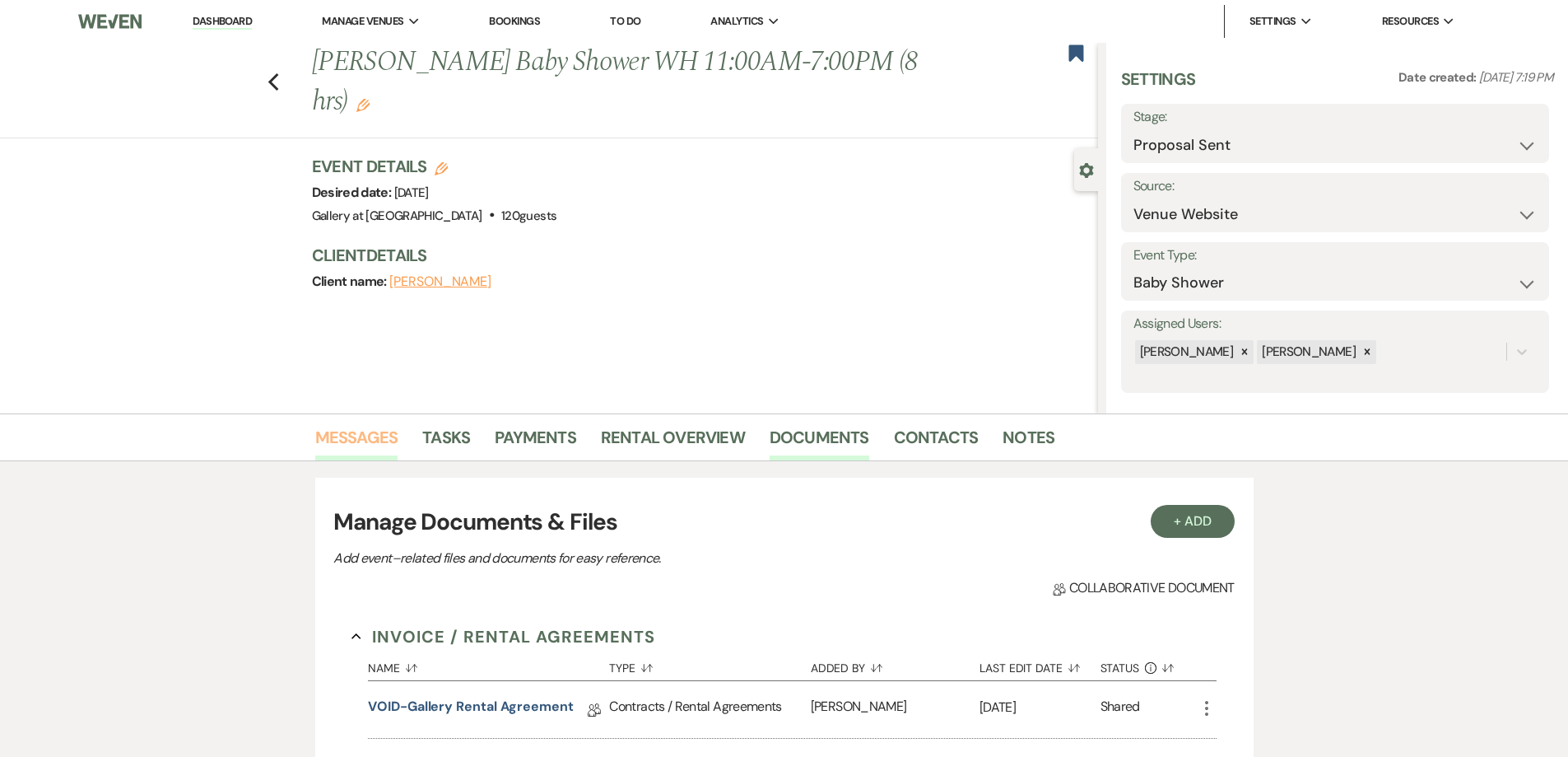
drag, startPoint x: 326, startPoint y: 451, endPoint x: 333, endPoint y: 440, distance: 13.0
click at [328, 451] on link "Messages" at bounding box center [357, 442] width 83 height 36
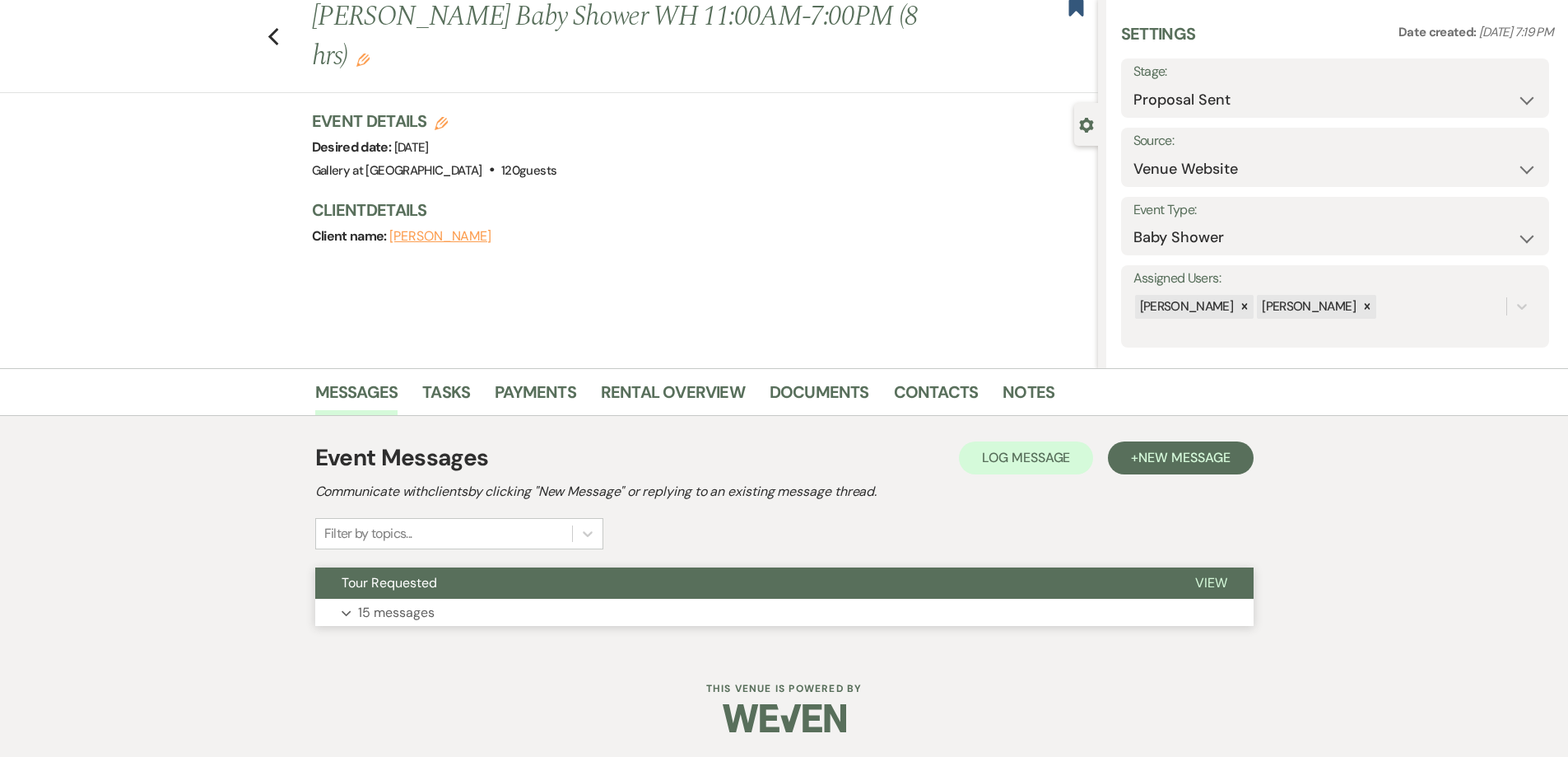
click at [431, 615] on p "15 messages" at bounding box center [396, 612] width 76 height 21
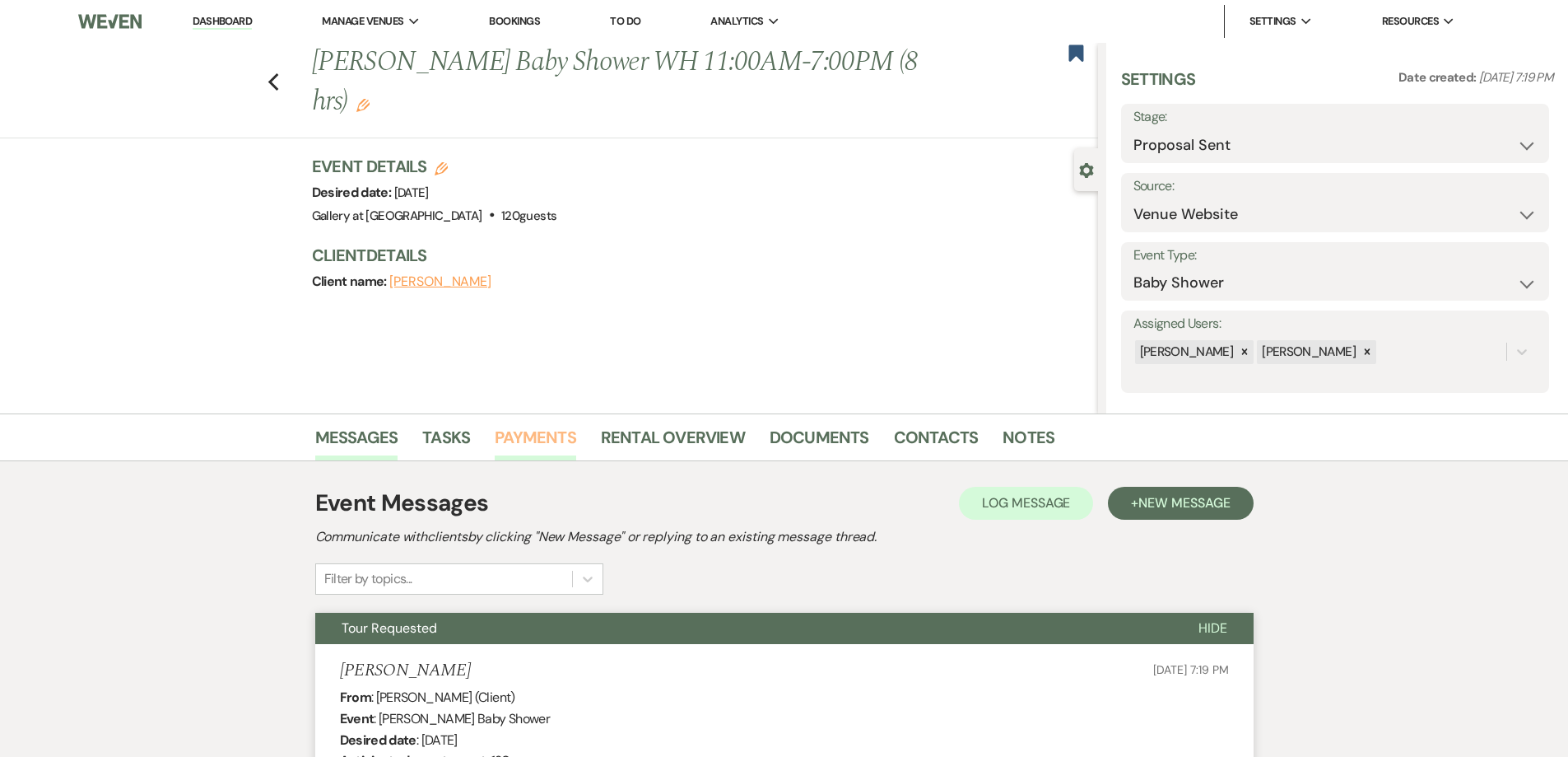
click at [534, 440] on link "Payments" at bounding box center [535, 442] width 81 height 36
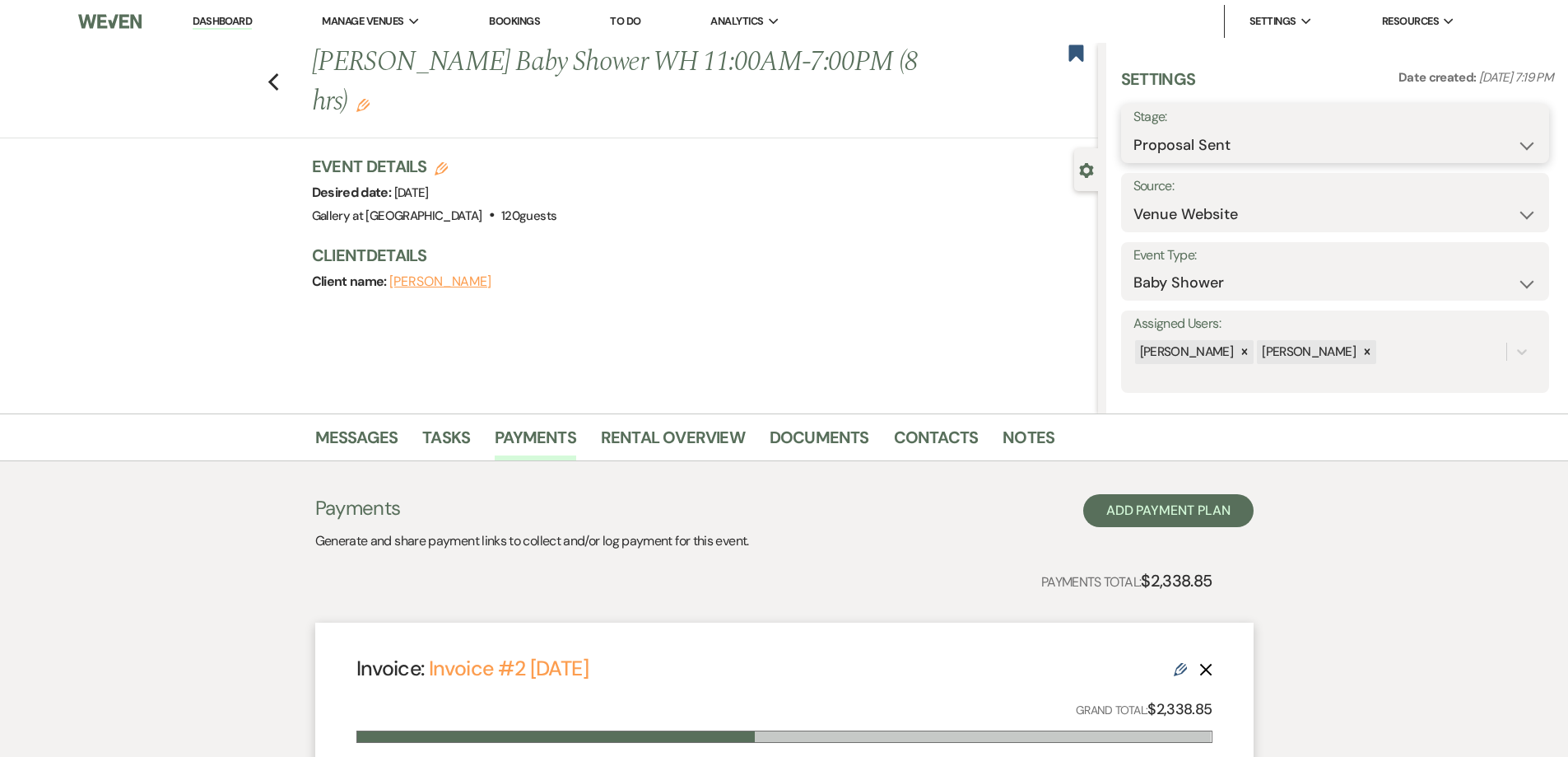
drag, startPoint x: 1196, startPoint y: 143, endPoint x: 1196, endPoint y: 168, distance: 25.0
click at [1196, 152] on select "Inquiry Follow Up Tour Requested Tour Confirmed Toured Proposal Sent Booked Lost" at bounding box center [1335, 145] width 403 height 32
select select "7"
click at [1134, 129] on select "Inquiry Follow Up Tour Requested Tour Confirmed Toured Proposal Sent Booked Lost" at bounding box center [1335, 145] width 403 height 32
click at [1478, 132] on button "Save" at bounding box center [1503, 133] width 93 height 33
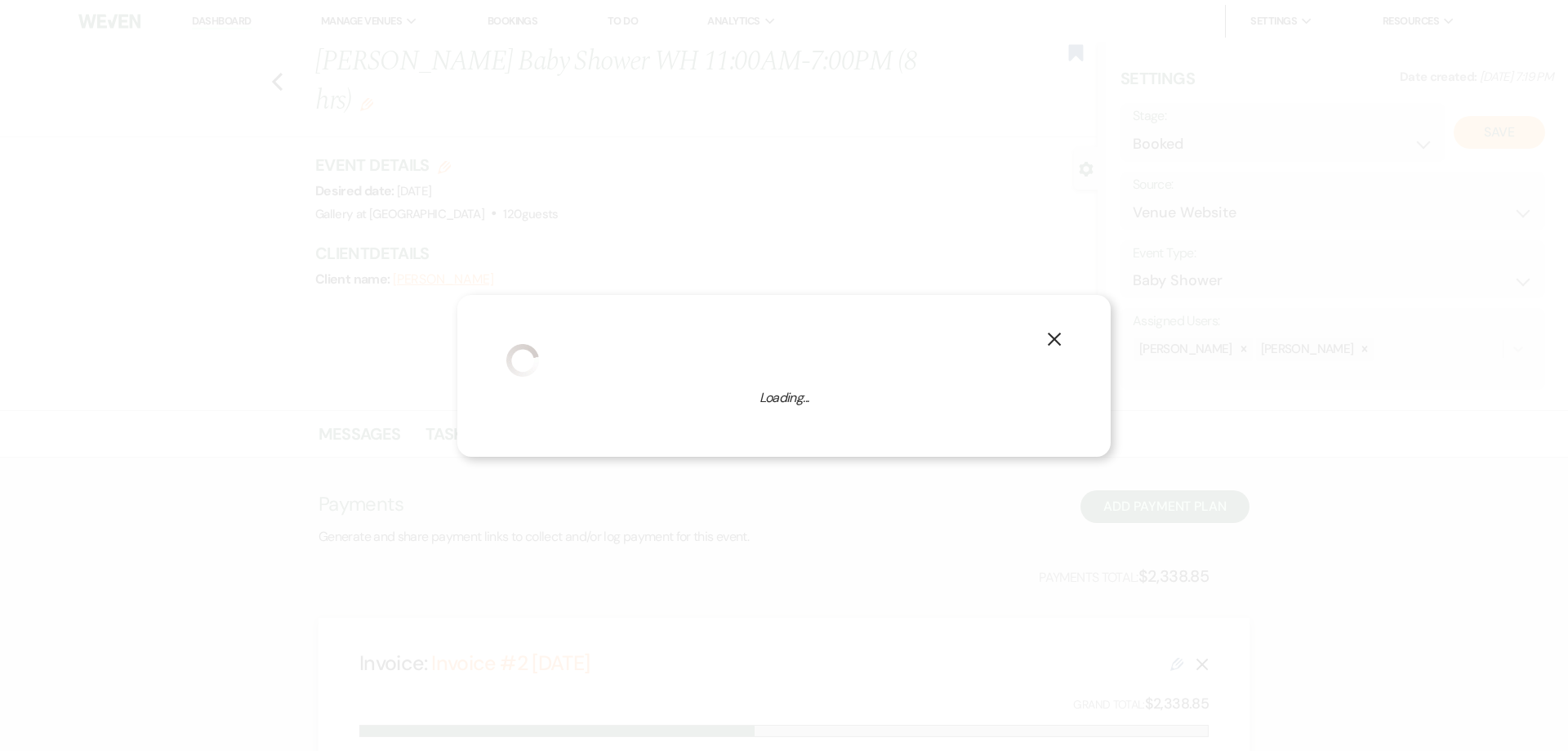
select select "3"
select select "733"
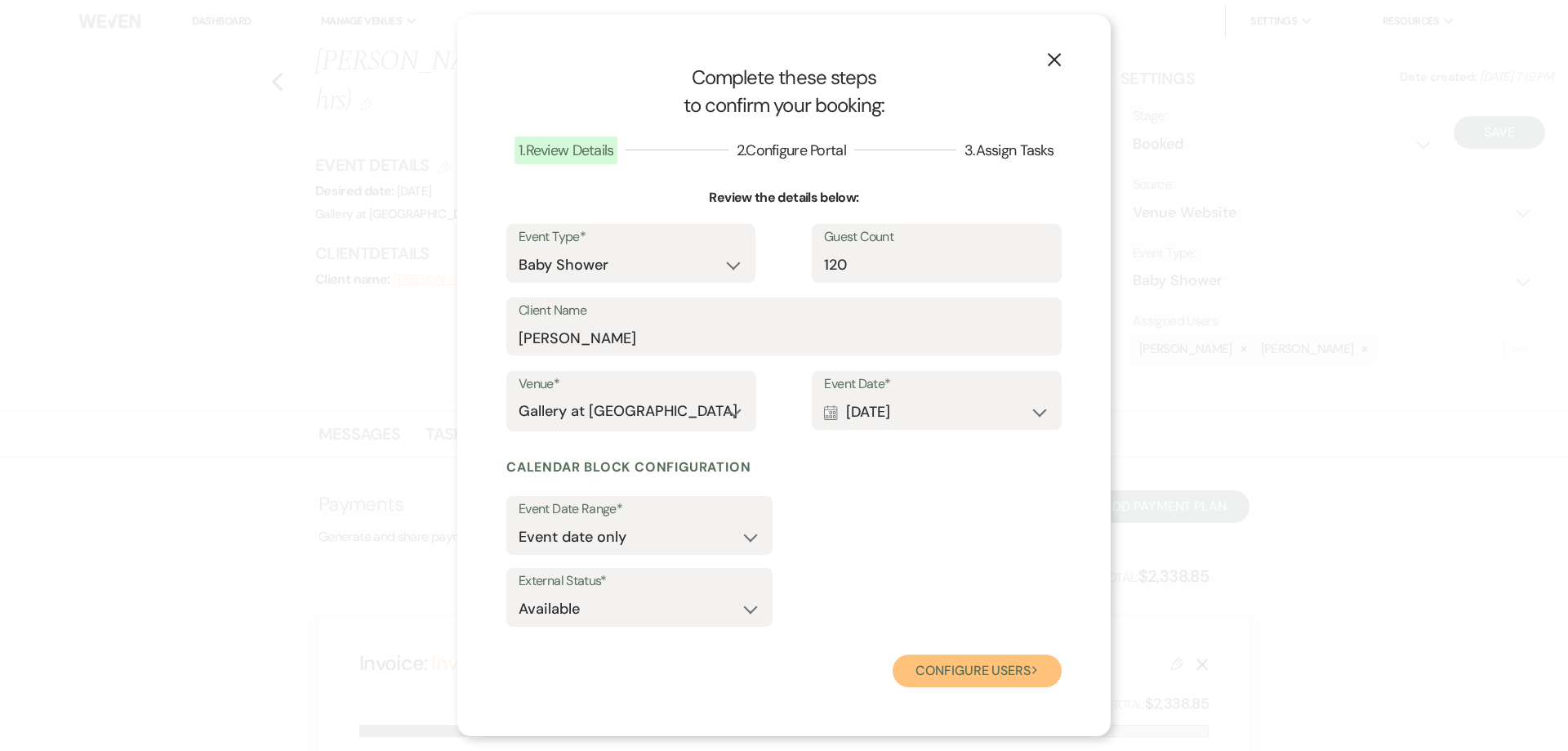
click at [1011, 674] on button "Configure users Next" at bounding box center [976, 670] width 169 height 33
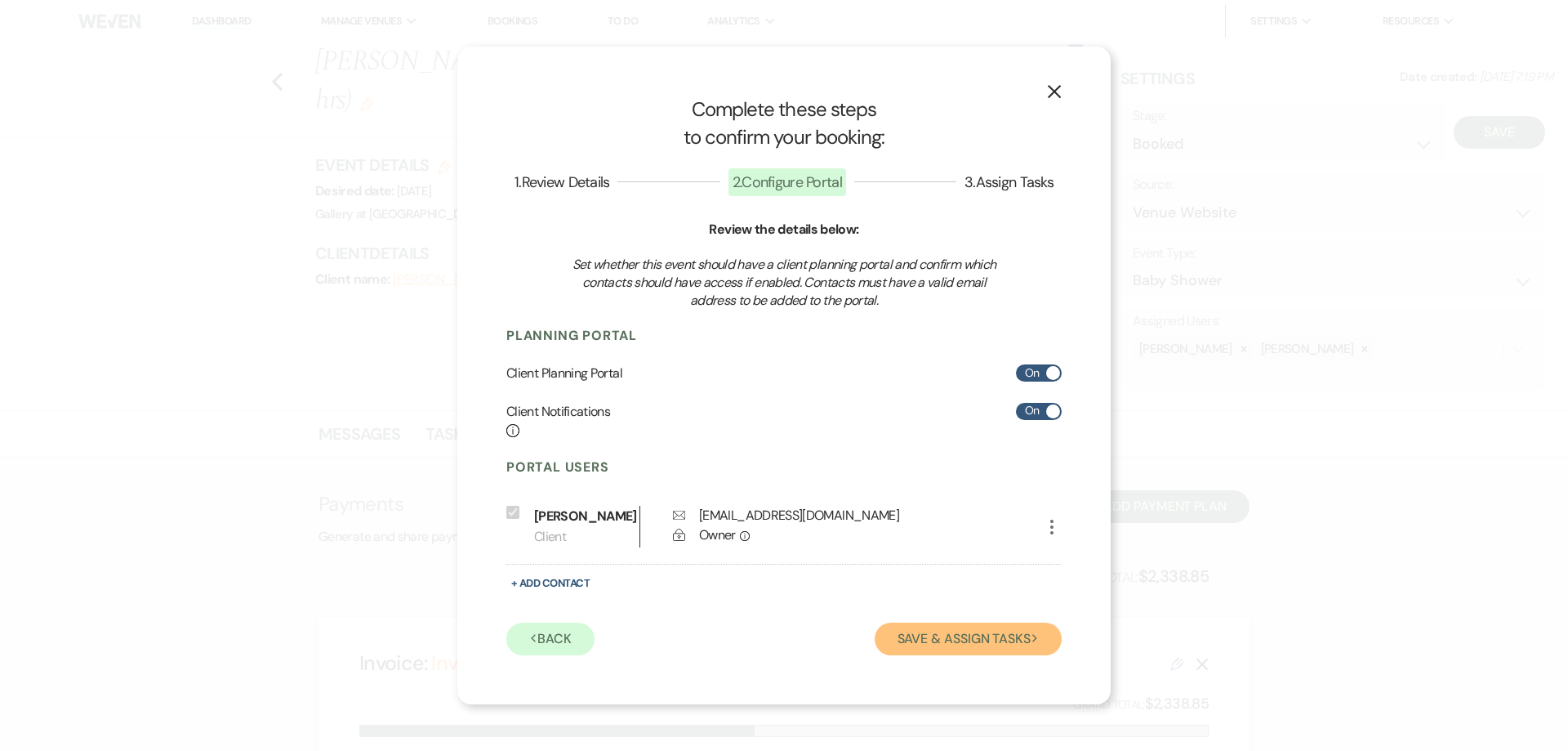
click at [948, 645] on button "Save & Assign Tasks Next" at bounding box center [968, 638] width 187 height 33
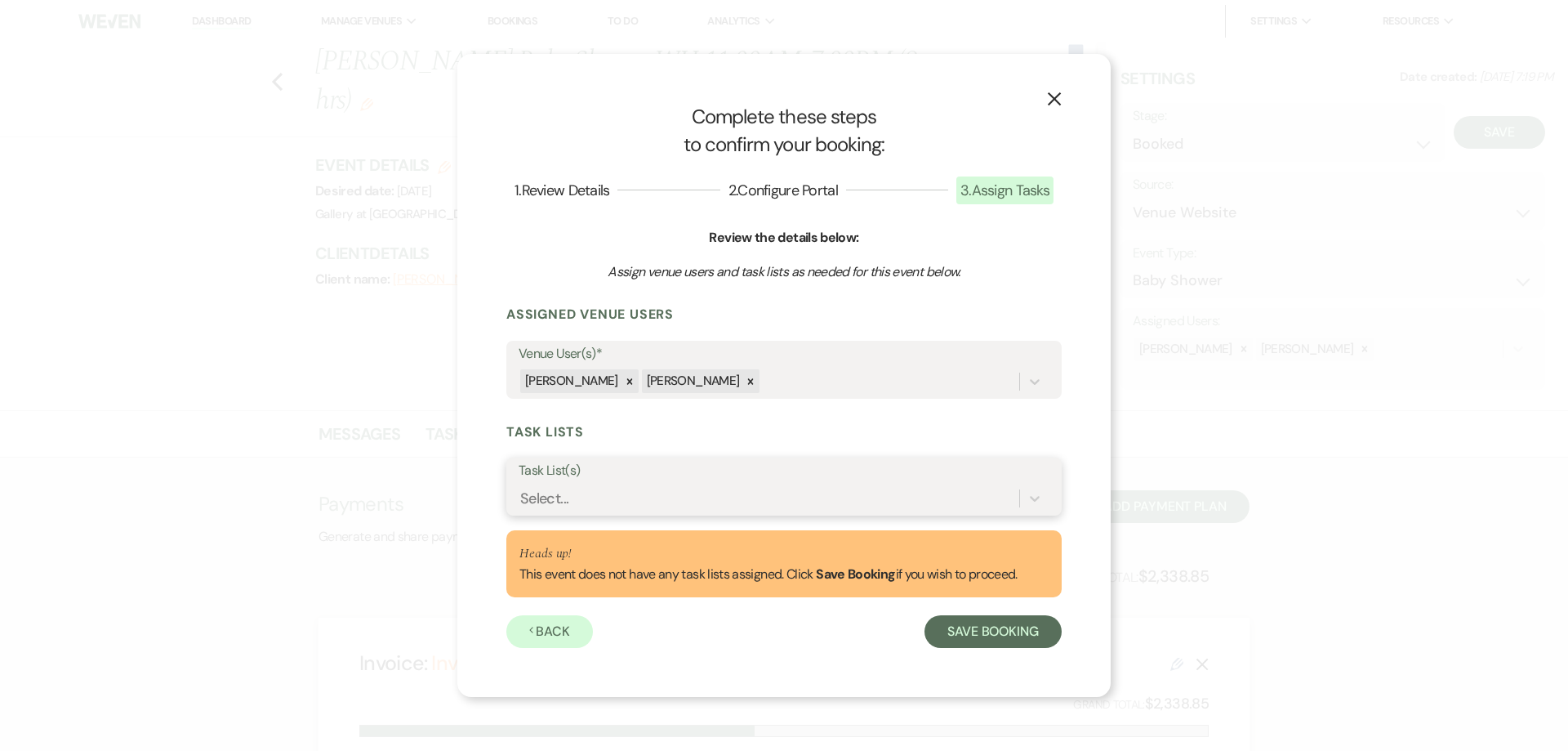
click at [770, 497] on div "Select..." at bounding box center [768, 498] width 501 height 29
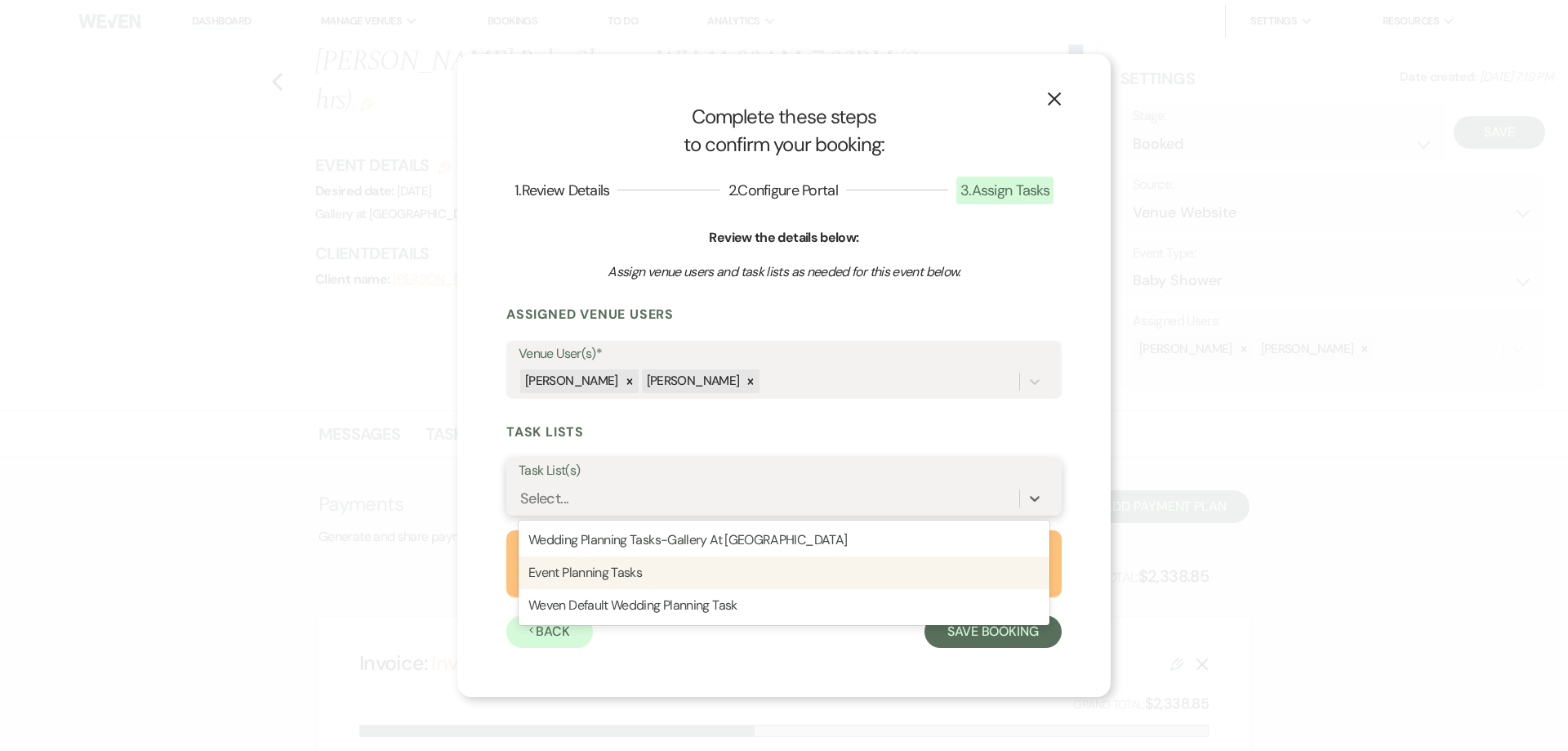
click at [770, 577] on div "Event Planning Tasks" at bounding box center [784, 573] width 531 height 33
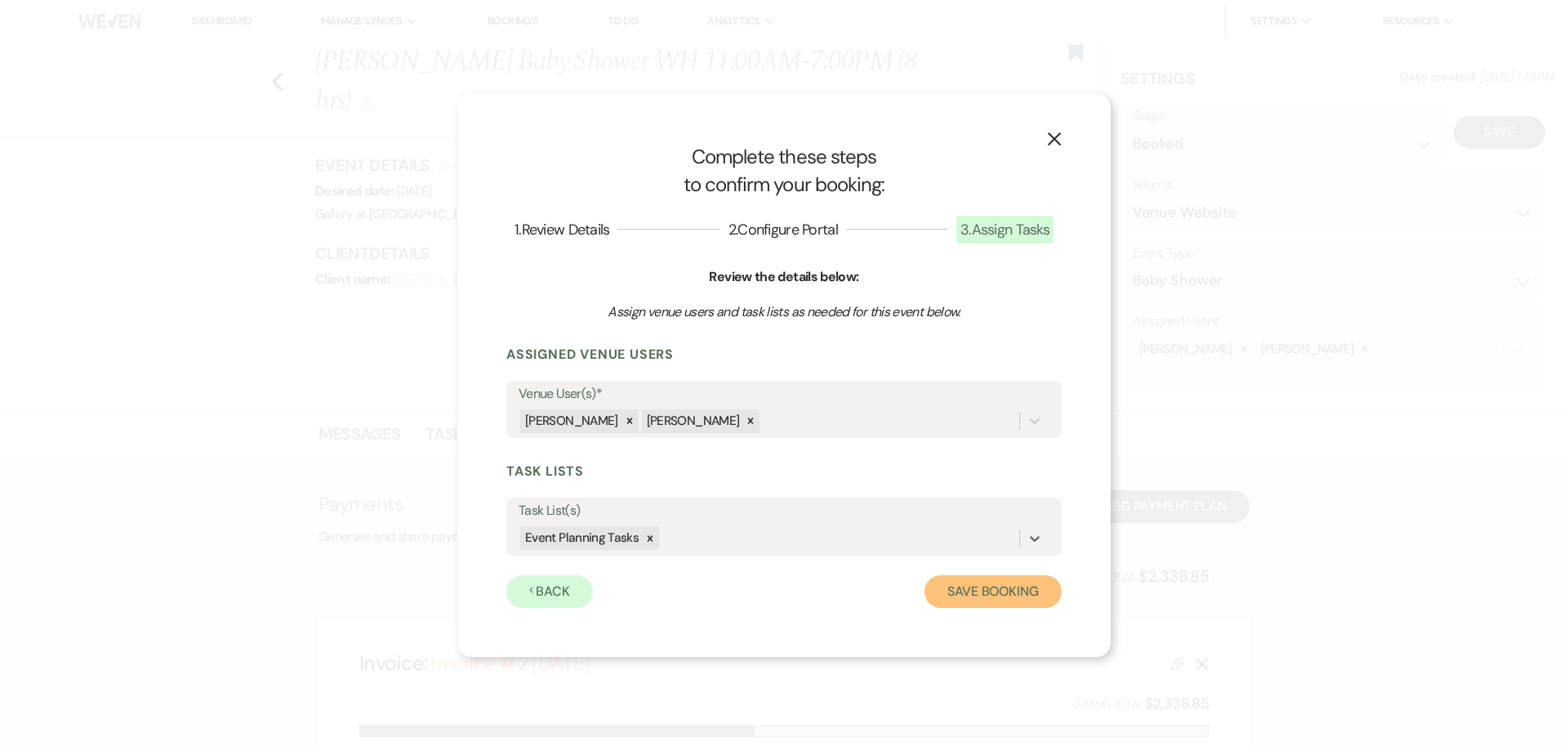
click at [956, 598] on button "Save Booking" at bounding box center [992, 591] width 137 height 33
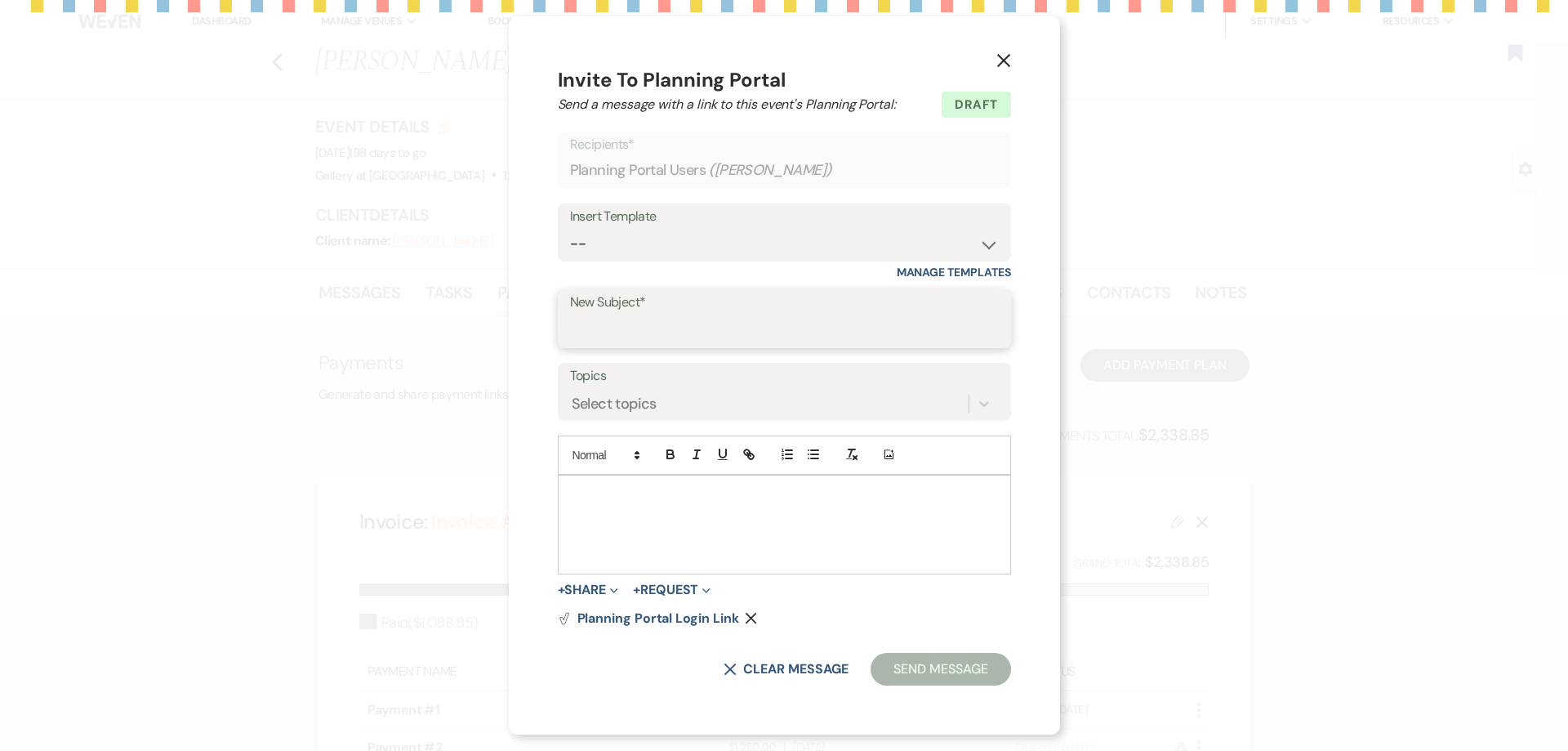
click at [649, 323] on input "New Subject*" at bounding box center [784, 331] width 428 height 32
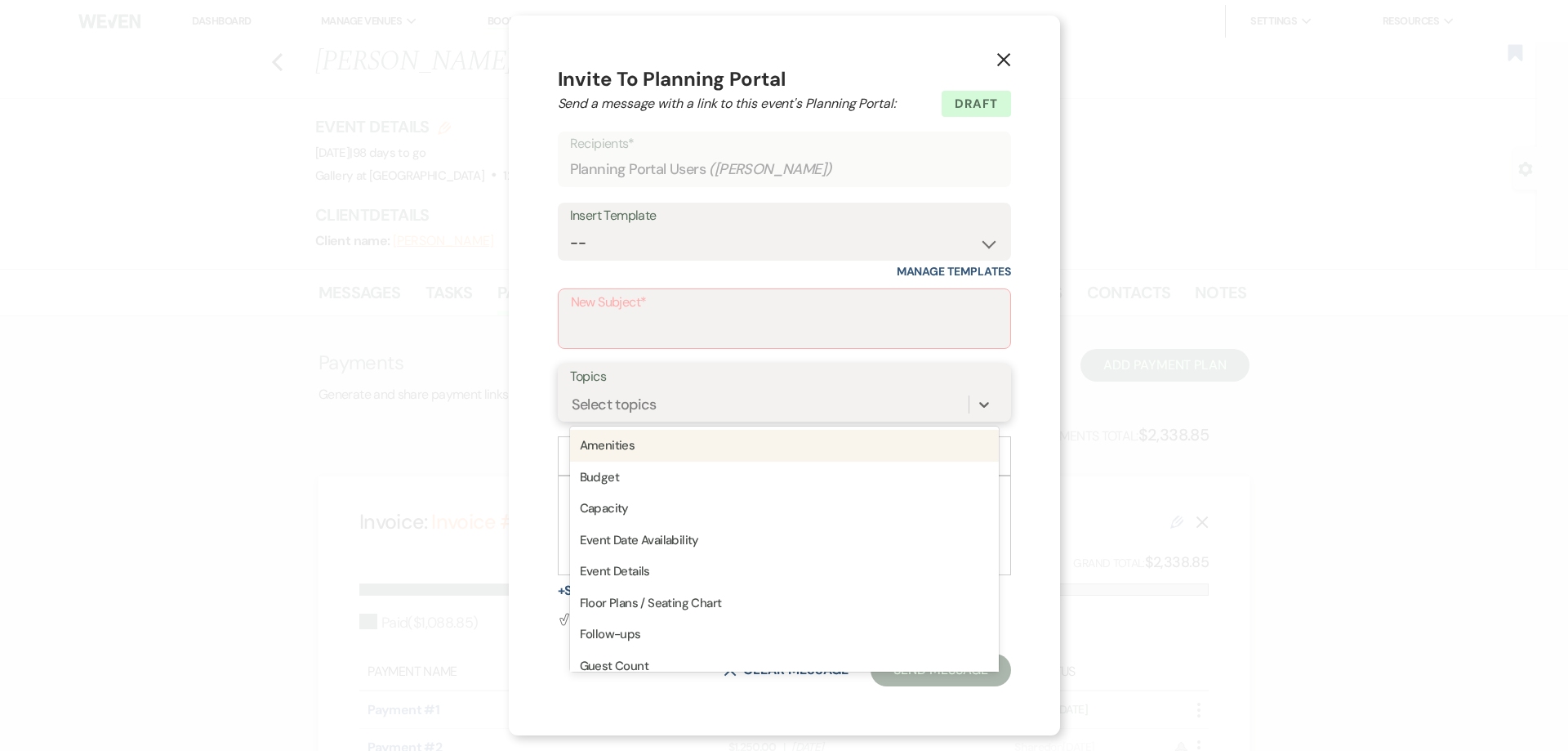
click at [603, 398] on div "Select topics" at bounding box center [614, 405] width 85 height 22
click at [610, 317] on input "New Subject*" at bounding box center [784, 331] width 427 height 32
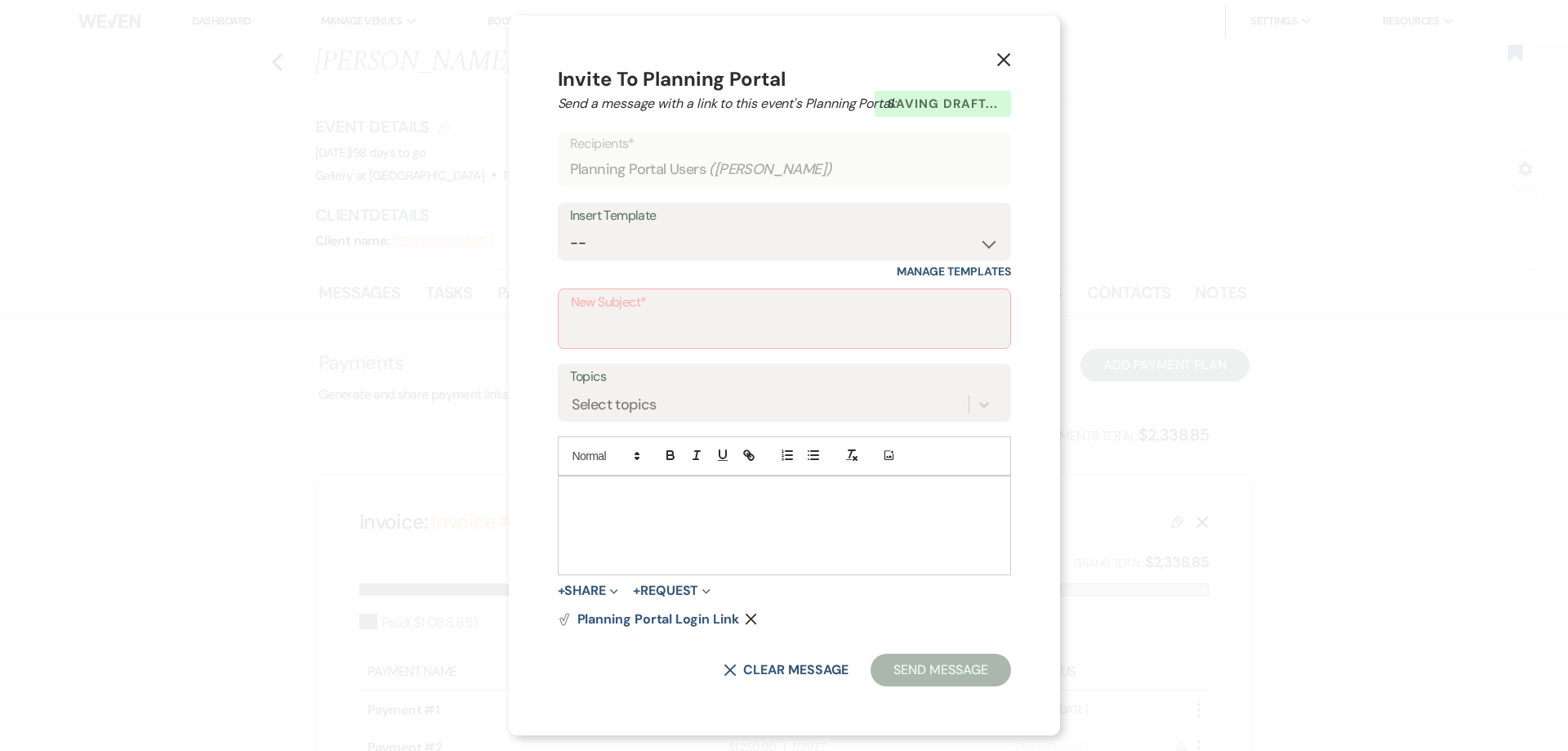
click at [636, 264] on div "Insert Template -- Initial Inquiry Response-DATE IS AVAILABLE Initial Inquiry R…" at bounding box center [784, 241] width 453 height 77
click at [635, 243] on select "-- Initial Inquiry Response-DATE IS AVAILABLE Initial Inquiry Response-DATE NOT…" at bounding box center [784, 243] width 428 height 32
select select "2651"
click at [571, 227] on select "-- Initial Inquiry Response-DATE IS AVAILABLE Initial Inquiry Response-DATE NOT…" at bounding box center [784, 243] width 428 height 32
type input "Weven Planning Portal Introduction"
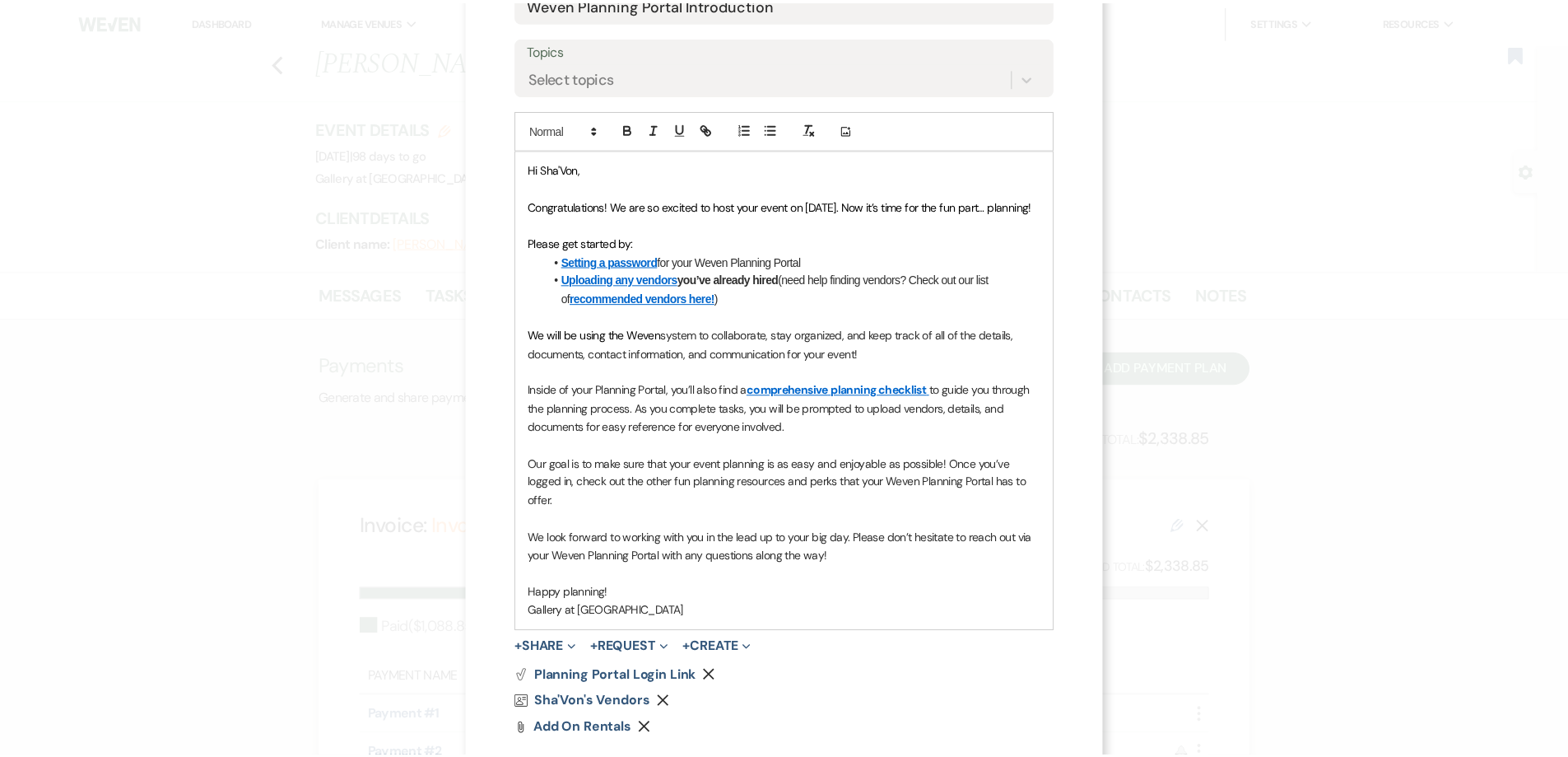
scroll to position [401, 0]
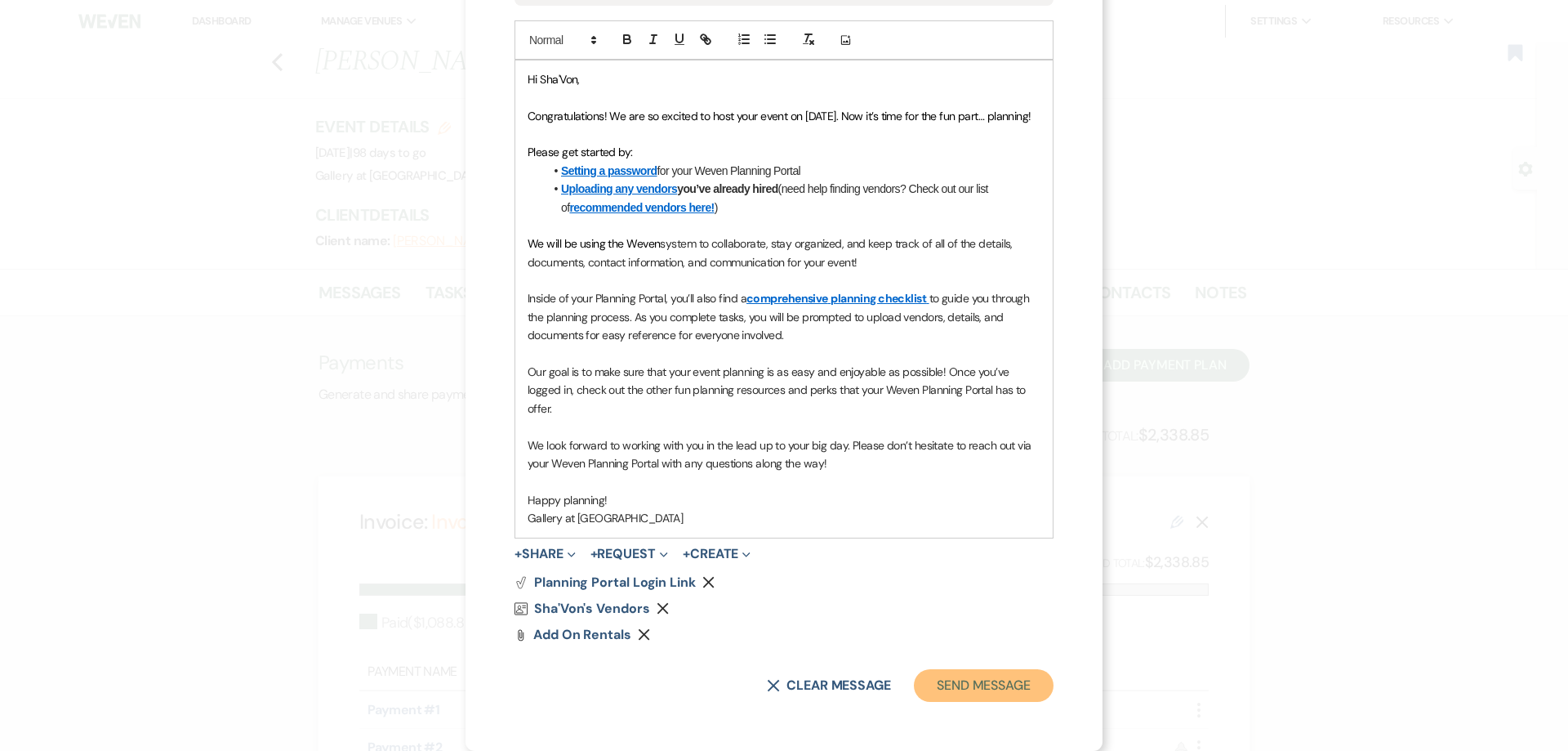
click at [981, 685] on button "Send Message" at bounding box center [984, 685] width 140 height 33
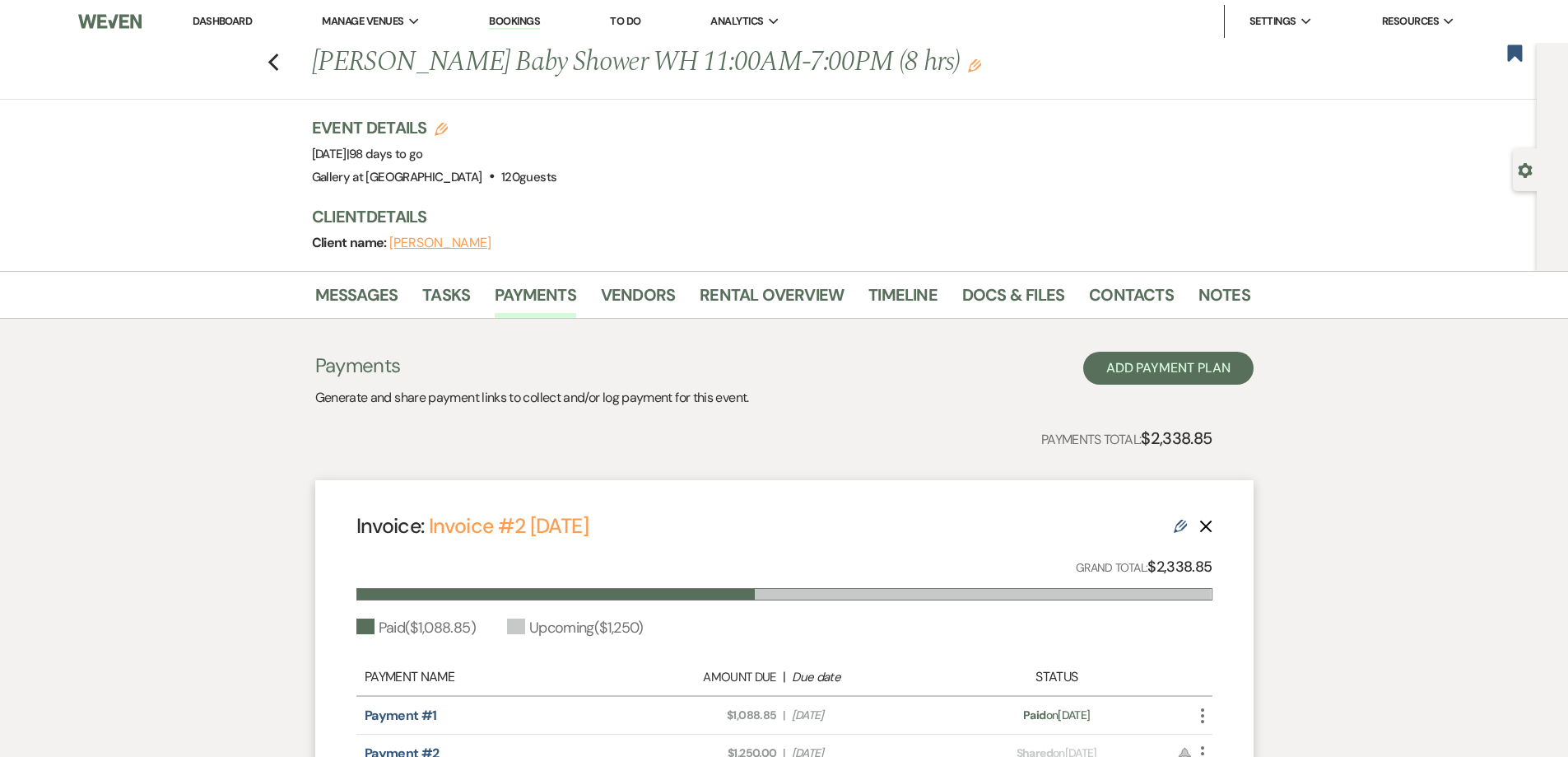
click at [1520, 179] on div "Gear Settings" at bounding box center [1528, 170] width 31 height 42
click at [1522, 170] on use "button" at bounding box center [1526, 170] width 14 height 14
select select "5"
select select "3"
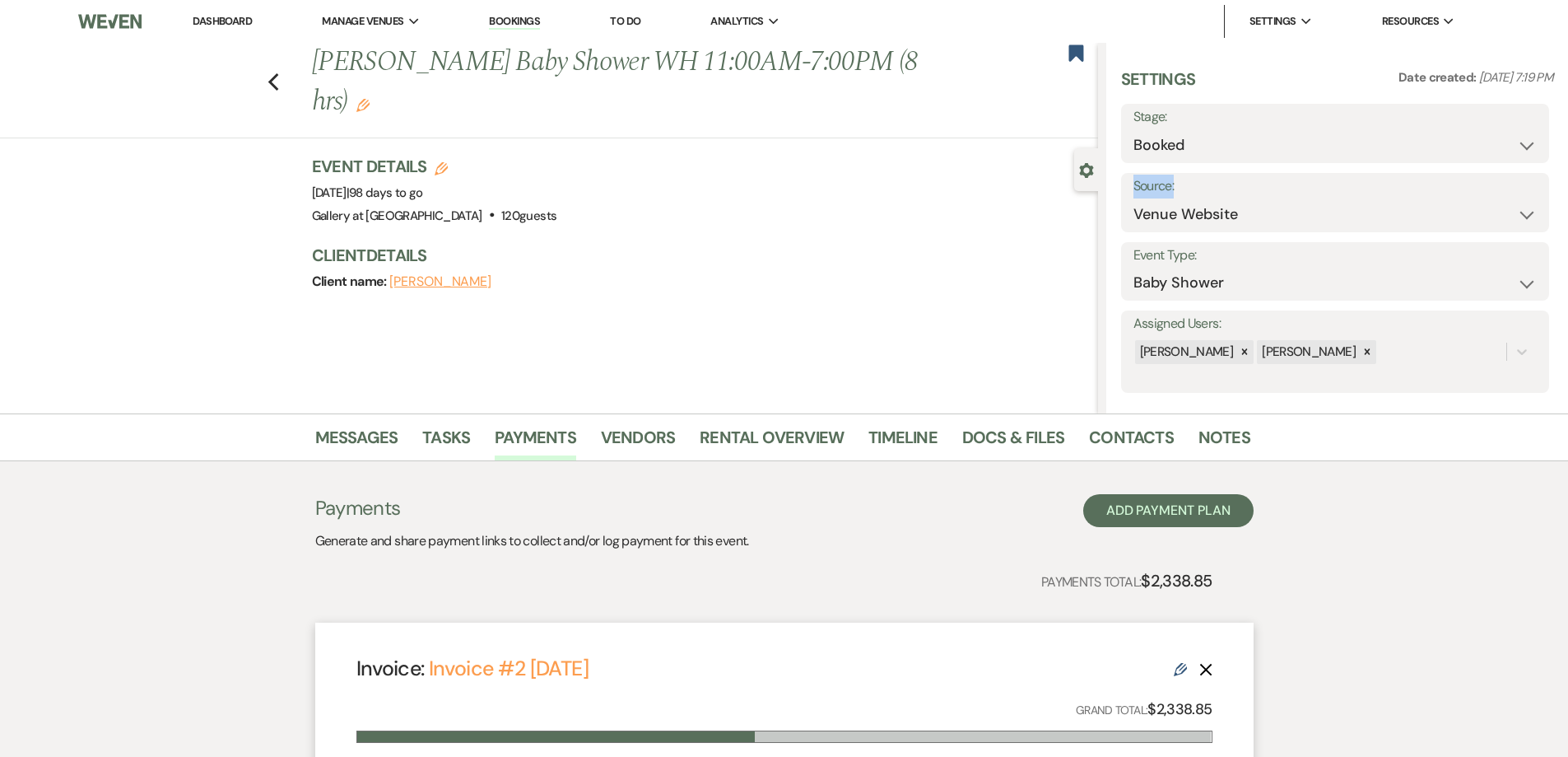
click at [1523, 169] on div "Settings Date created: [DATE] 7:19 PM Stage: Booked Lost Source: Weven Venue We…" at bounding box center [1337, 406] width 433 height 676
click at [1070, 49] on use "button" at bounding box center [1075, 52] width 14 height 16
click at [244, 19] on link "Dashboard" at bounding box center [222, 20] width 59 height 14
